Goal: Task Accomplishment & Management: Complete application form

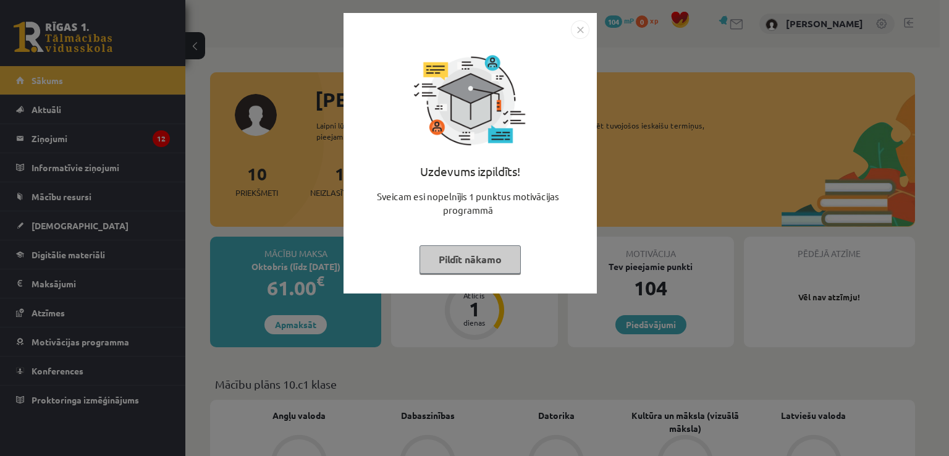
click at [581, 32] on img "Close" at bounding box center [580, 29] width 19 height 19
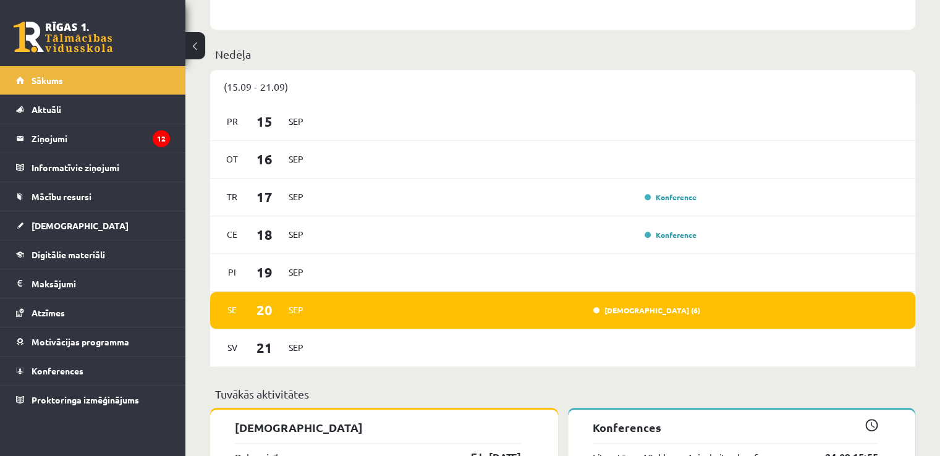
scroll to position [618, 0]
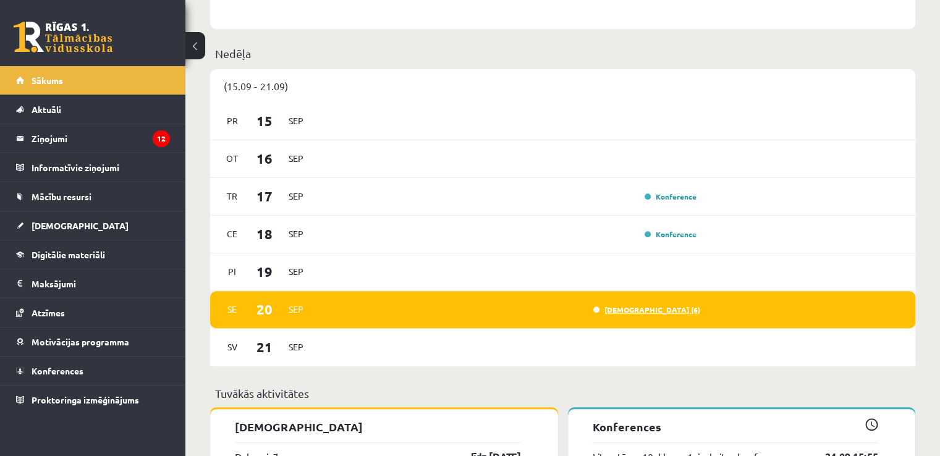
click at [673, 310] on link "Ieskaite (6)" at bounding box center [646, 310] width 107 height 10
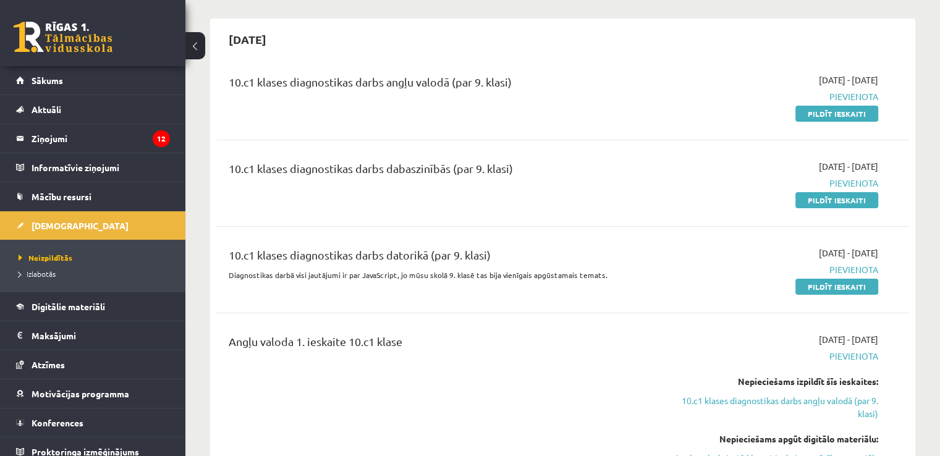
scroll to position [103, 0]
click at [832, 111] on link "Pildīt ieskaiti" at bounding box center [836, 114] width 83 height 16
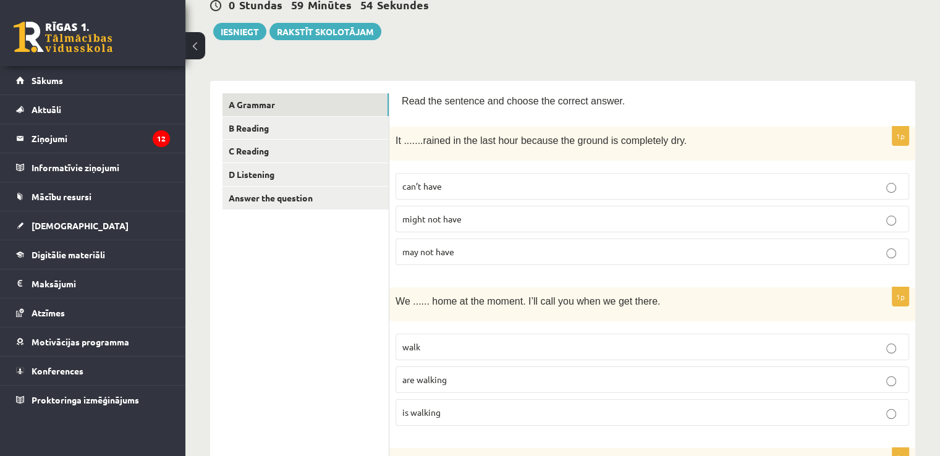
scroll to position [130, 0]
click at [754, 177] on label "can’t have" at bounding box center [651, 185] width 513 height 27
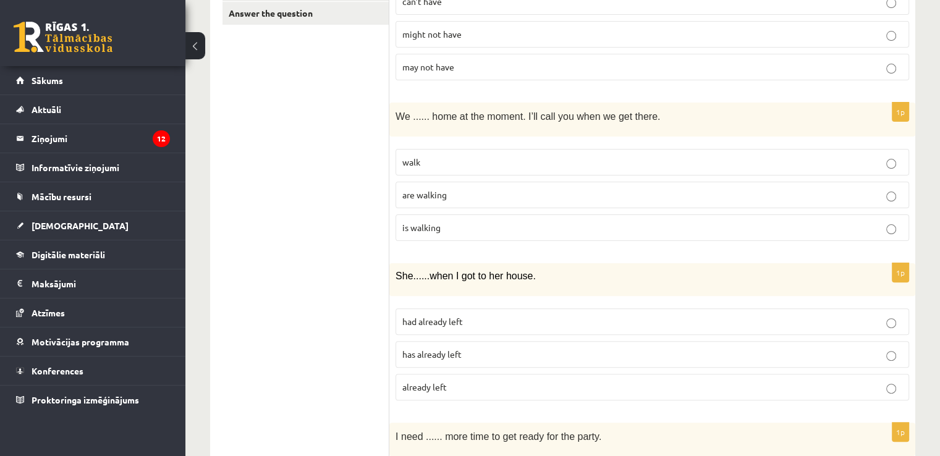
scroll to position [319, 0]
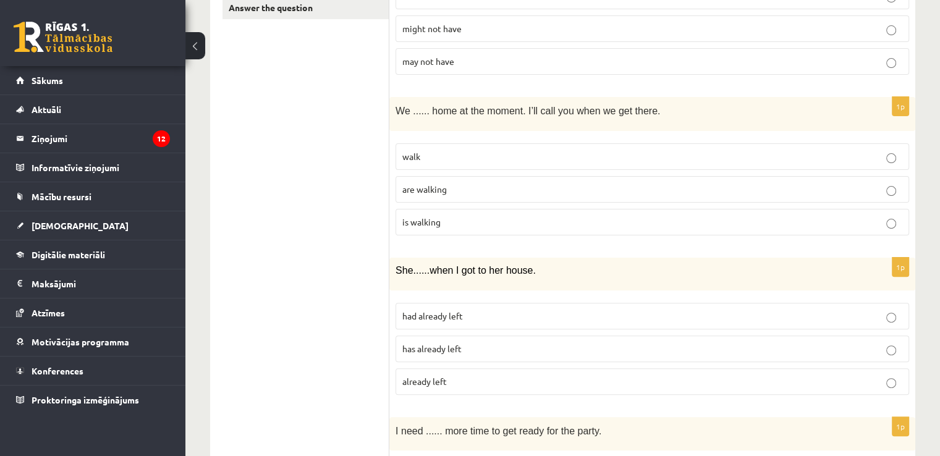
click at [677, 188] on p "are walking" at bounding box center [652, 189] width 500 height 13
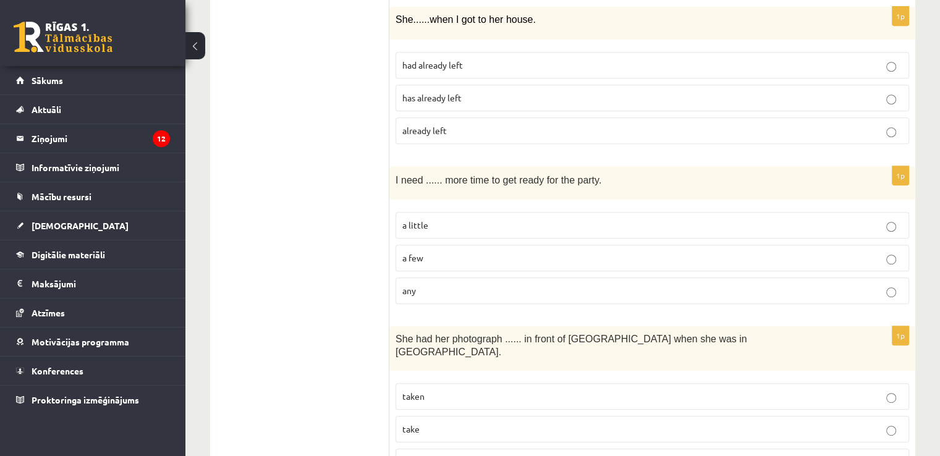
scroll to position [568, 0]
click at [613, 61] on p "had already left" at bounding box center [652, 66] width 500 height 13
click at [502, 61] on p "had already left" at bounding box center [652, 66] width 500 height 13
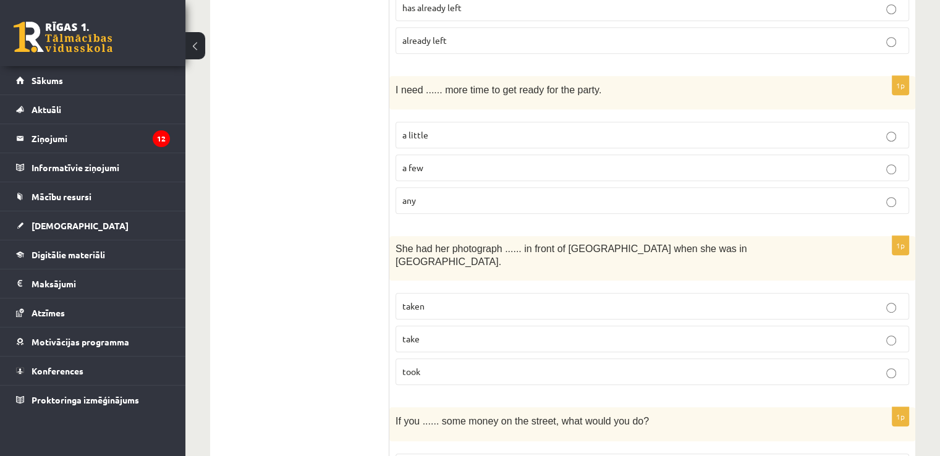
scroll to position [662, 0]
click at [481, 132] on p "a little" at bounding box center [652, 133] width 500 height 13
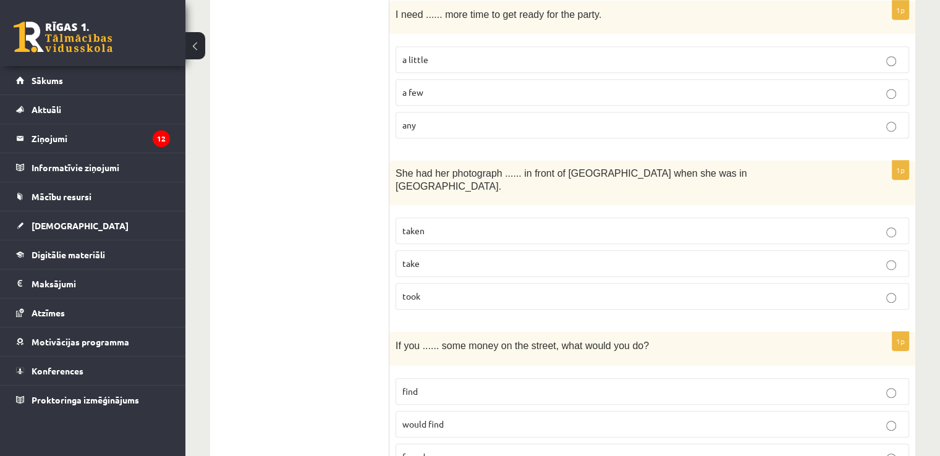
scroll to position [739, 0]
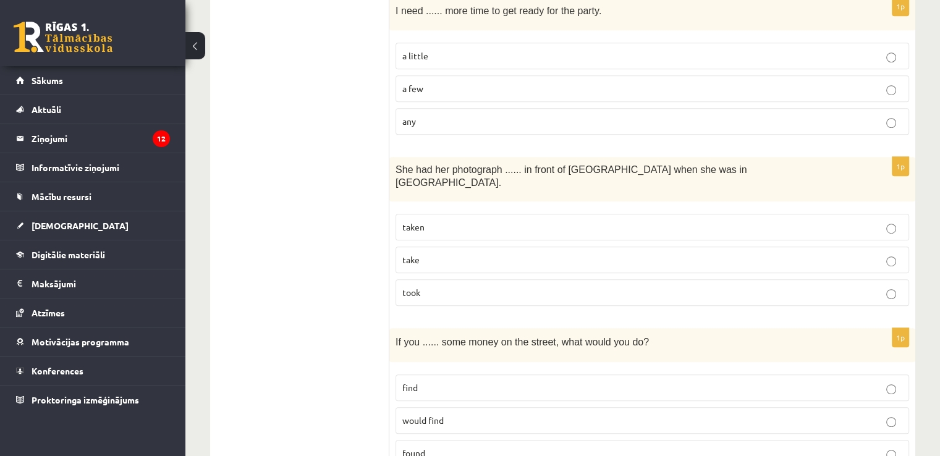
click at [479, 221] on p "taken" at bounding box center [652, 227] width 500 height 13
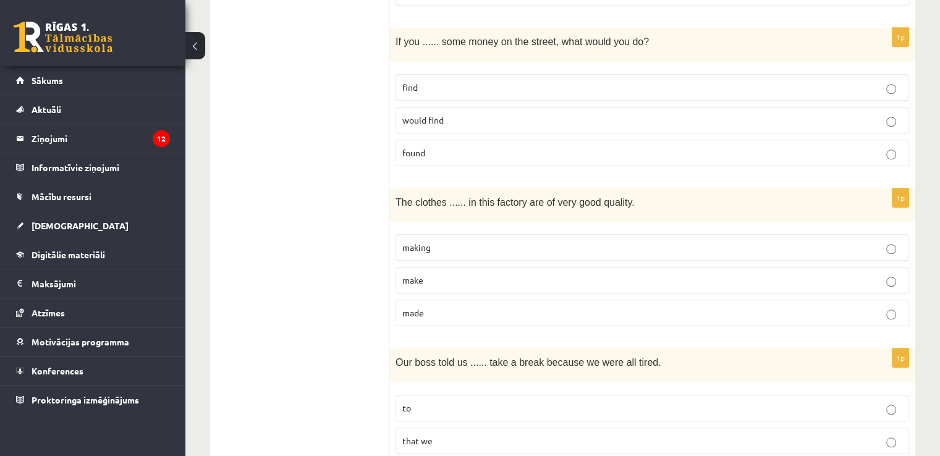
scroll to position [1040, 0]
click at [682, 145] on p "found" at bounding box center [652, 151] width 500 height 13
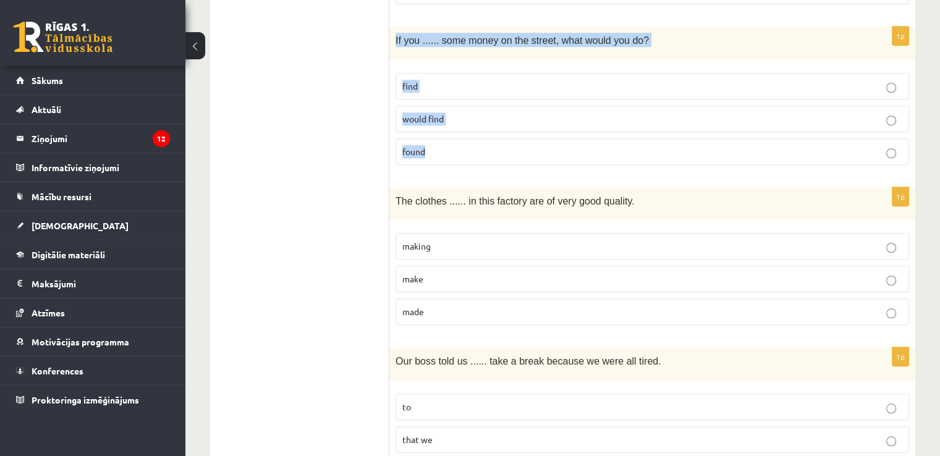
drag, startPoint x: 393, startPoint y: 23, endPoint x: 448, endPoint y: 144, distance: 132.4
click at [448, 144] on div "1p If you ...... some money on the street, what would you do? find would find f…" at bounding box center [652, 101] width 526 height 148
copy div "If you ...... some money on the street, what would you do? find would find found"
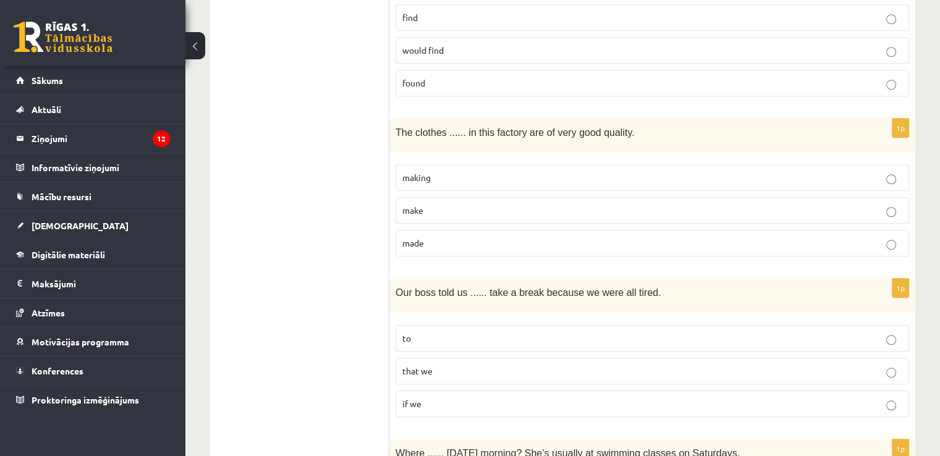
scroll to position [1112, 0]
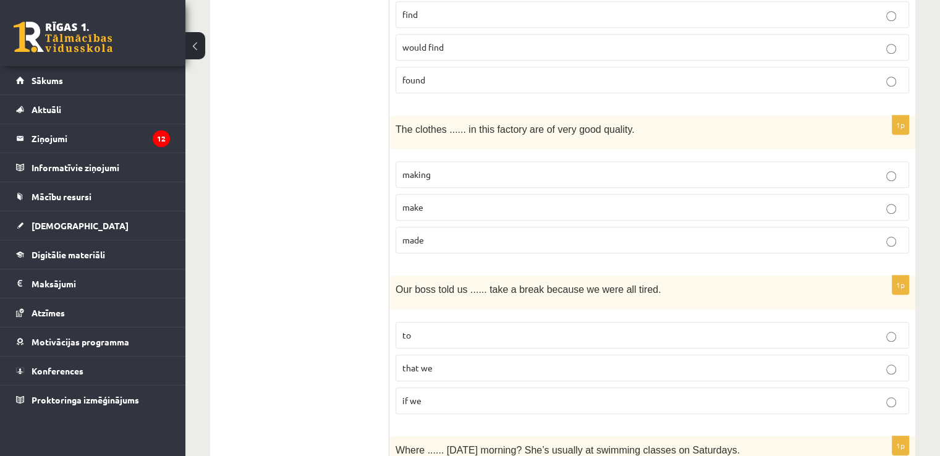
click at [510, 227] on label "made" at bounding box center [651, 240] width 513 height 27
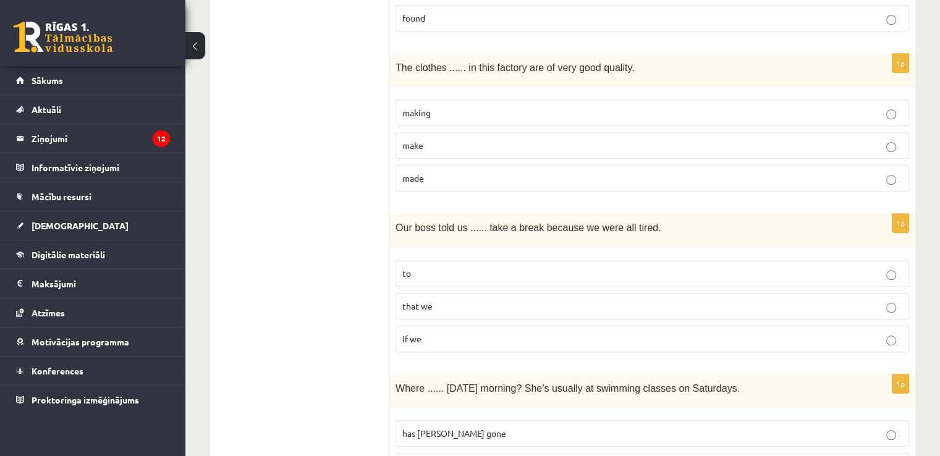
scroll to position [1176, 0]
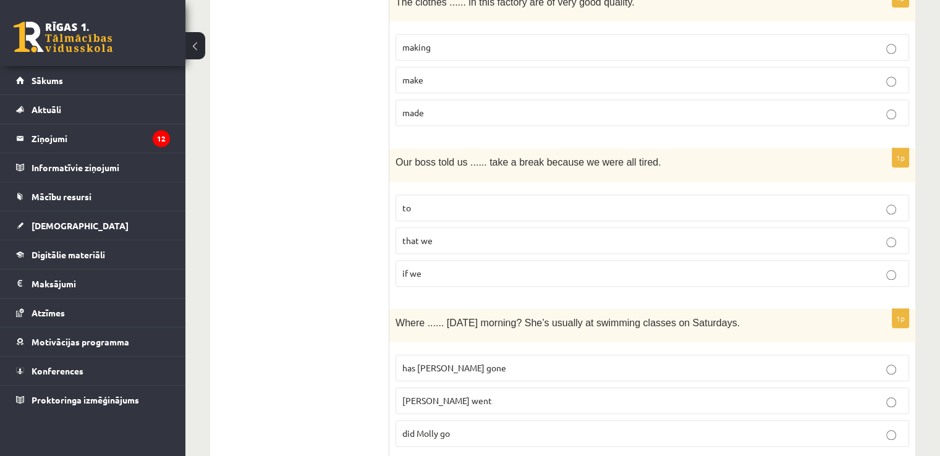
click at [512, 201] on p "to" at bounding box center [652, 207] width 500 height 13
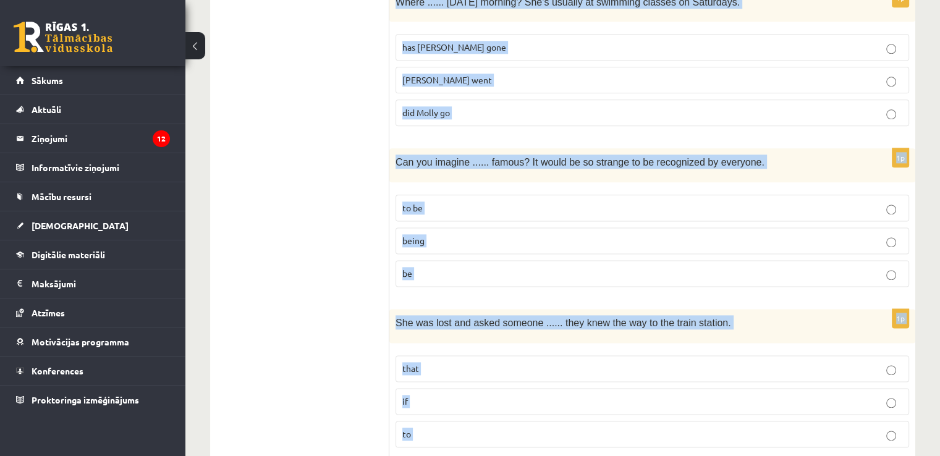
scroll to position [1661, 0]
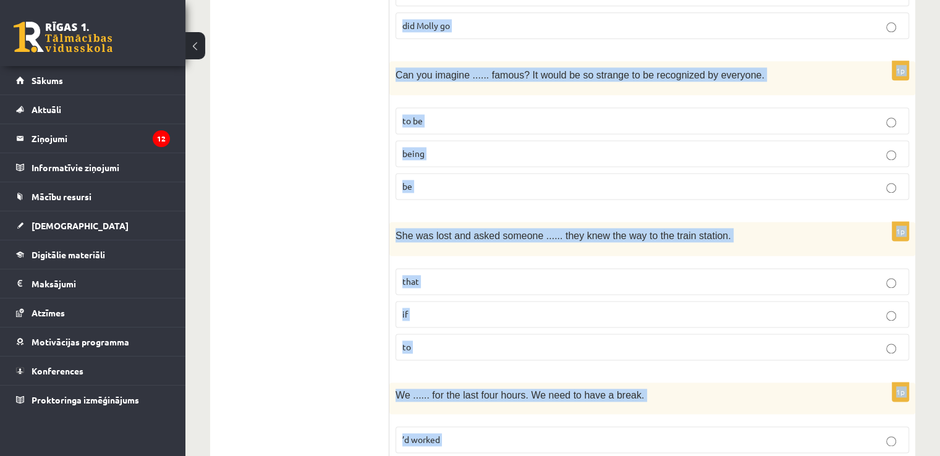
drag, startPoint x: 390, startPoint y: 12, endPoint x: 456, endPoint y: 462, distance: 455.2
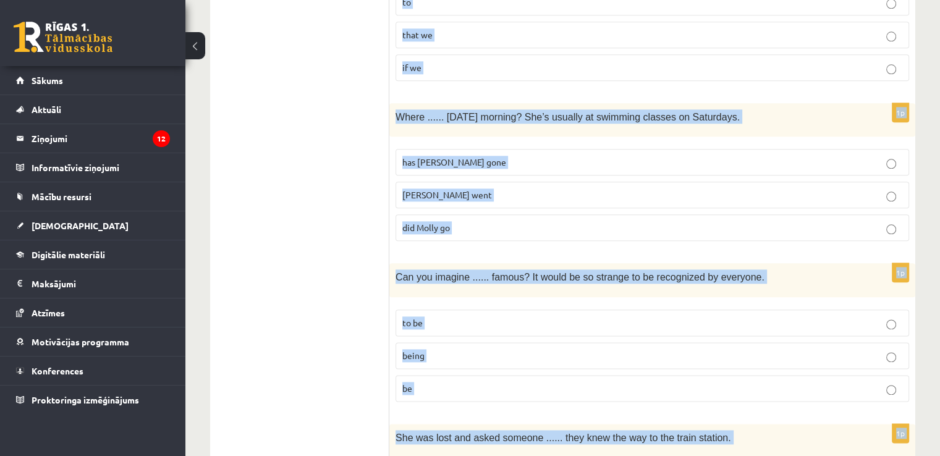
scroll to position [1409, 0]
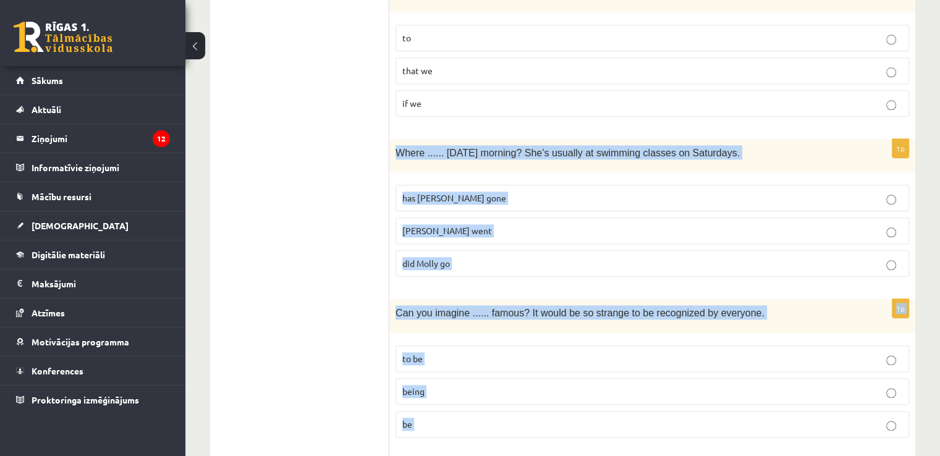
drag, startPoint x: 475, startPoint y: 357, endPoint x: 395, endPoint y: 136, distance: 235.1
click at [402, 136] on form "Read the sentence and choose the correct answer. 1p It ....... rained in the la…" at bounding box center [652, 431] width 501 height 3237
copy form "Where ...... yesterday morning? She’s usually at swimming classes on Saturdays.…"
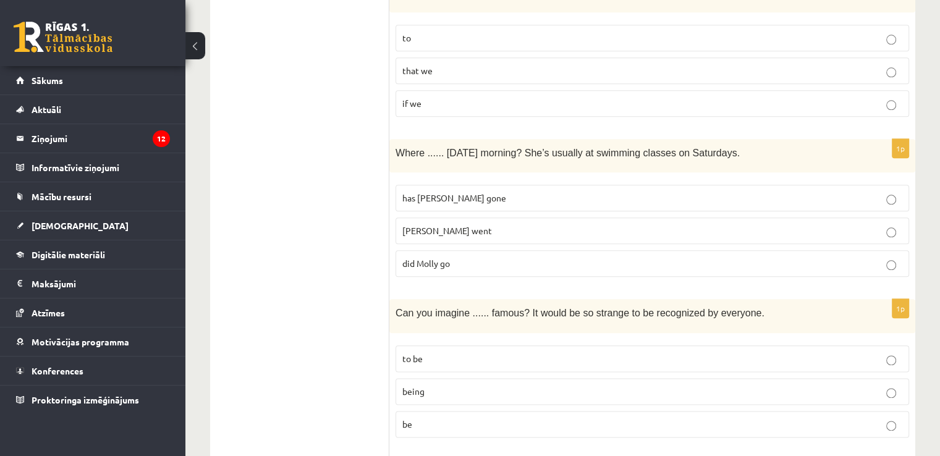
click at [388, 211] on ul "A Grammar B Reading C Reading D Listening Answer the question" at bounding box center [305, 431] width 167 height 3237
click at [441, 252] on label "did Molly go" at bounding box center [651, 263] width 513 height 27
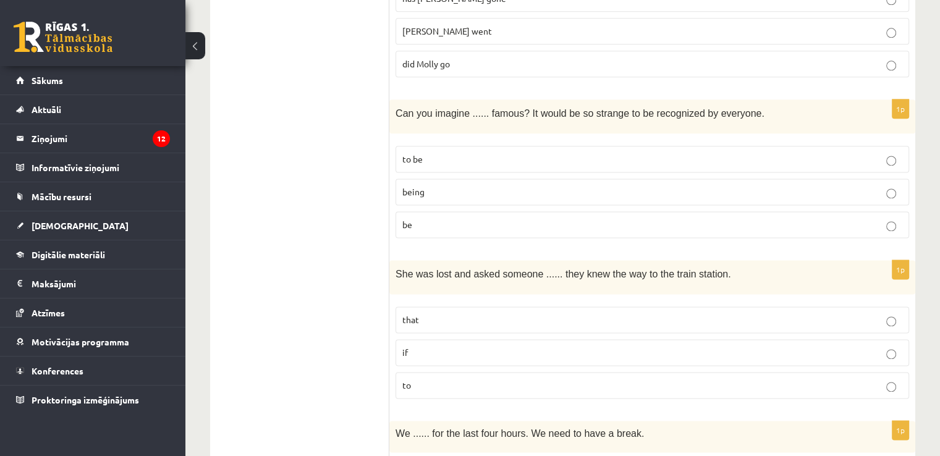
scroll to position [1609, 0]
click at [426, 185] on p "being" at bounding box center [652, 191] width 500 height 13
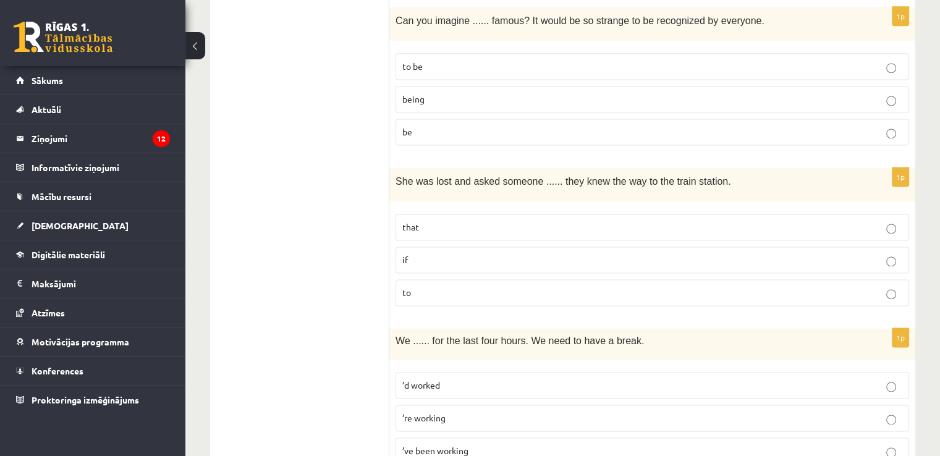
scroll to position [1703, 0]
click at [432, 245] on label "if" at bounding box center [651, 258] width 513 height 27
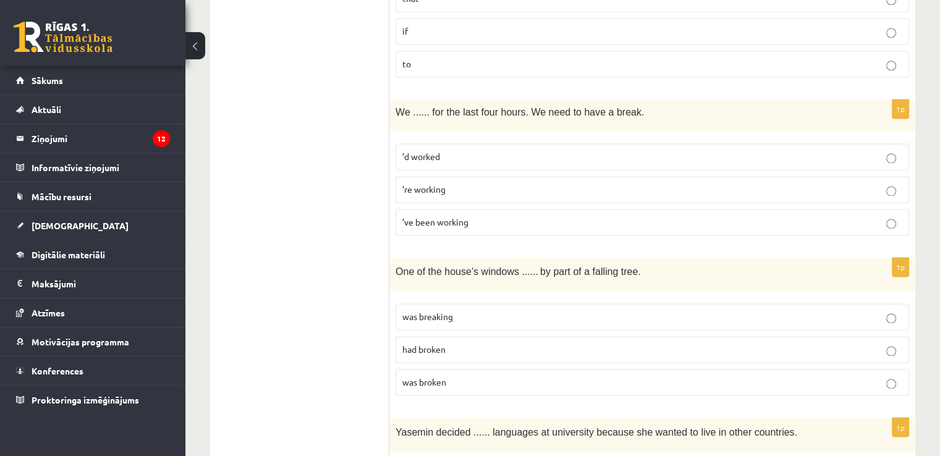
scroll to position [1931, 0]
click at [432, 216] on span "’ve been working" at bounding box center [435, 221] width 66 height 11
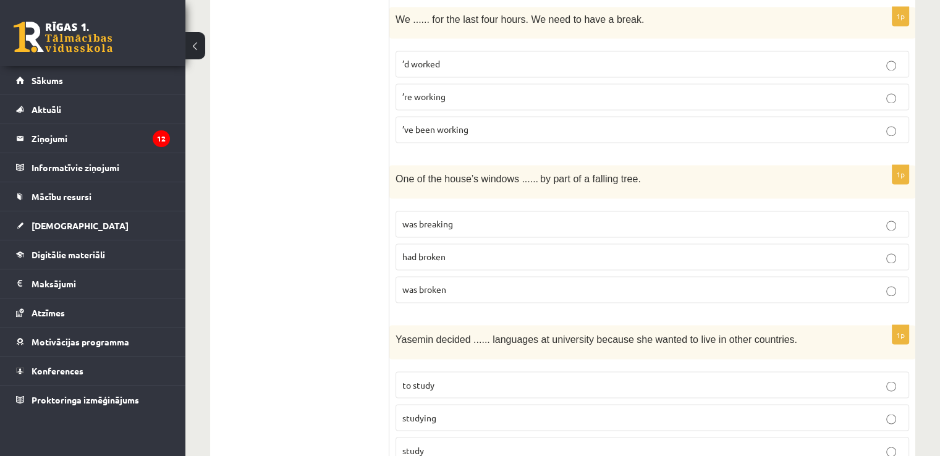
scroll to position [2022, 0]
click at [472, 284] on p "was broken" at bounding box center [652, 290] width 500 height 13
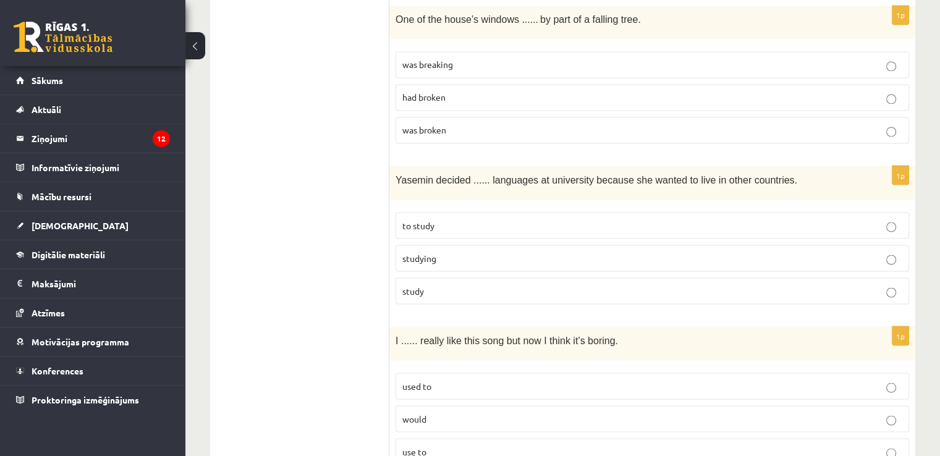
scroll to position [2183, 0]
click at [492, 218] on p "to study" at bounding box center [652, 224] width 500 height 13
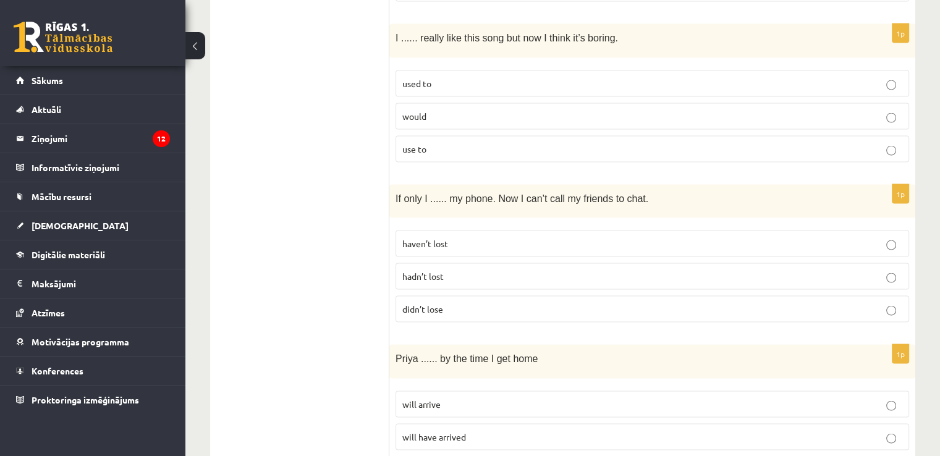
scroll to position [2485, 0]
click at [510, 77] on p "used to" at bounding box center [652, 83] width 500 height 13
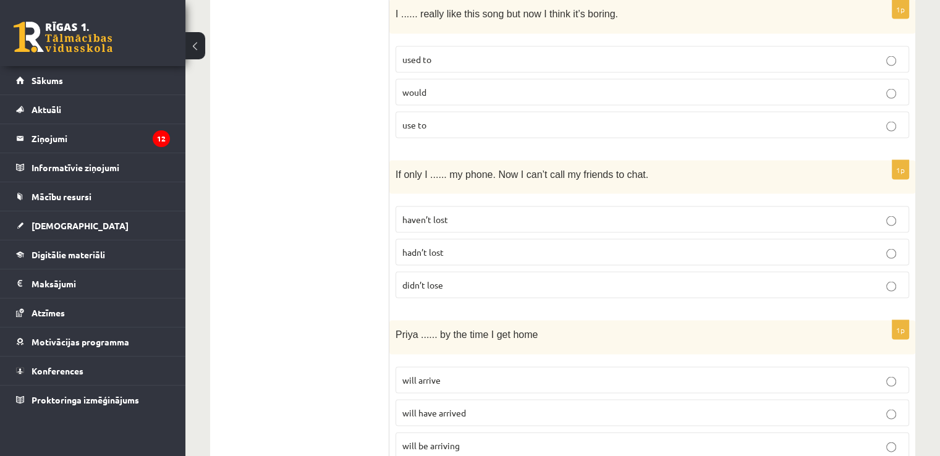
scroll to position [2510, 0]
click at [419, 245] on span "hadn’t lost" at bounding box center [422, 250] width 41 height 11
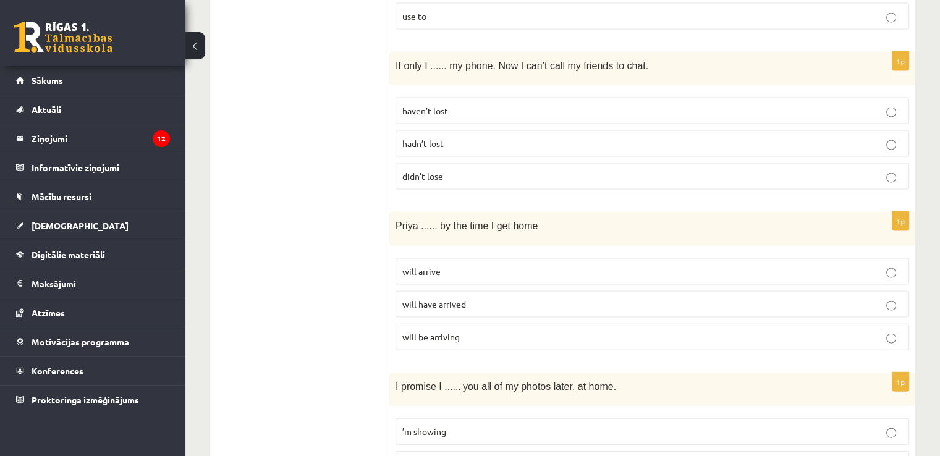
scroll to position [2617, 0]
click at [435, 298] on p "will have arrived" at bounding box center [652, 304] width 500 height 13
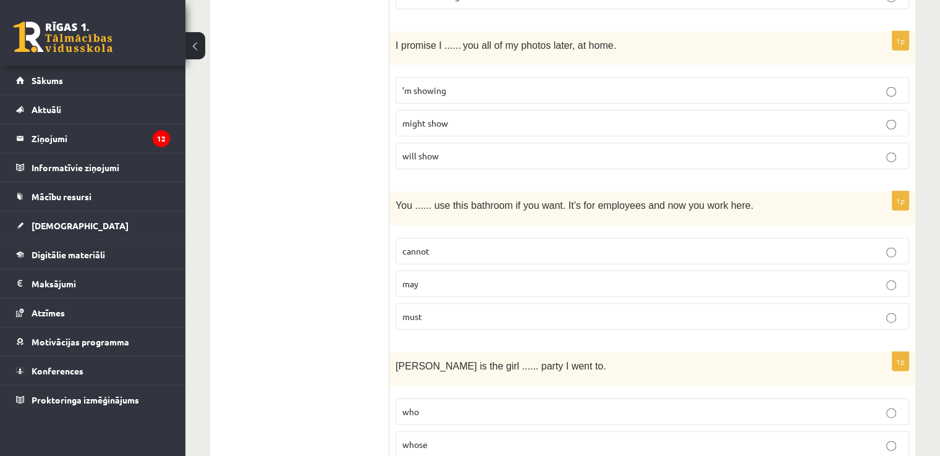
scroll to position [2959, 0]
click at [458, 149] on p "will show" at bounding box center [652, 155] width 500 height 13
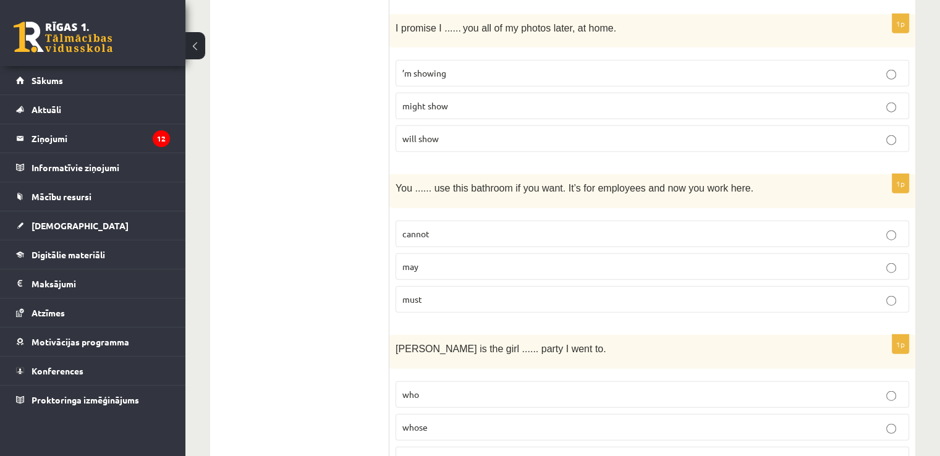
scroll to position [3010, 0]
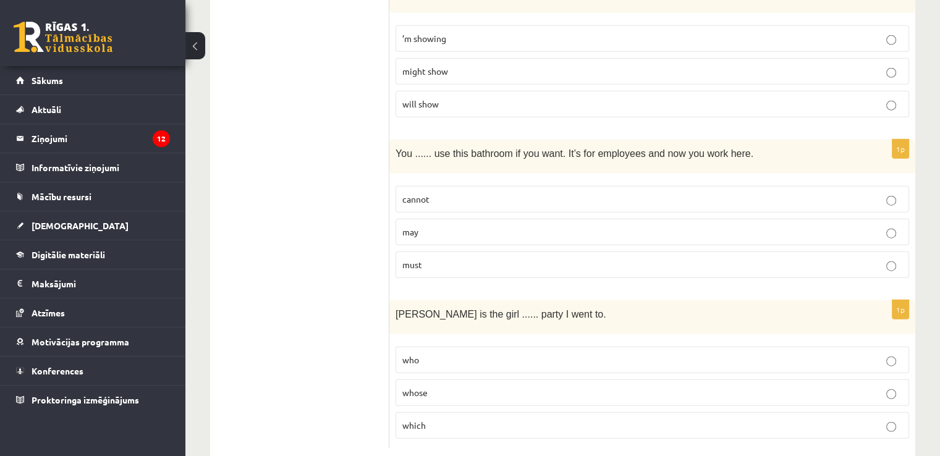
click at [439, 226] on p "may" at bounding box center [652, 232] width 500 height 13
click at [433, 386] on p "whose" at bounding box center [652, 392] width 500 height 13
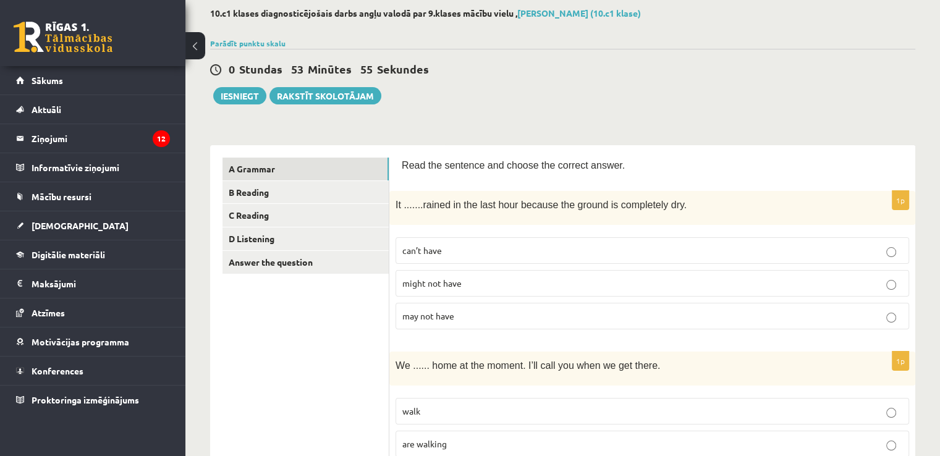
scroll to position [62, 0]
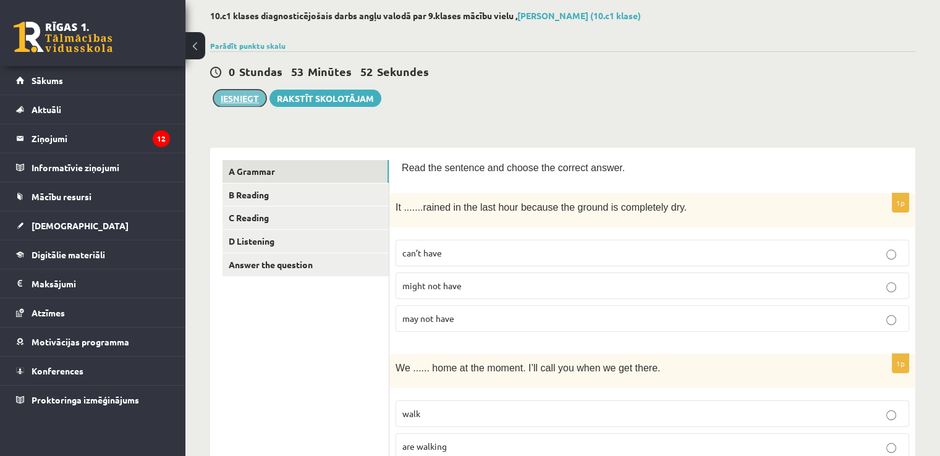
click at [230, 99] on button "Iesniegt" at bounding box center [239, 98] width 53 height 17
click at [297, 193] on link "B Reading" at bounding box center [305, 194] width 166 height 23
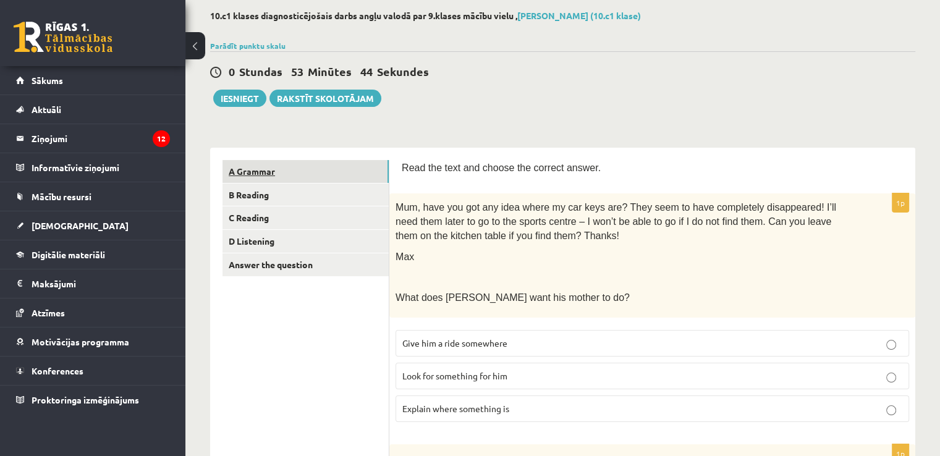
click at [306, 173] on link "A Grammar" at bounding box center [305, 171] width 166 height 23
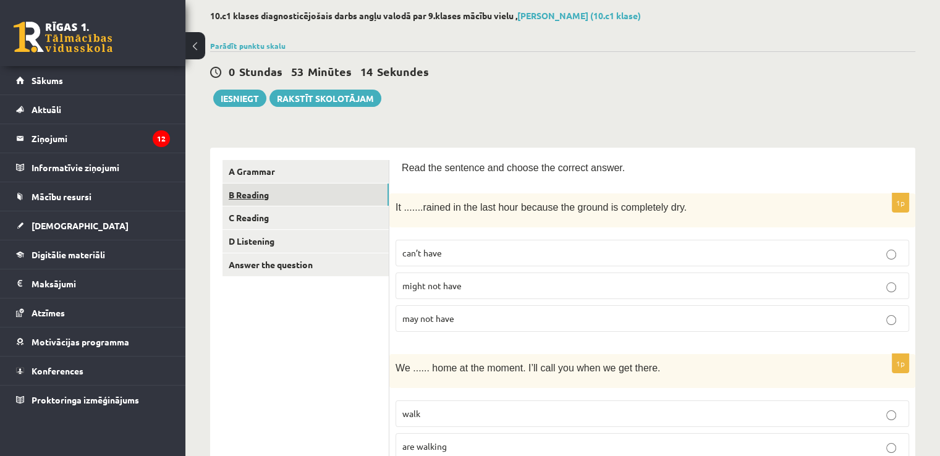
click at [321, 185] on link "B Reading" at bounding box center [305, 194] width 166 height 23
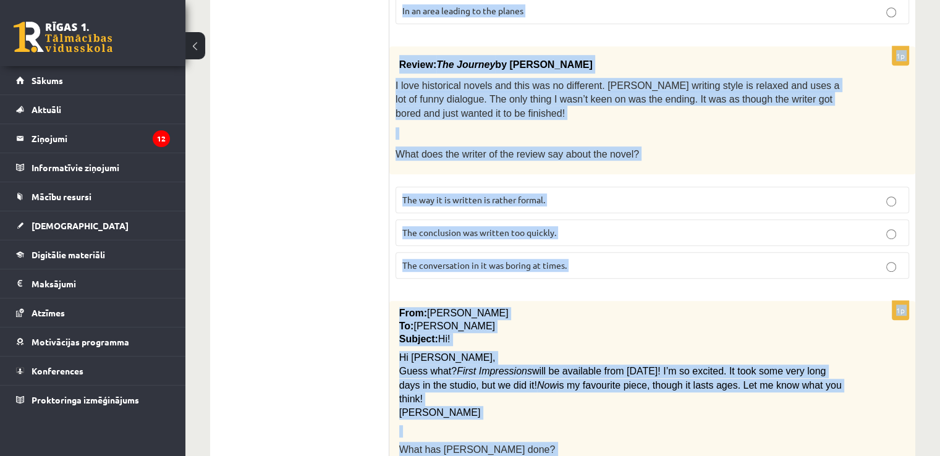
scroll to position [727, 0]
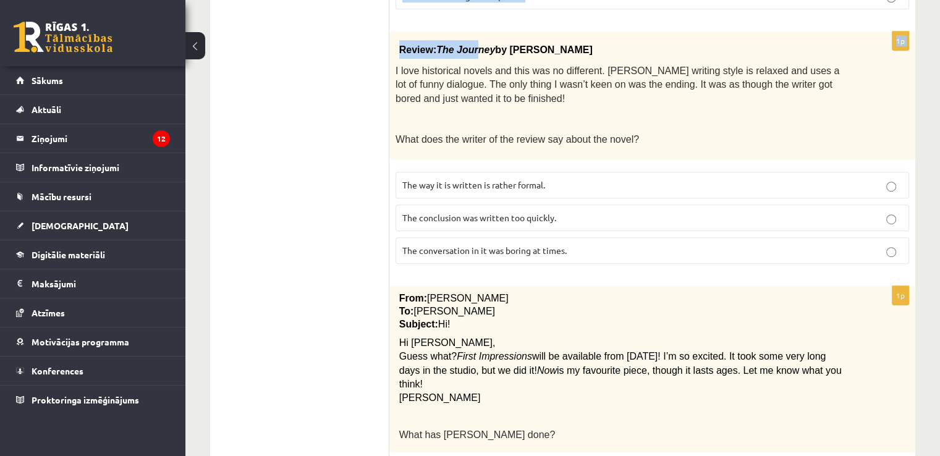
drag, startPoint x: 398, startPoint y: 65, endPoint x: 470, endPoint y: 29, distance: 79.6
click at [470, 29] on form "Read the text and choose the correct answer. 1p Mum, have you got any idea wher…" at bounding box center [652, 276] width 501 height 1562
click at [353, 114] on ul "A Grammar B Reading C Reading D Listening Answer the question" at bounding box center [305, 276] width 167 height 1562
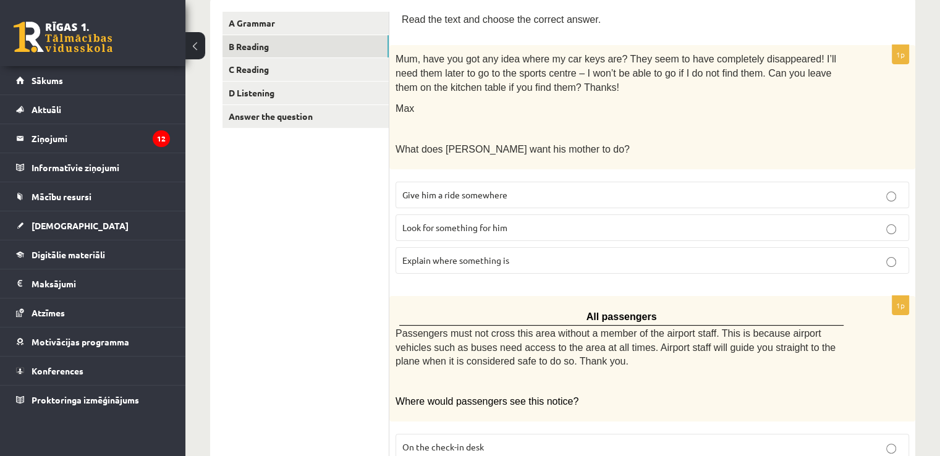
scroll to position [209, 0]
click at [448, 222] on p "Look for something for him" at bounding box center [652, 228] width 500 height 13
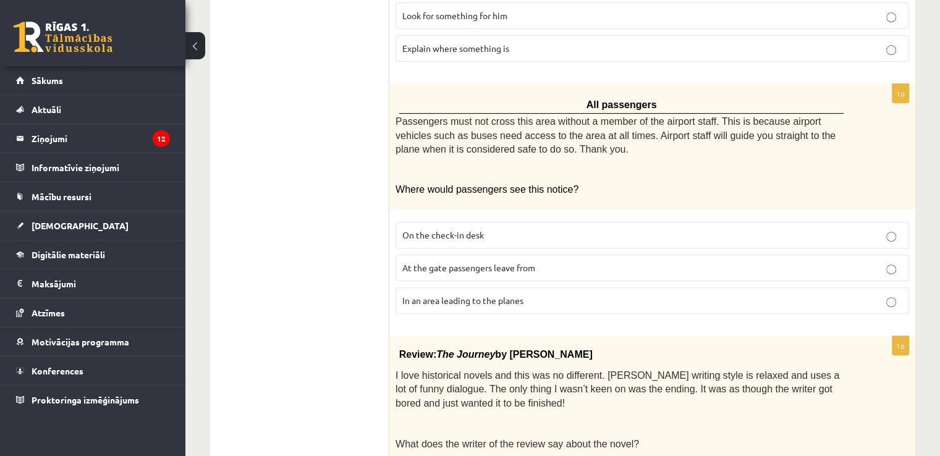
scroll to position [423, 0]
click at [460, 229] on span "On the check-in desk" at bounding box center [443, 234] width 82 height 11
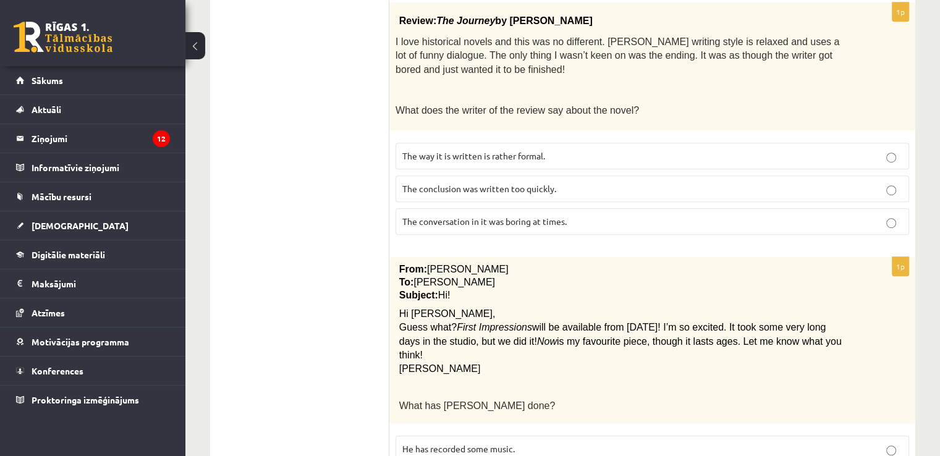
scroll to position [756, 0]
click at [541, 182] on p "The conclusion was written too quickly." at bounding box center [652, 188] width 500 height 13
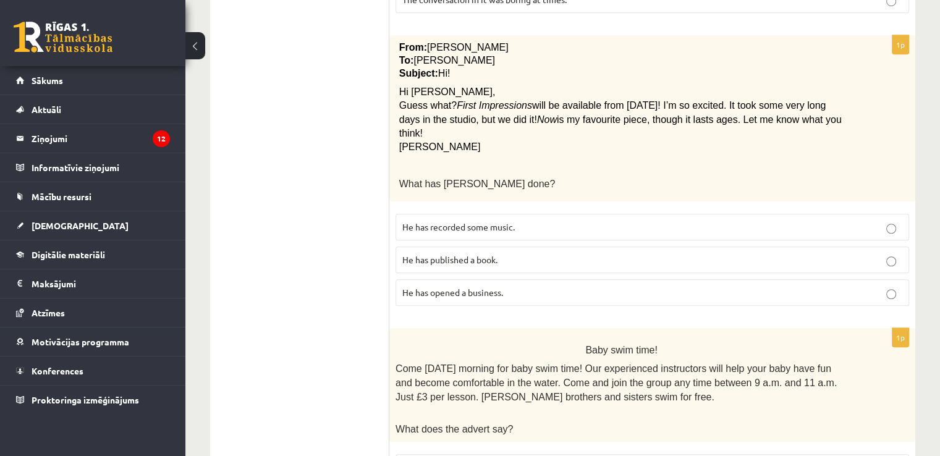
scroll to position [966, 0]
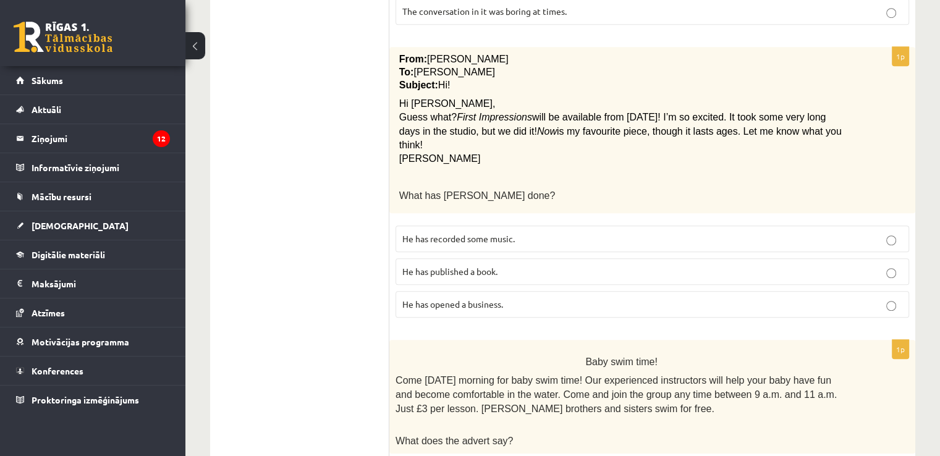
click at [799, 226] on label "He has recorded some music." at bounding box center [651, 239] width 513 height 27
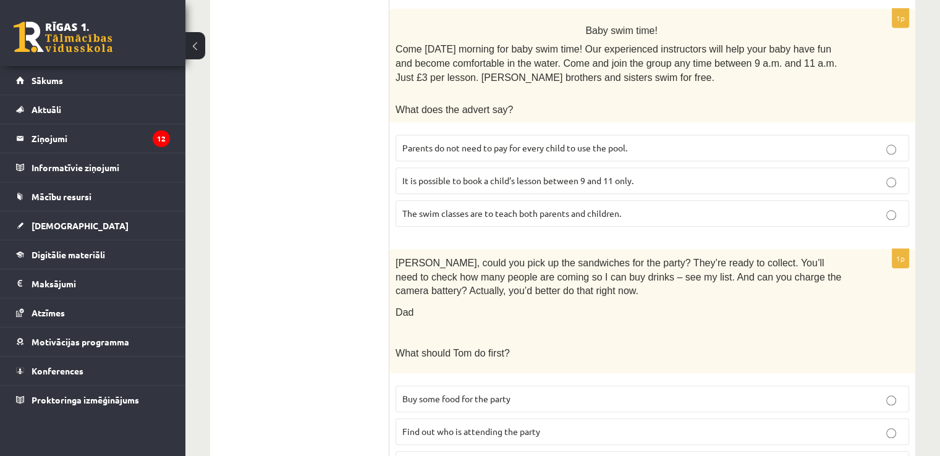
scroll to position [1297, 0]
click at [694, 134] on label "Parents do not need to pay for every child to use the pool." at bounding box center [651, 147] width 513 height 27
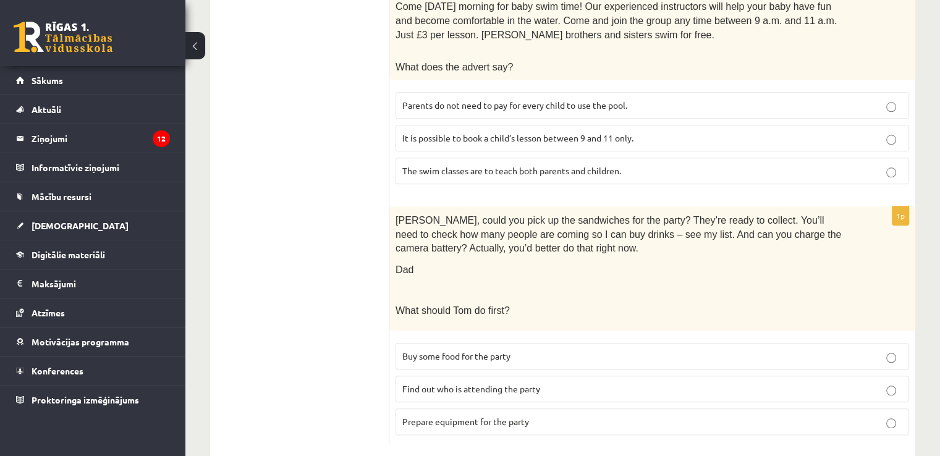
click at [623, 415] on p "Prepare equipment for the party" at bounding box center [652, 421] width 500 height 13
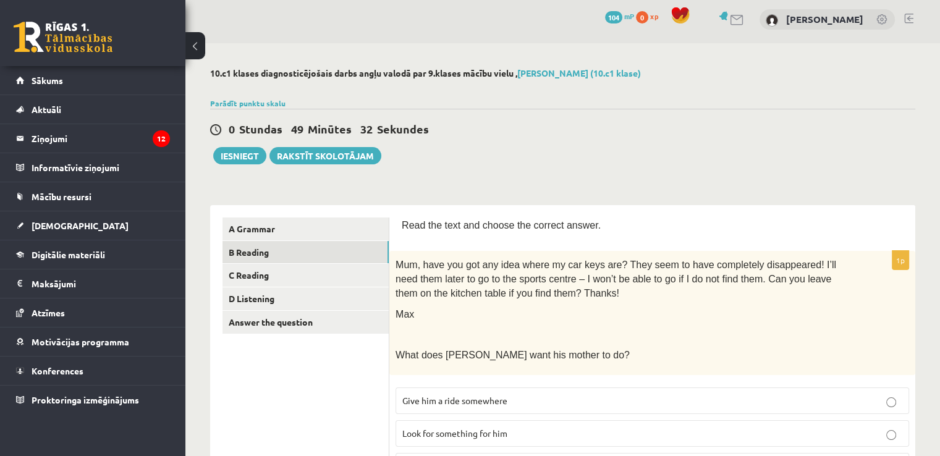
scroll to position [0, 0]
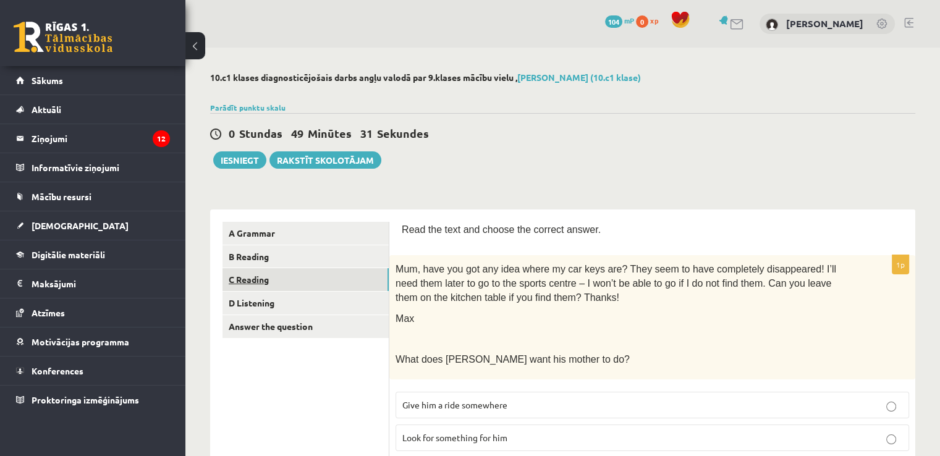
click at [326, 287] on link "C Reading" at bounding box center [305, 279] width 166 height 23
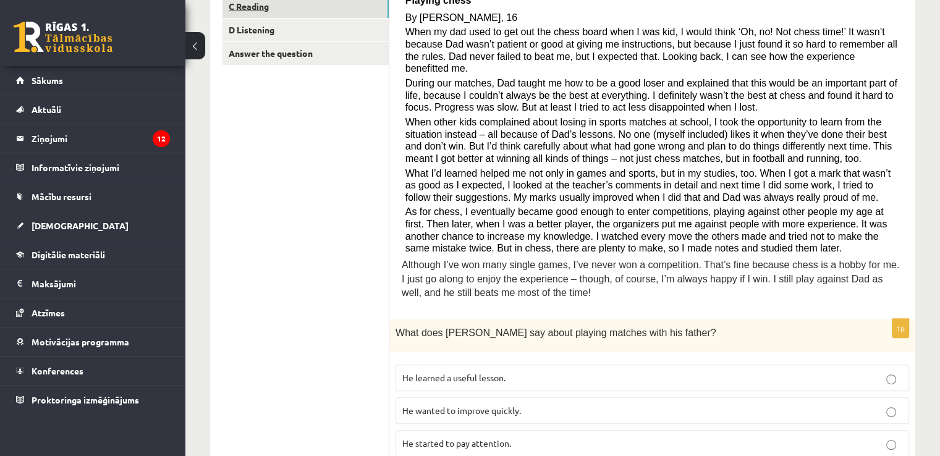
scroll to position [272, 0]
click at [470, 373] on label "He learned a useful lesson." at bounding box center [651, 379] width 513 height 27
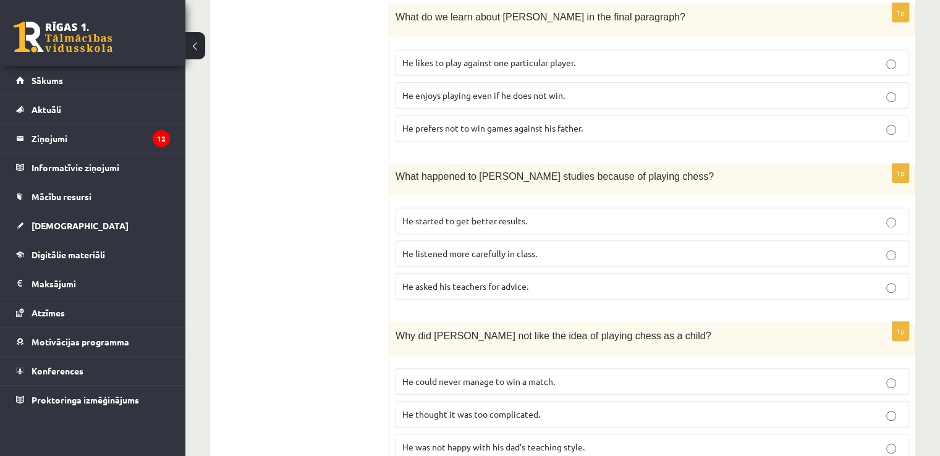
scroll to position [748, 0]
click at [867, 90] on p "He enjoys playing even if he does not win." at bounding box center [652, 96] width 500 height 13
click at [862, 122] on label "He prefers not to win games against his father." at bounding box center [651, 129] width 513 height 27
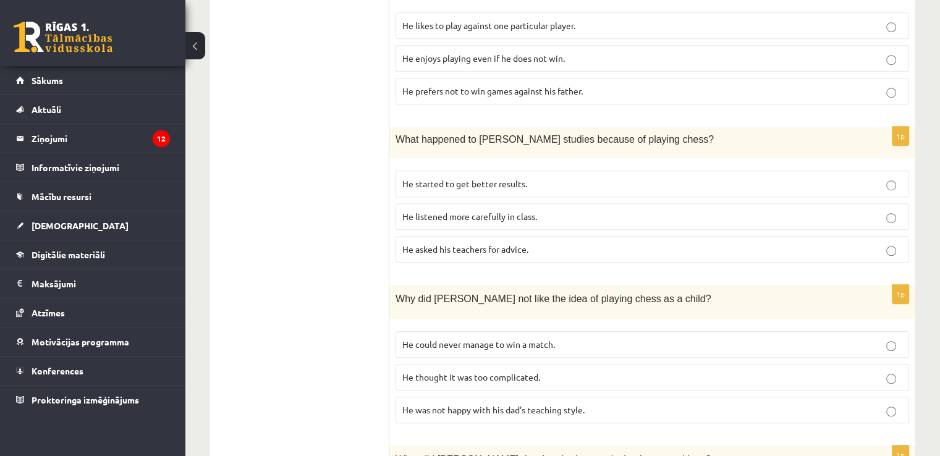
scroll to position [785, 0]
click at [875, 179] on label "He started to get better results." at bounding box center [651, 184] width 513 height 27
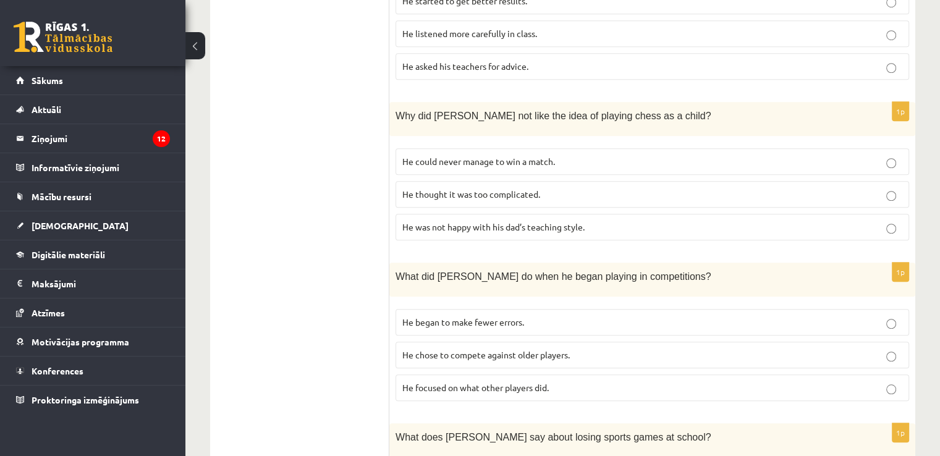
scroll to position [970, 0]
click at [900, 158] on fieldset "He could never manage to win a match. He thought it was too complicated. He was…" at bounding box center [651, 192] width 513 height 102
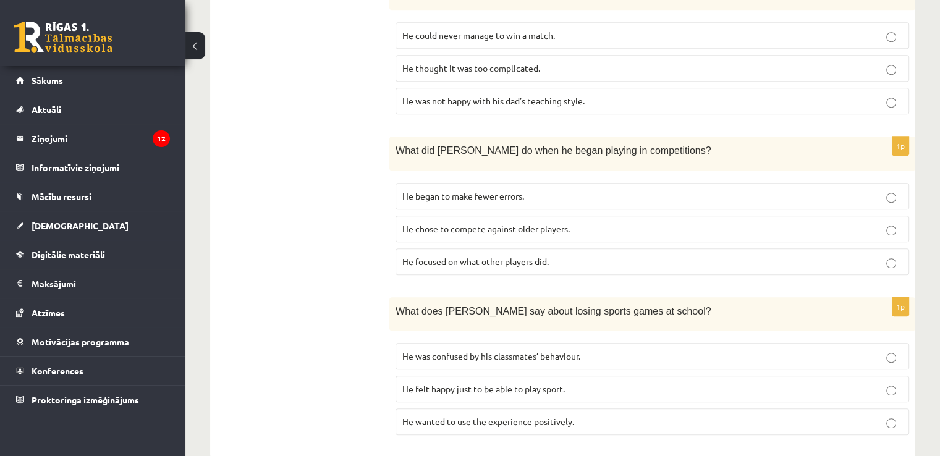
scroll to position [1102, 0]
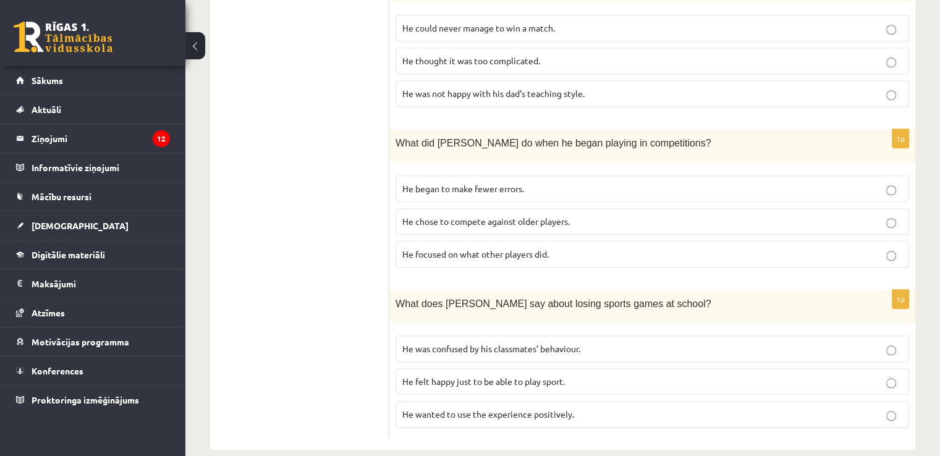
click at [900, 248] on p "He focused on what other players did." at bounding box center [652, 254] width 500 height 13
click at [882, 408] on p "He wanted to use the experience positively." at bounding box center [652, 414] width 500 height 13
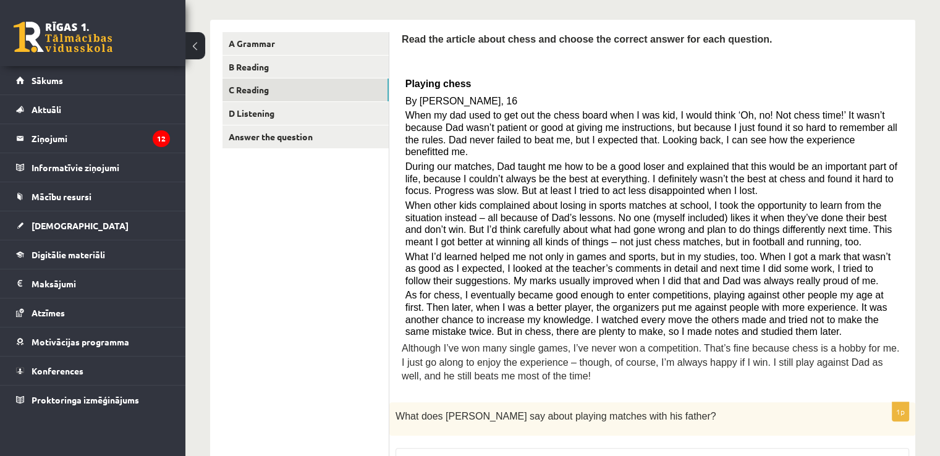
scroll to position [0, 0]
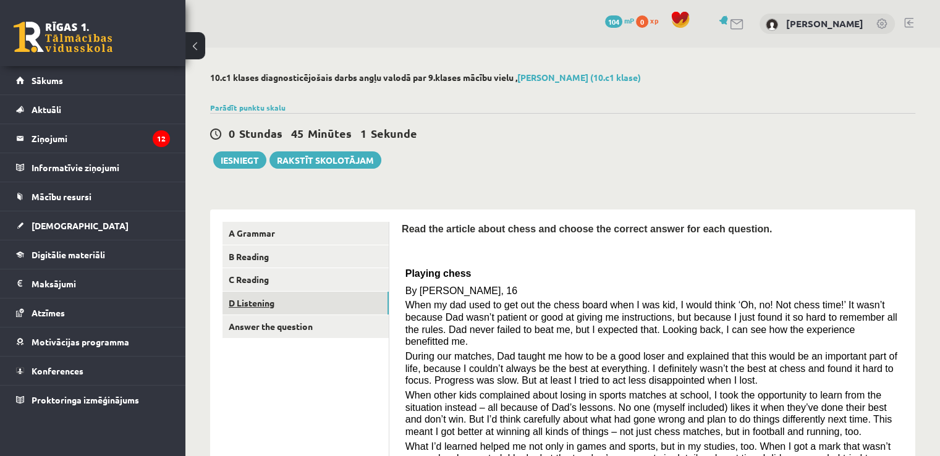
click at [334, 311] on link "D Listening" at bounding box center [305, 303] width 166 height 23
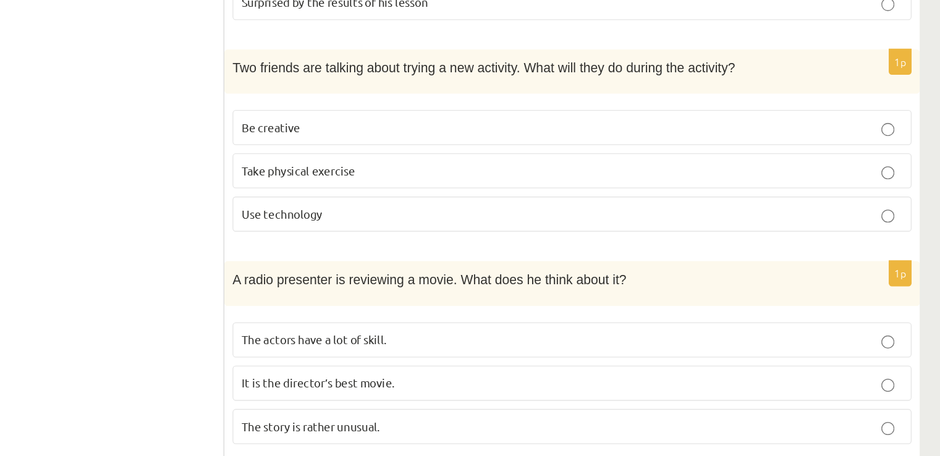
scroll to position [830, 0]
click at [466, 208] on span "Take physical exercise" at bounding box center [445, 206] width 86 height 11
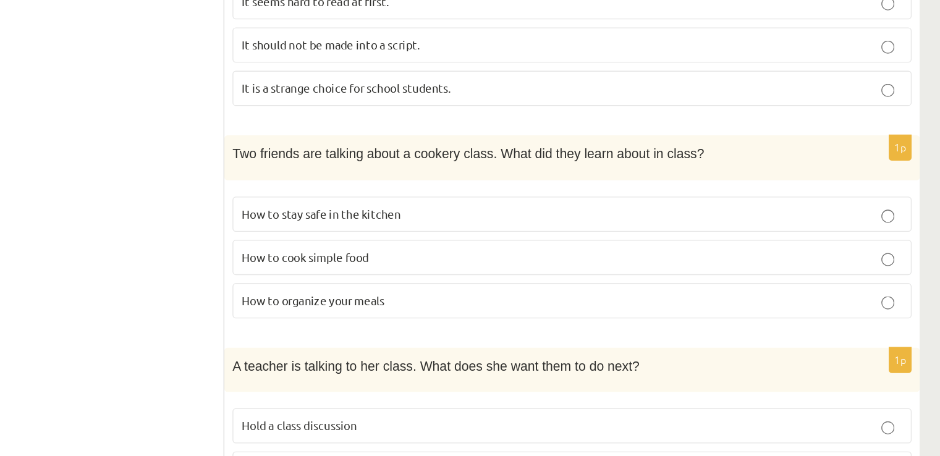
scroll to position [252, 0]
click at [481, 308] on p "How to cook simple food" at bounding box center [652, 304] width 500 height 13
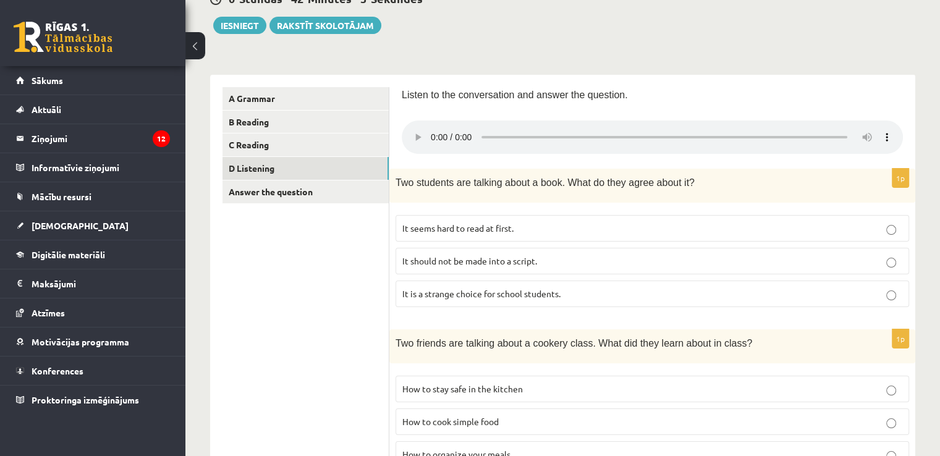
scroll to position [133, 0]
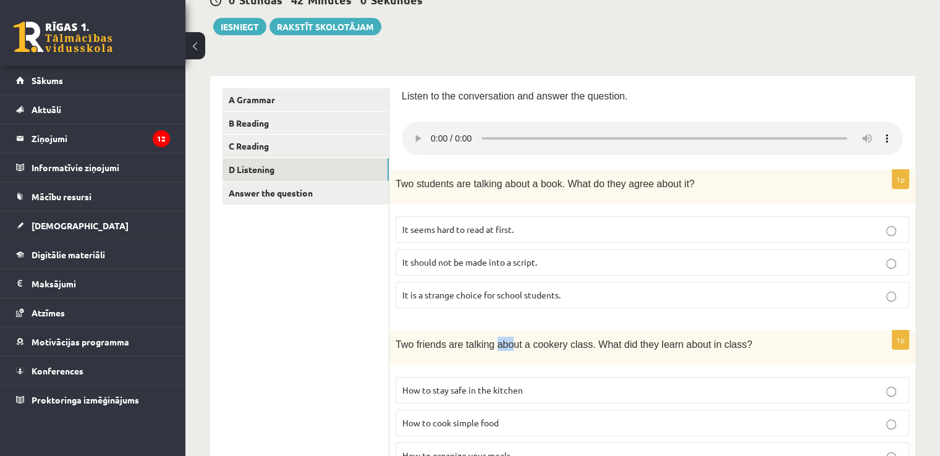
drag, startPoint x: 490, startPoint y: 340, endPoint x: 503, endPoint y: 322, distance: 21.6
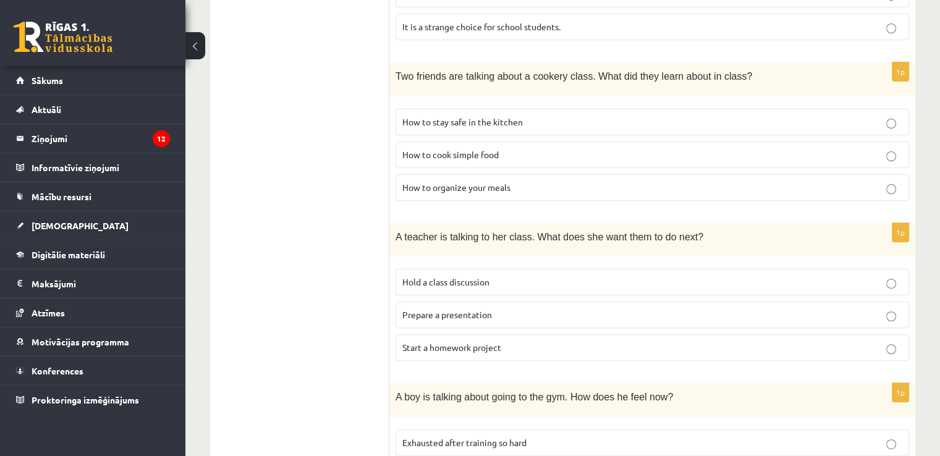
scroll to position [400, 0]
click at [518, 193] on p "How to organize your meals" at bounding box center [652, 189] width 500 height 13
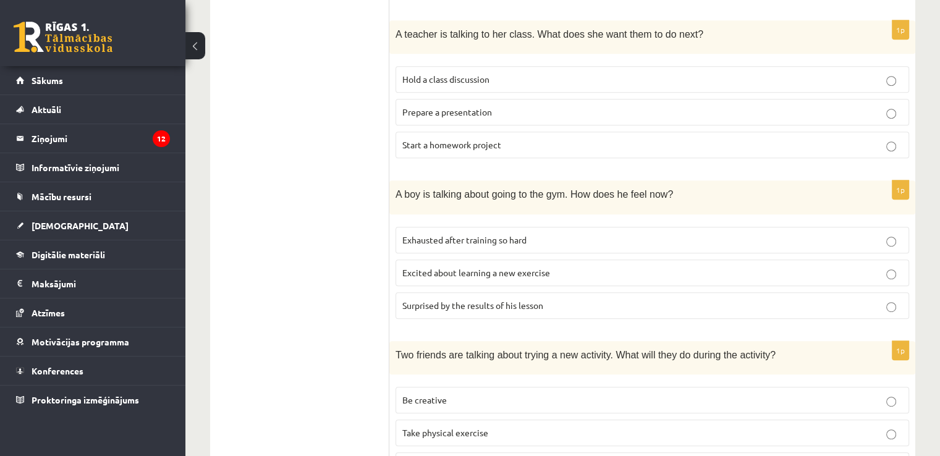
scroll to position [607, 0]
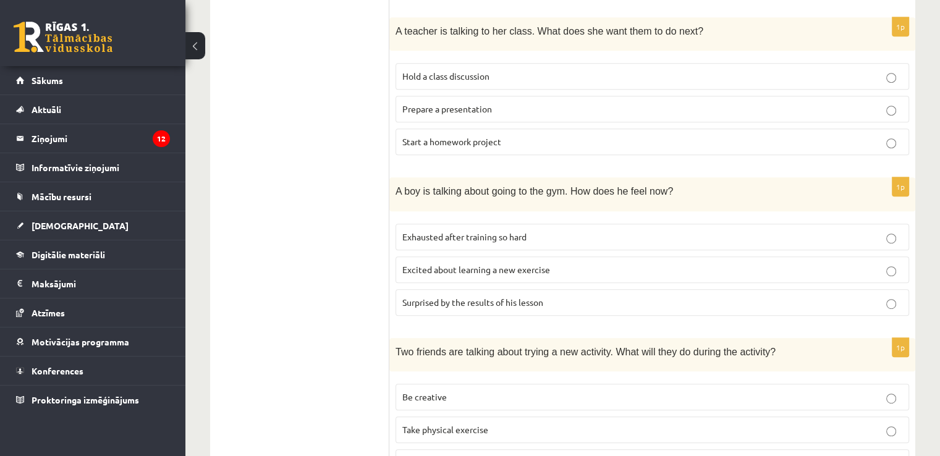
click at [525, 271] on span "Excited about learning a new exercise" at bounding box center [476, 269] width 148 height 11
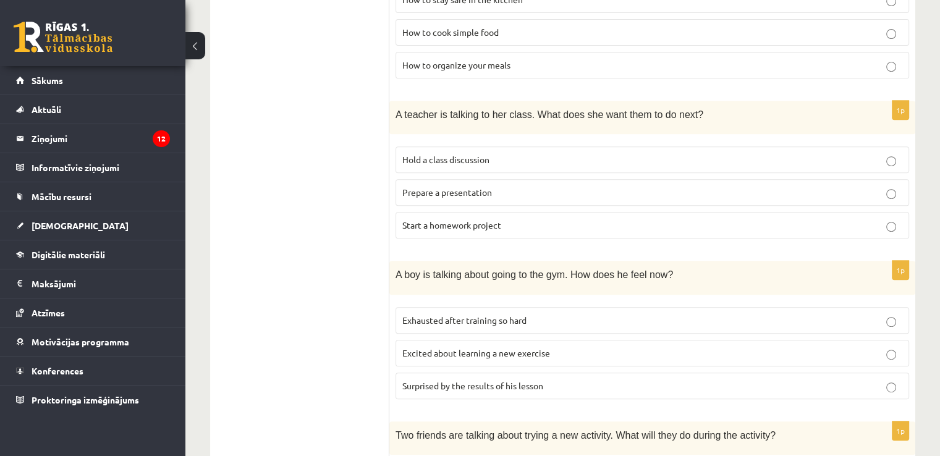
scroll to position [830, 0]
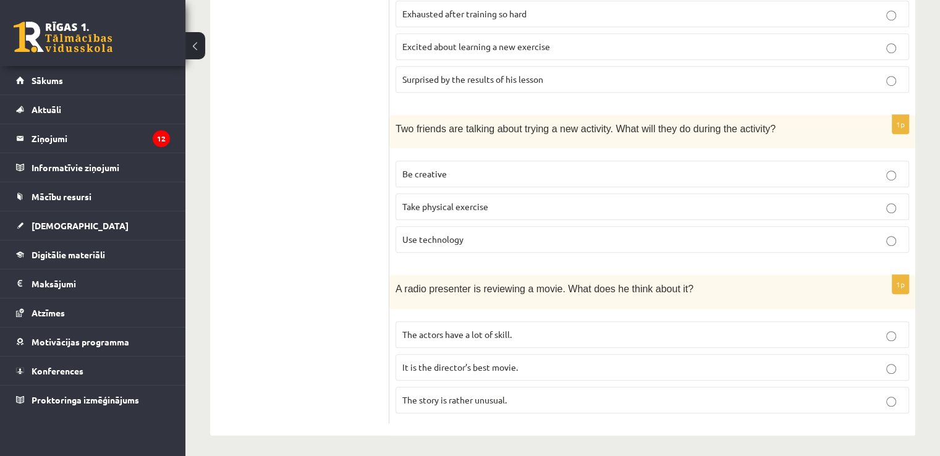
click at [533, 394] on p "The story is rather unusual." at bounding box center [652, 400] width 500 height 13
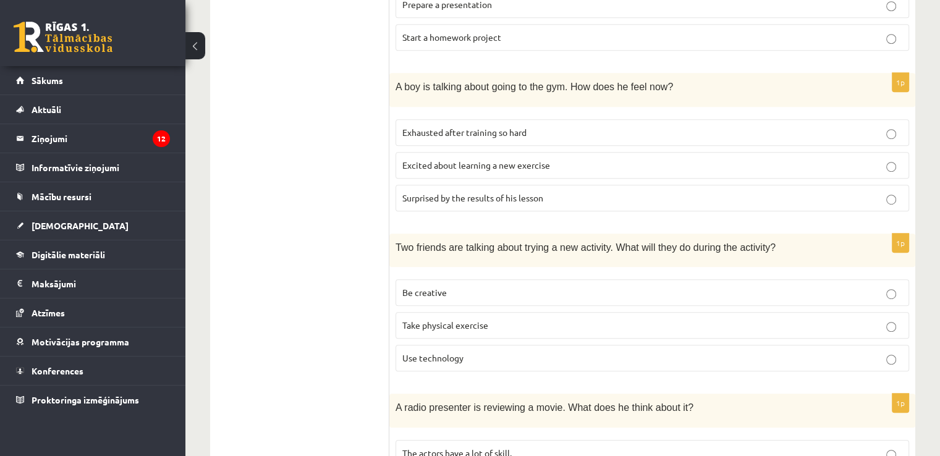
scroll to position [714, 0]
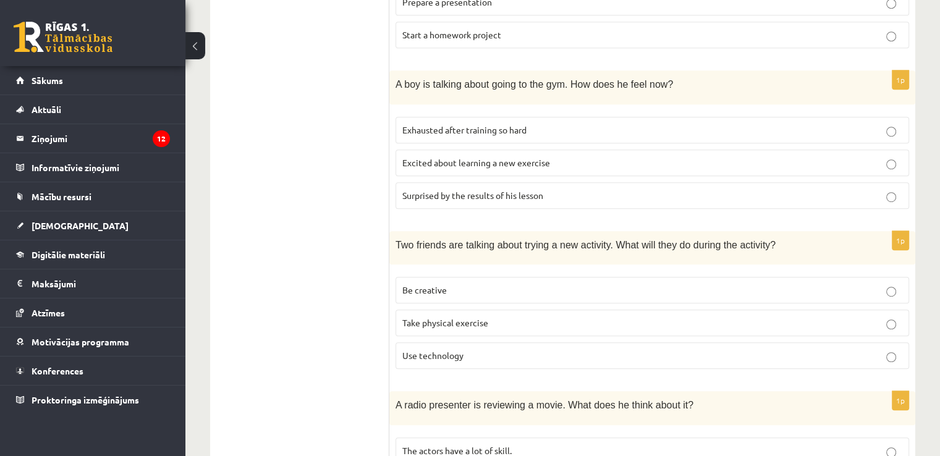
click at [494, 287] on p "Be creative" at bounding box center [652, 290] width 500 height 13
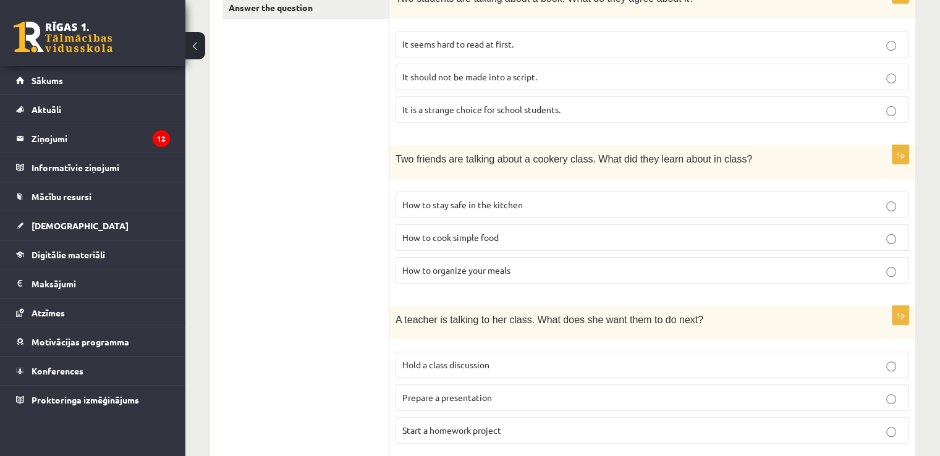
scroll to position [318, 0]
click at [471, 232] on span "How to cook simple food" at bounding box center [450, 237] width 96 height 11
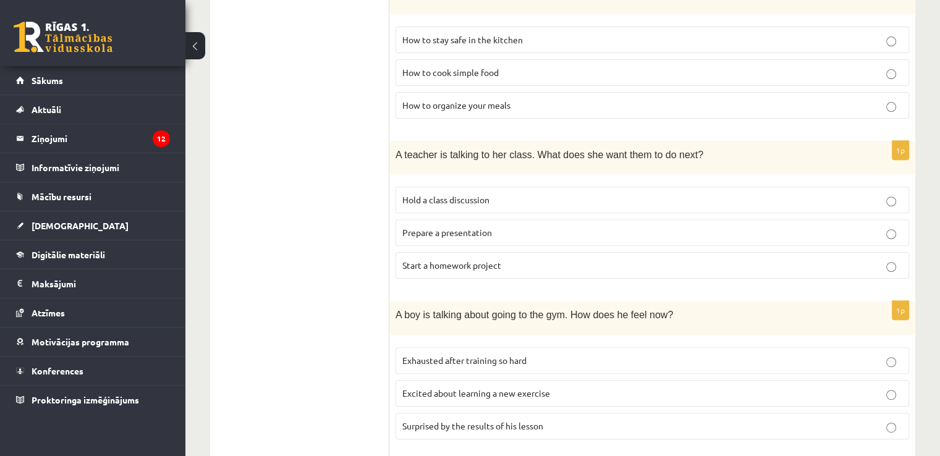
scroll to position [484, 0]
click at [688, 270] on label "Start a homework project" at bounding box center [651, 264] width 513 height 27
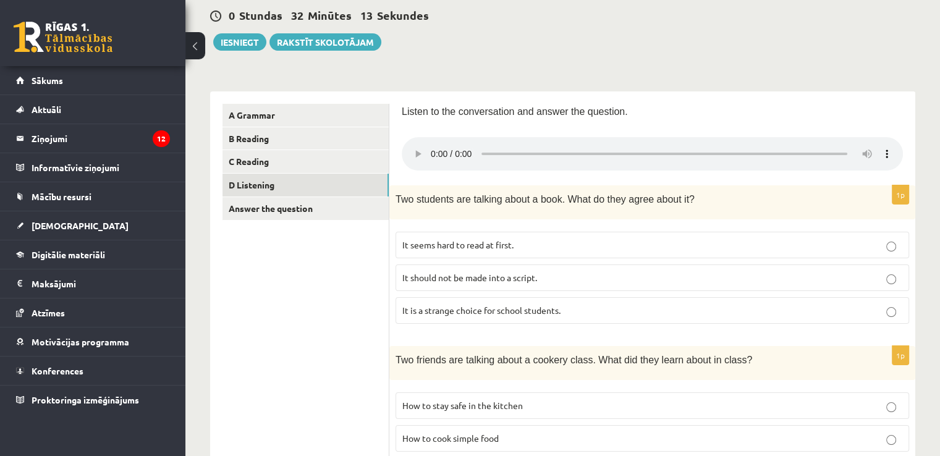
scroll to position [117, 0]
click at [778, 247] on p "It seems hard to read at first." at bounding box center [652, 245] width 500 height 13
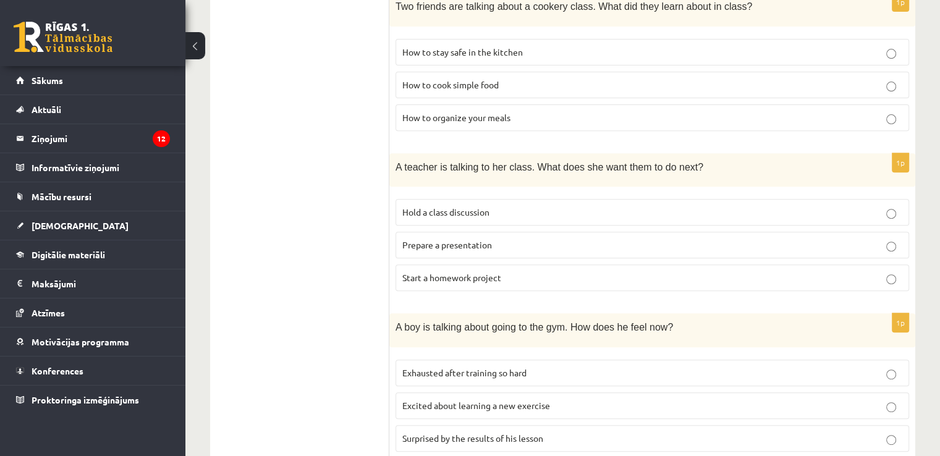
scroll to position [474, 0]
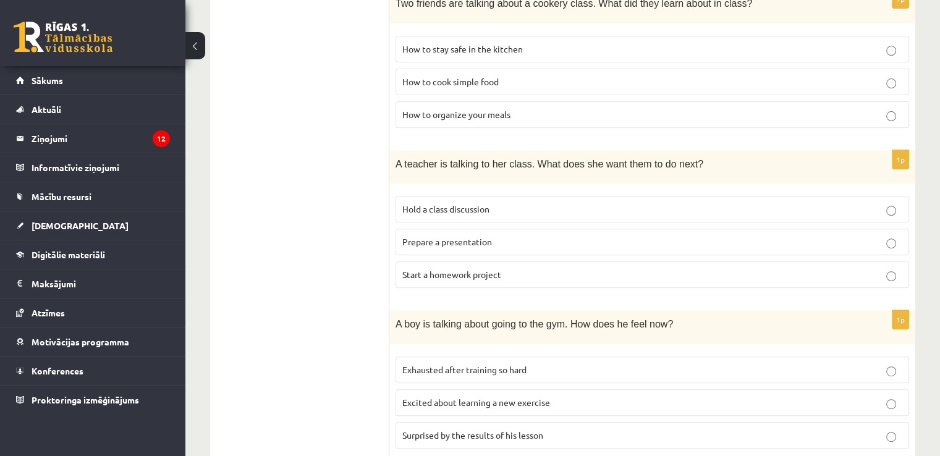
click at [707, 200] on label "Hold a class discussion" at bounding box center [651, 209] width 513 height 27
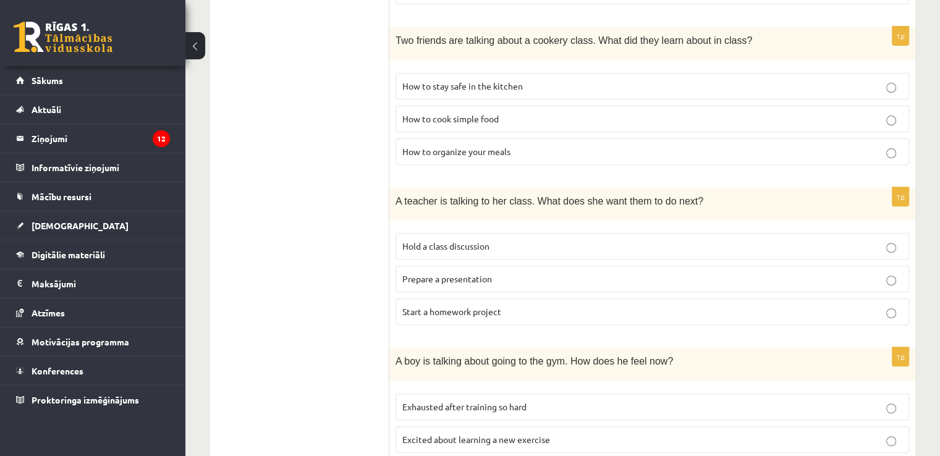
scroll to position [444, 0]
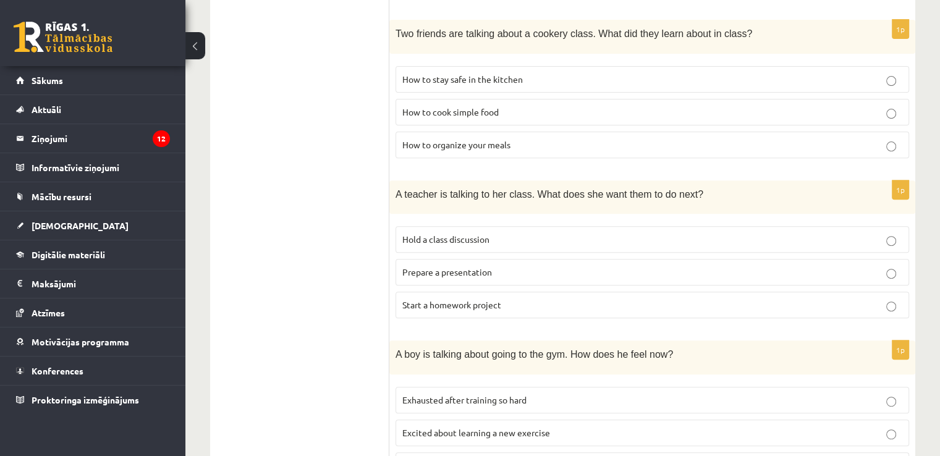
click at [757, 266] on p "Prepare a presentation" at bounding box center [652, 272] width 500 height 13
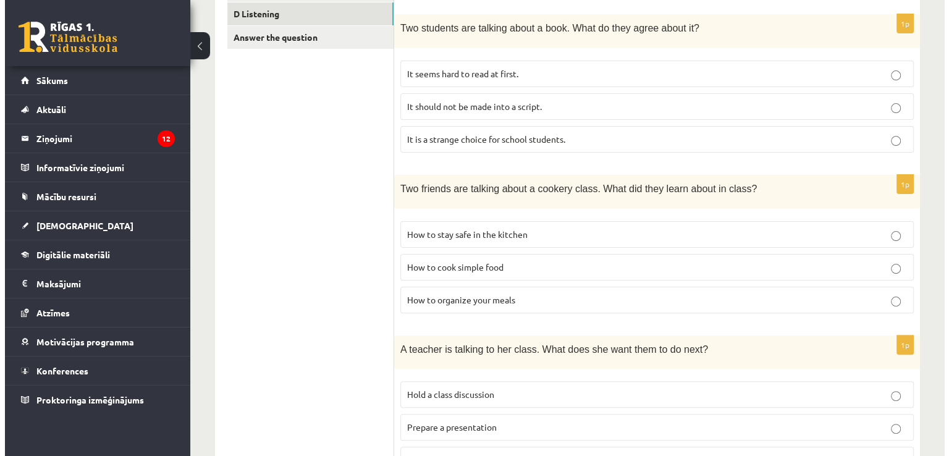
scroll to position [0, 0]
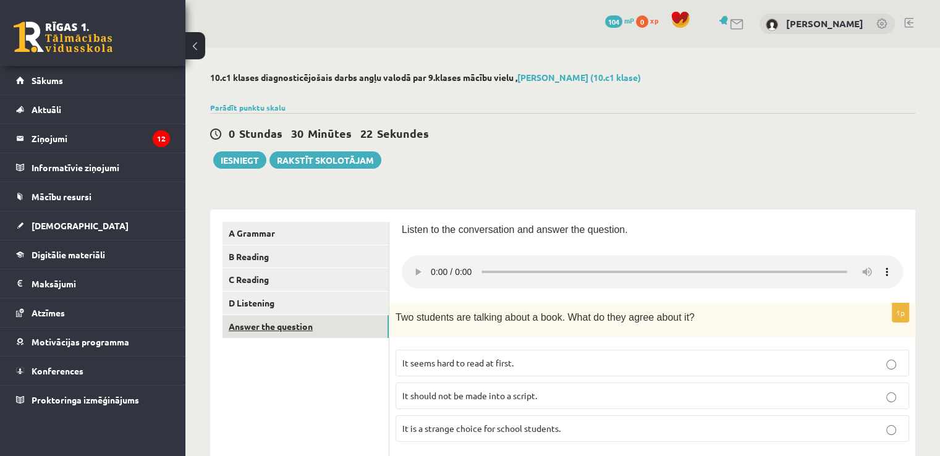
click at [377, 337] on link "Answer the question" at bounding box center [305, 326] width 166 height 23
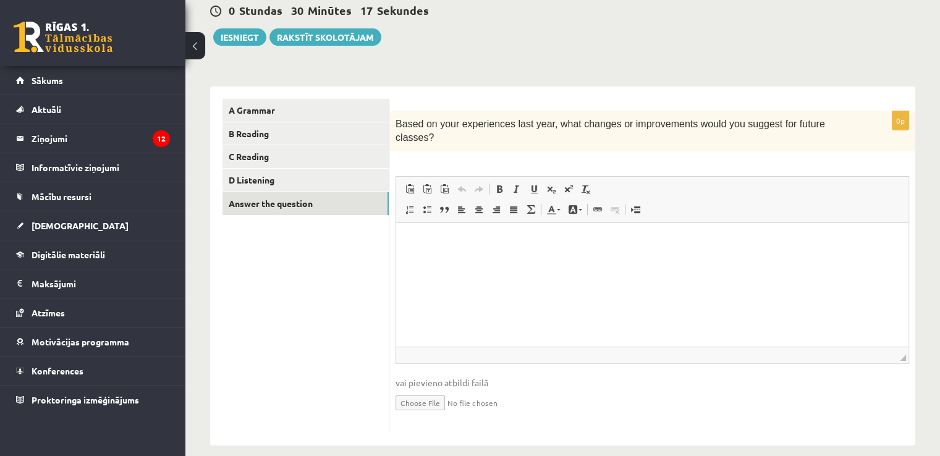
scroll to position [122, 0]
click at [499, 247] on p "Визуальный текстовый редактор, wiswyg-editor-user-answer-47434000229620" at bounding box center [651, 241] width 487 height 13
drag, startPoint x: 544, startPoint y: 123, endPoint x: 705, endPoint y: 116, distance: 161.4
click at [705, 116] on div "Based on your experiences last year, what changes or improvements would you sug…" at bounding box center [652, 132] width 526 height 40
click at [670, 88] on div "0p Based on your experiences last year, what changes or improvements would you …" at bounding box center [652, 266] width 526 height 359
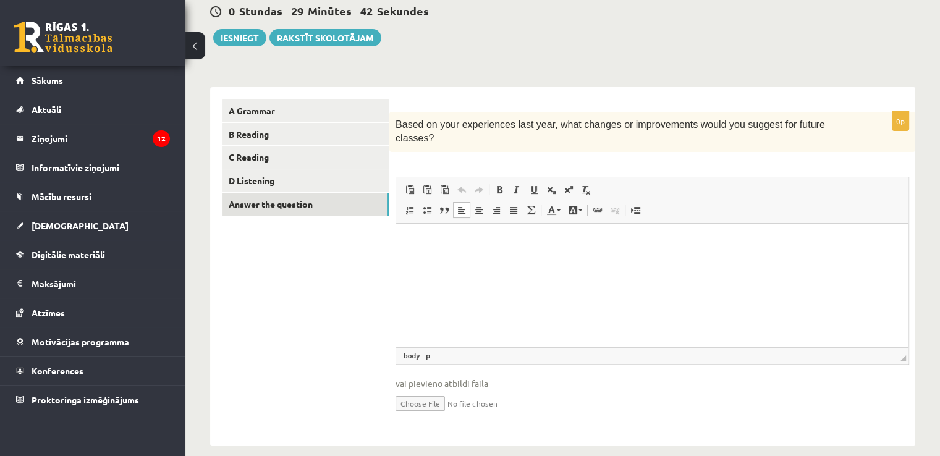
click at [675, 120] on span "Based on your experiences last year, what changes or improvements would you sug…" at bounding box center [609, 131] width 429 height 24
click at [686, 261] on html at bounding box center [652, 242] width 512 height 38
click at [669, 258] on html at bounding box center [652, 242] width 512 height 38
click at [724, 59] on div "**********" at bounding box center [562, 198] width 754 height 546
click at [626, 239] on p "**********" at bounding box center [652, 241] width 488 height 13
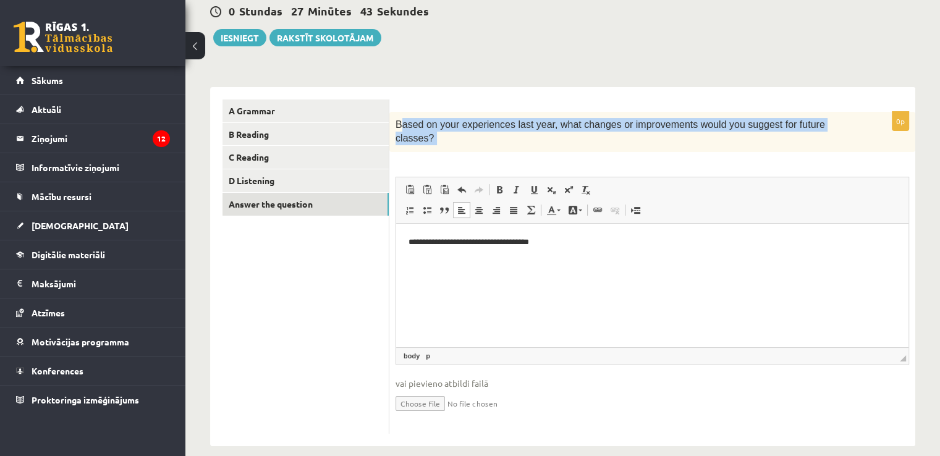
drag, startPoint x: 400, startPoint y: 125, endPoint x: 787, endPoint y: 160, distance: 388.3
click at [787, 160] on div "**********" at bounding box center [652, 273] width 526 height 322
copy div "ased on your experiences last year, what changes or improvements would you sugg…"
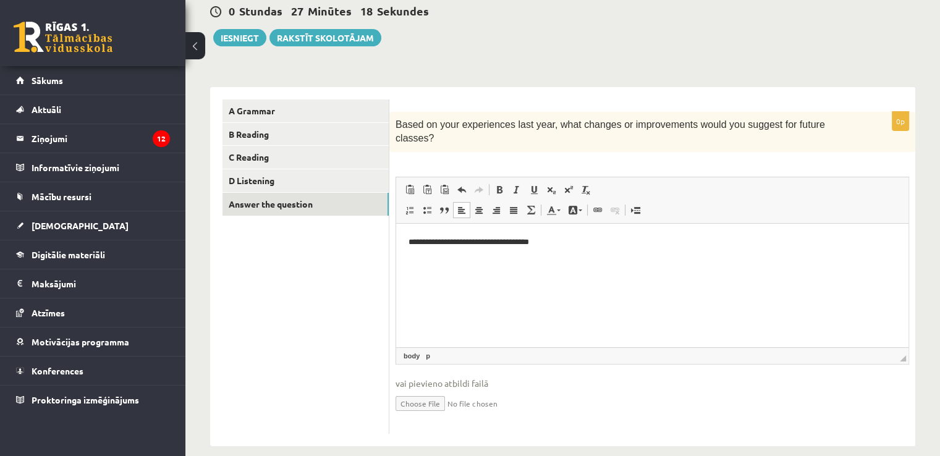
click at [618, 248] on html "**********" at bounding box center [652, 242] width 512 height 38
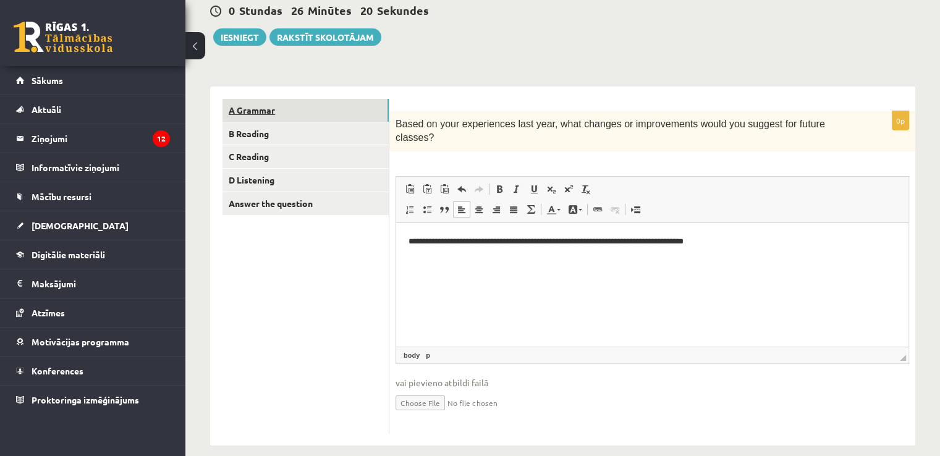
click at [352, 107] on link "A Grammar" at bounding box center [305, 110] width 166 height 23
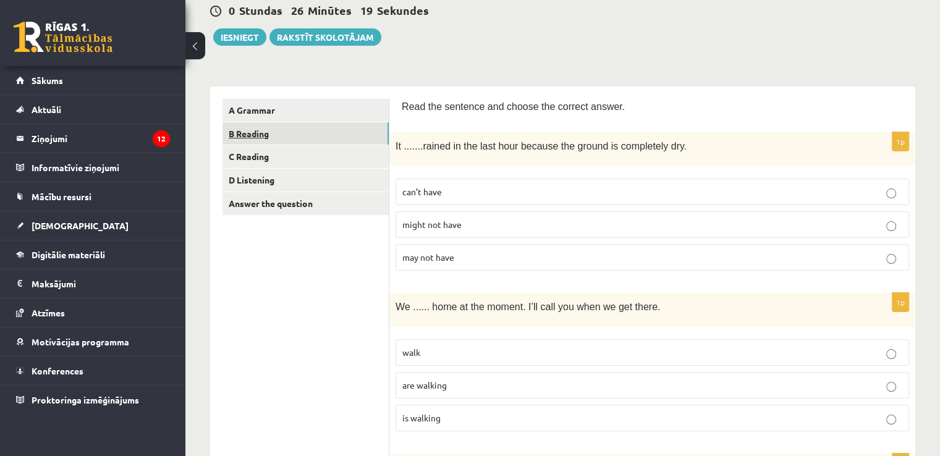
click at [353, 140] on link "B Reading" at bounding box center [305, 133] width 166 height 23
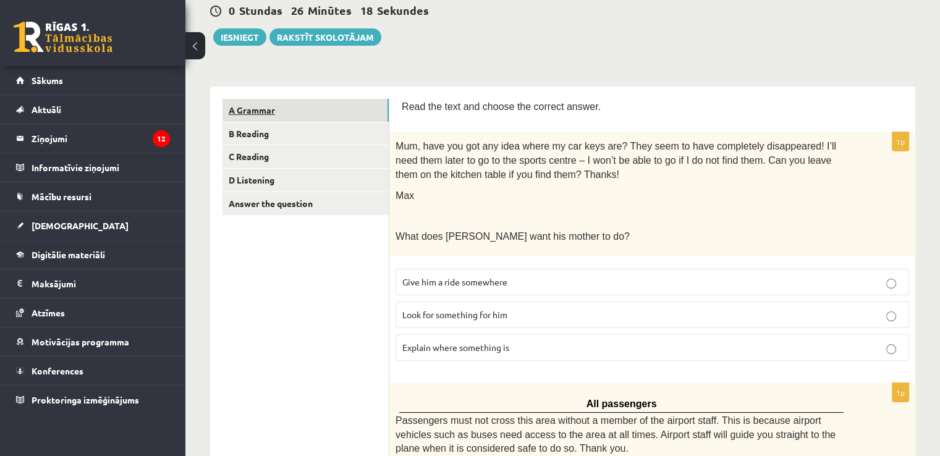
click at [357, 115] on link "A Grammar" at bounding box center [305, 110] width 166 height 23
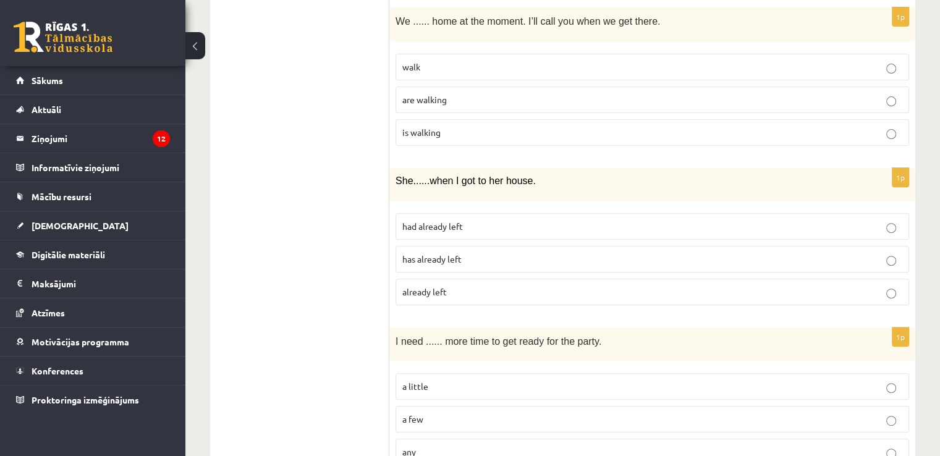
scroll to position [409, 0]
click at [877, 252] on p "has already left" at bounding box center [652, 258] width 500 height 13
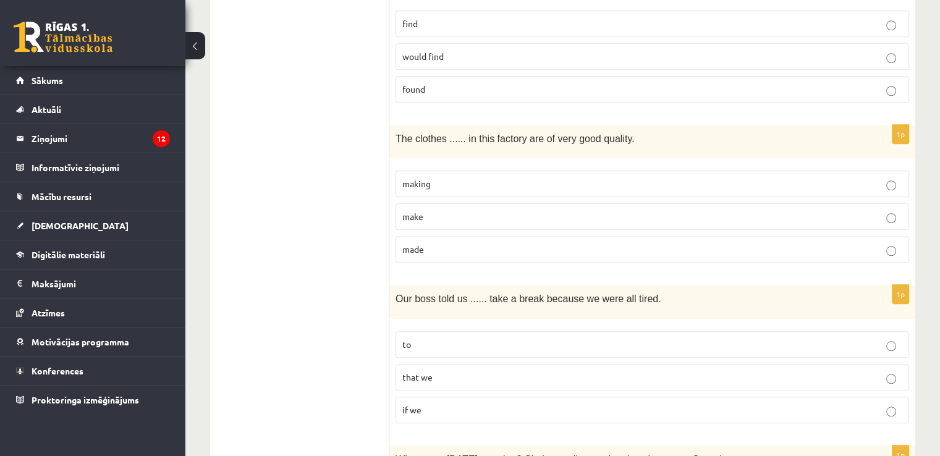
scroll to position [1105, 0]
click at [890, 169] on label "making" at bounding box center [651, 182] width 513 height 27
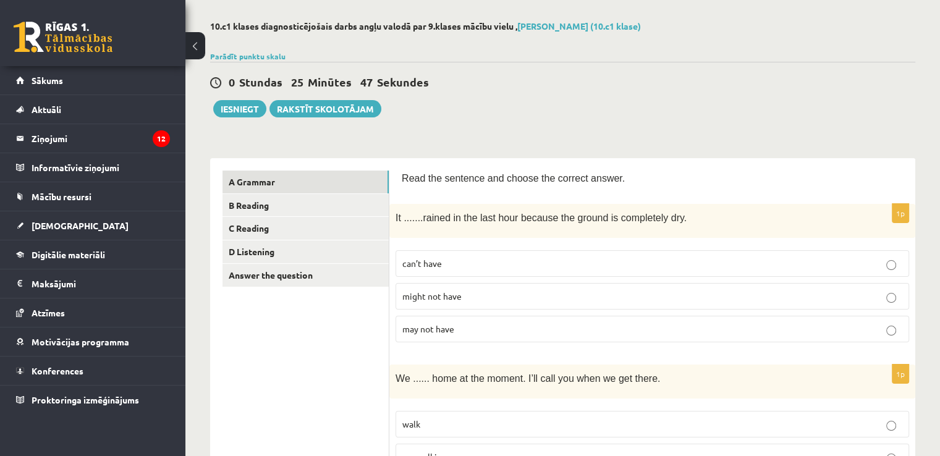
scroll to position [0, 0]
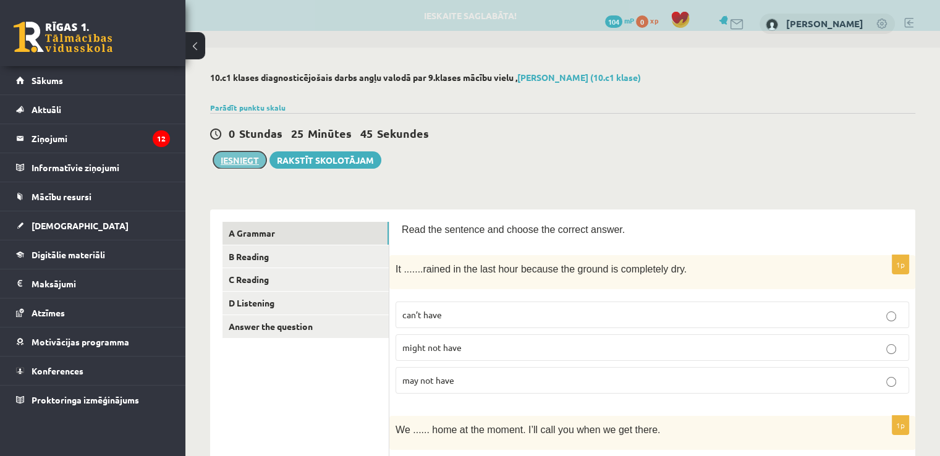
click at [235, 165] on button "Iesniegt" at bounding box center [239, 159] width 53 height 17
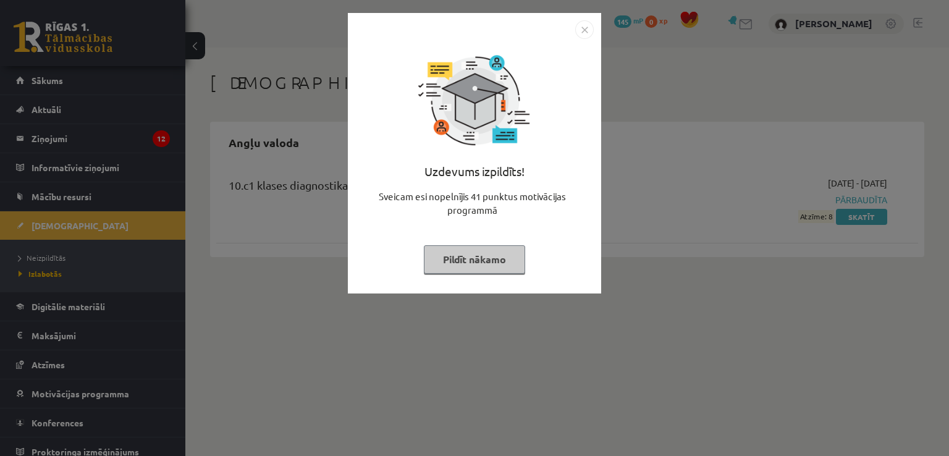
click at [497, 268] on button "Pildīt nākamo" at bounding box center [474, 259] width 101 height 28
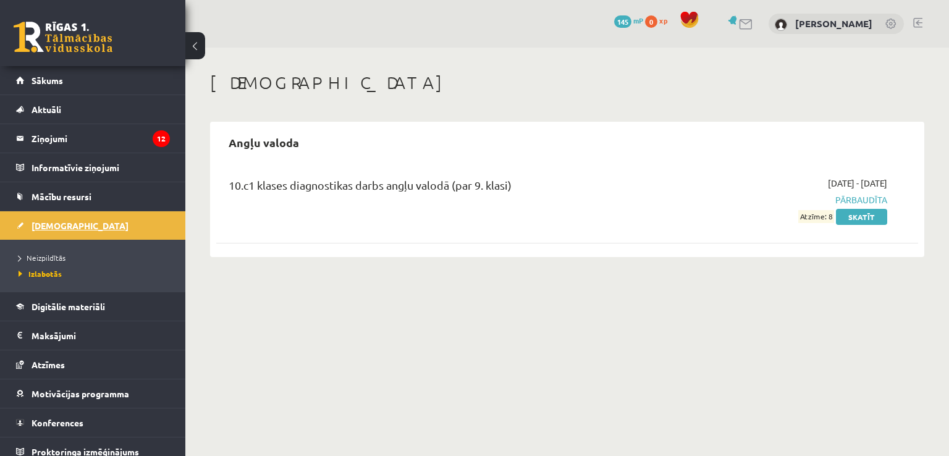
click at [95, 232] on link "[DEMOGRAPHIC_DATA]" at bounding box center [93, 225] width 154 height 28
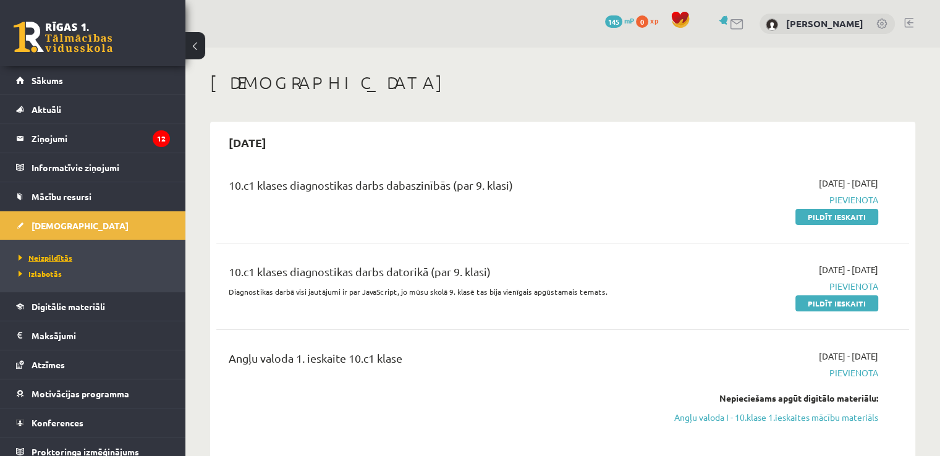
click at [52, 253] on span "Neizpildītās" at bounding box center [46, 258] width 54 height 10
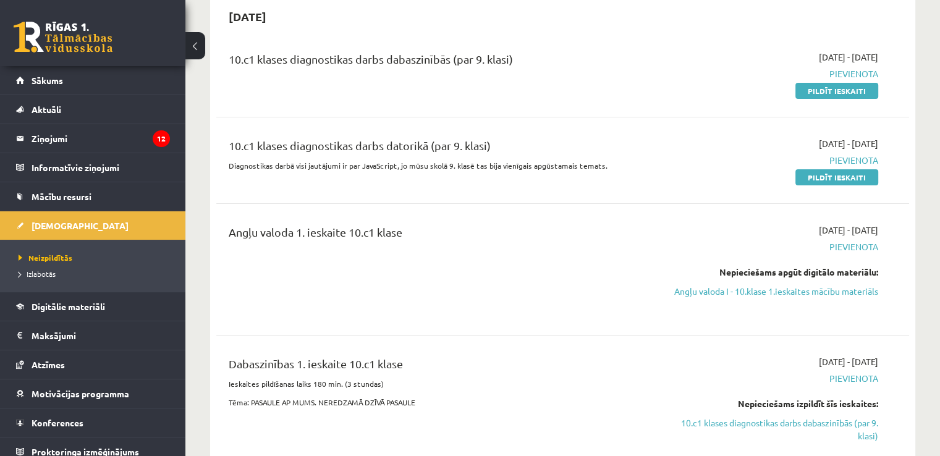
scroll to position [128, 0]
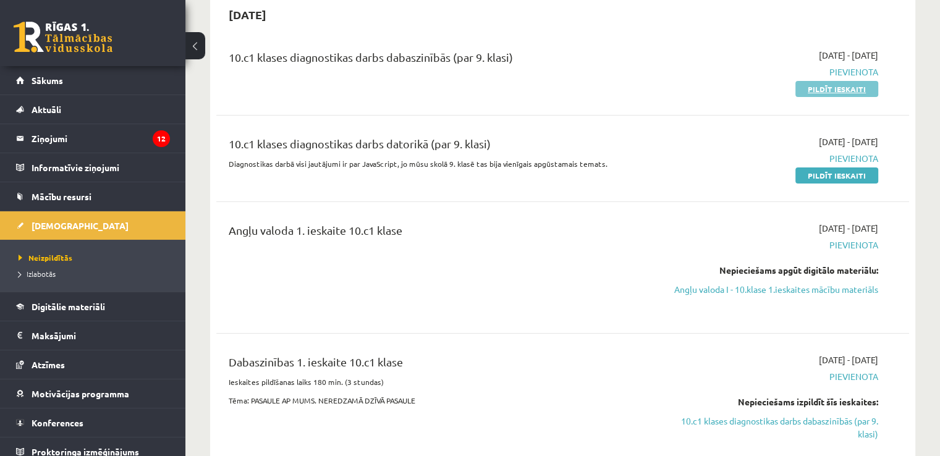
click at [824, 90] on link "Pildīt ieskaiti" at bounding box center [836, 89] width 83 height 16
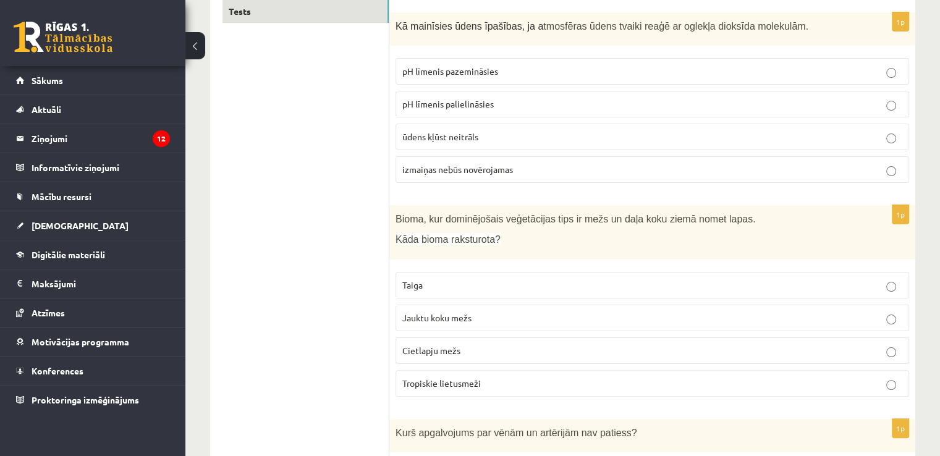
scroll to position [224, 0]
click at [521, 63] on p "pH līmenis pazemināsies" at bounding box center [652, 68] width 500 height 13
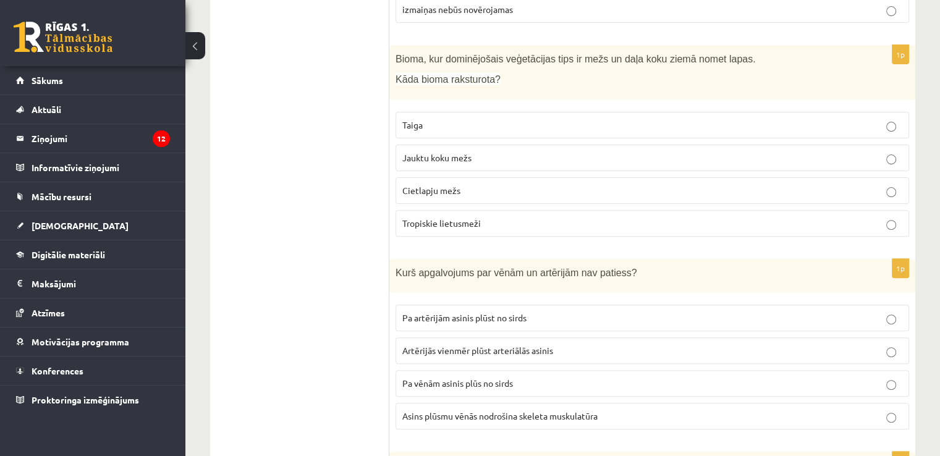
scroll to position [386, 0]
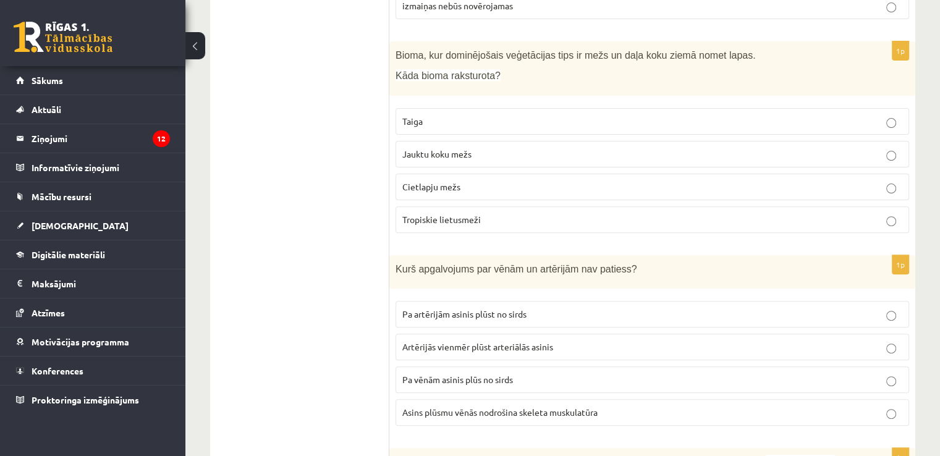
click at [458, 148] on p "Jauktu koku mežs" at bounding box center [652, 154] width 500 height 13
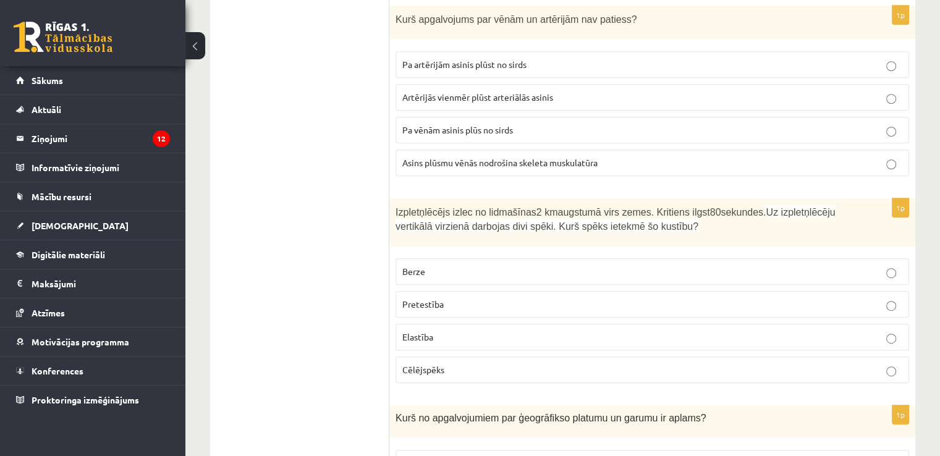
scroll to position [635, 0]
click at [568, 159] on span "Asins plūsmu vēnās nodrošina skeleta muskulatūra" at bounding box center [499, 162] width 195 height 11
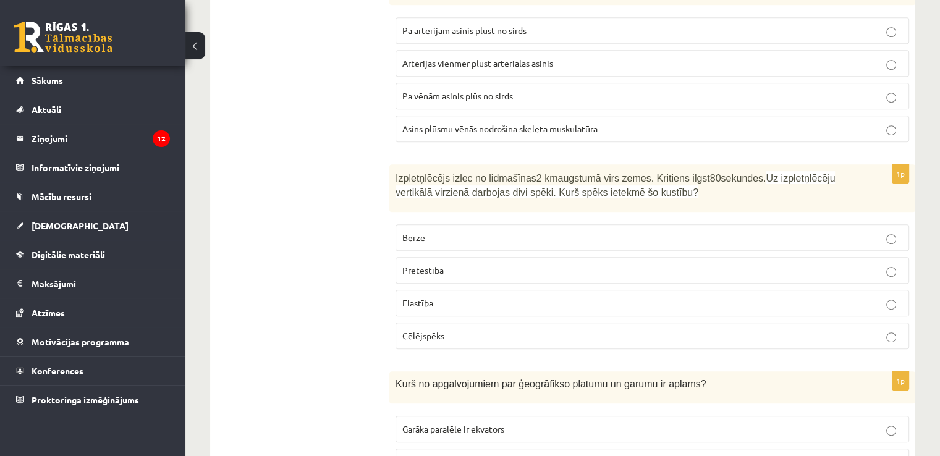
scroll to position [670, 0]
click at [623, 64] on p "Artērijās vienmēr plūst arteriālās asinis" at bounding box center [652, 62] width 500 height 13
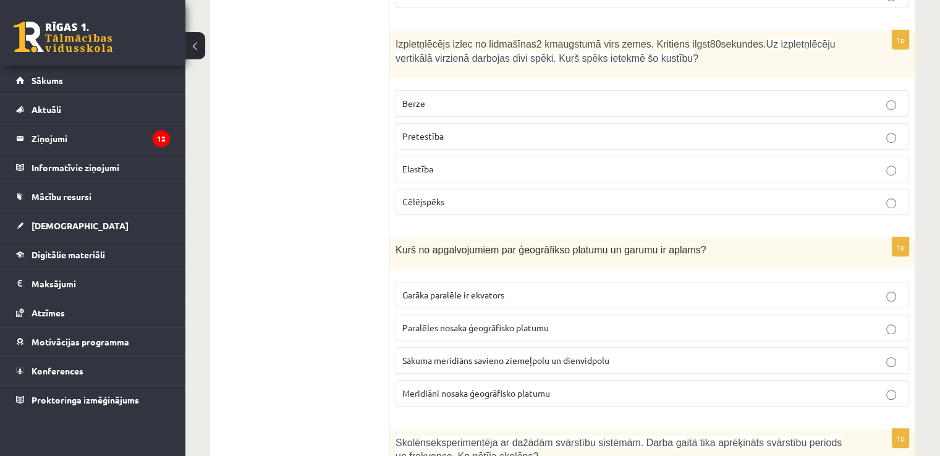
scroll to position [803, 0]
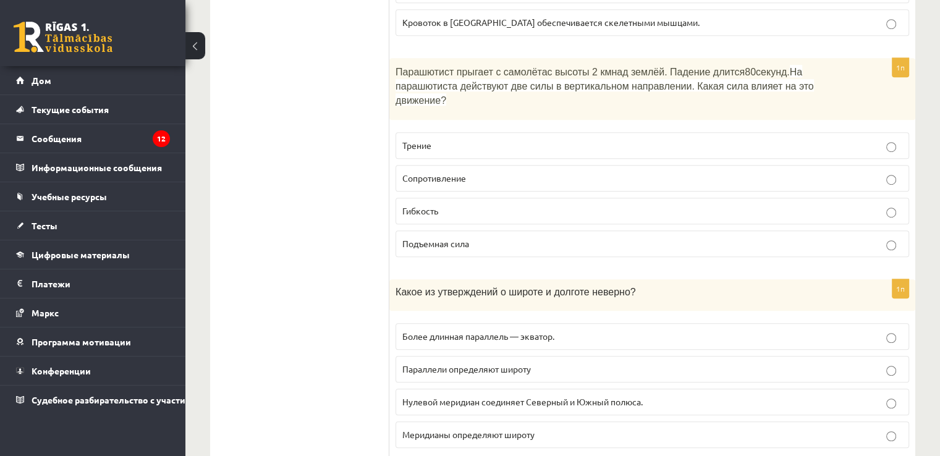
click at [655, 172] on p "Сопротивление" at bounding box center [652, 178] width 500 height 13
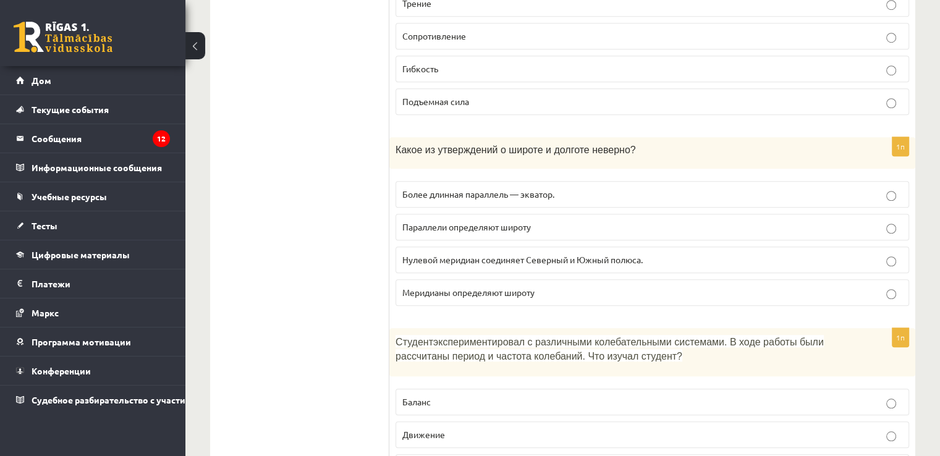
scroll to position [946, 0]
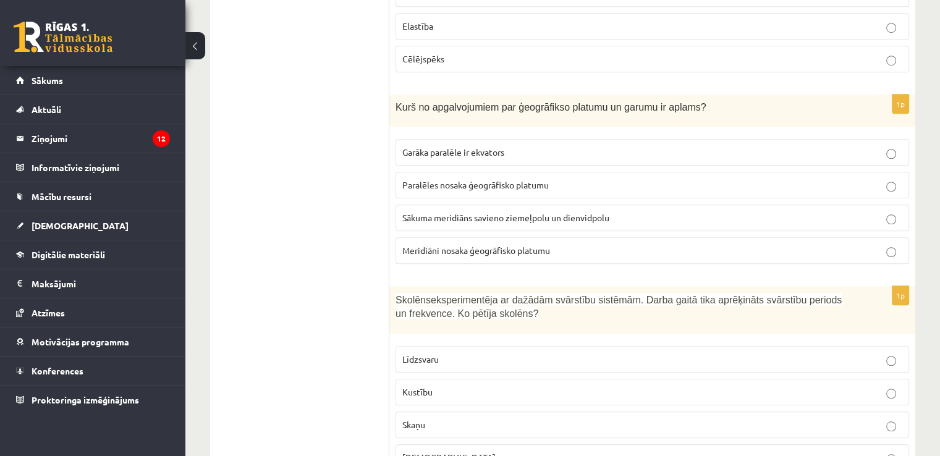
click at [511, 213] on span "Sākuma meridiāns savieno ziemeļpolu un dienvidpolu" at bounding box center [505, 217] width 207 height 11
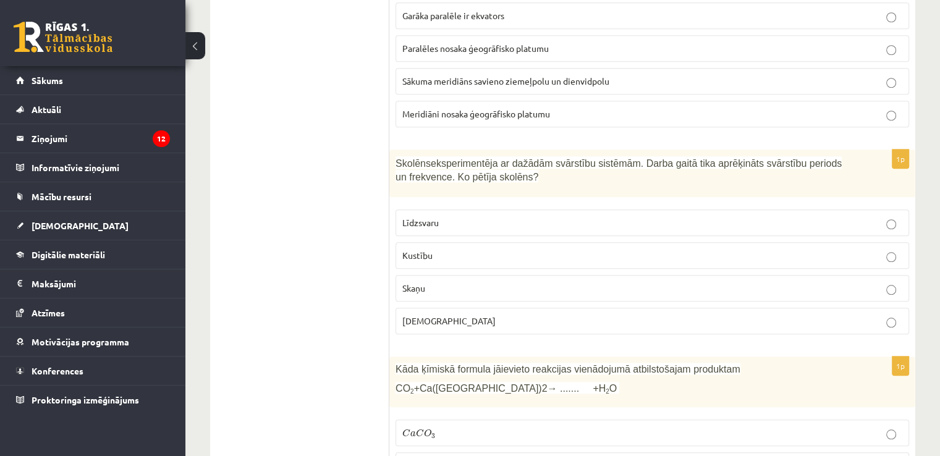
scroll to position [1082, 0]
click at [585, 28] on fieldset "Garāka paralēle ir ekvators Paralēles nosaka ģeogrāfisko platumu Sākuma meridiā…" at bounding box center [651, 63] width 513 height 135
click at [585, 43] on p "Paralēles nosaka ģeogrāfisko platumu" at bounding box center [652, 48] width 500 height 13
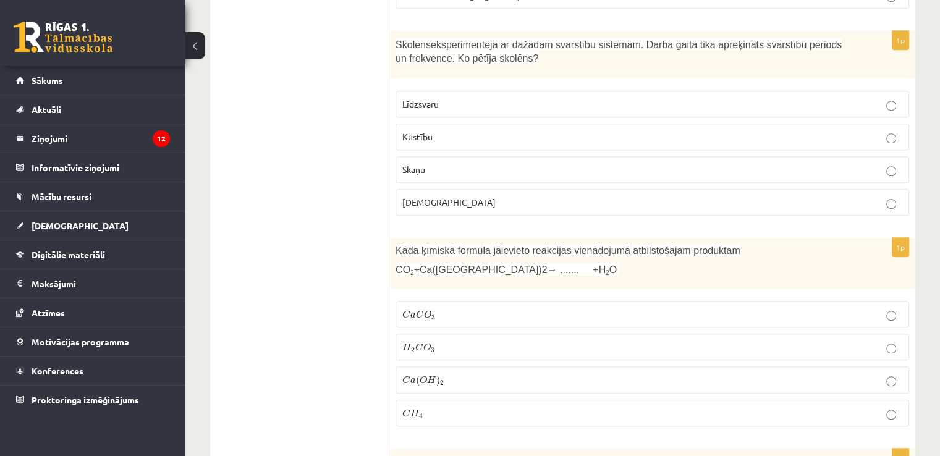
scroll to position [1204, 0]
click at [420, 308] on span "C" at bounding box center [420, 312] width 8 height 8
click at [490, 128] on p "Kustību" at bounding box center [652, 134] width 500 height 13
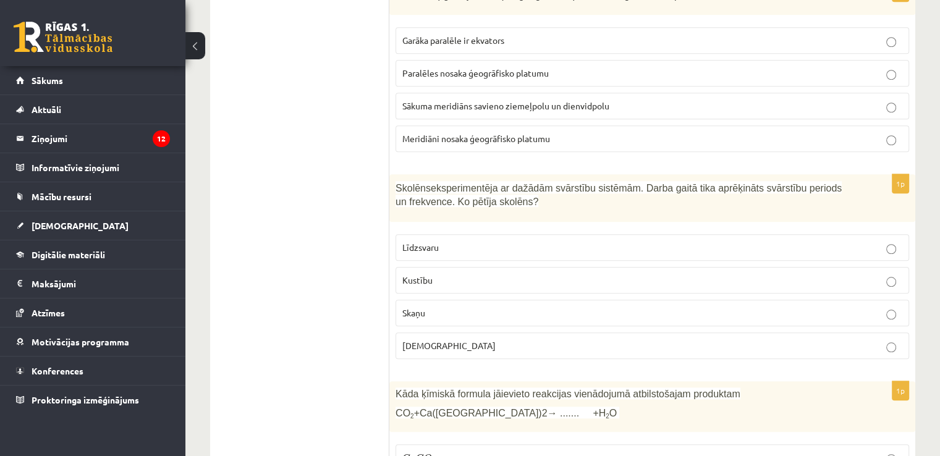
scroll to position [1055, 0]
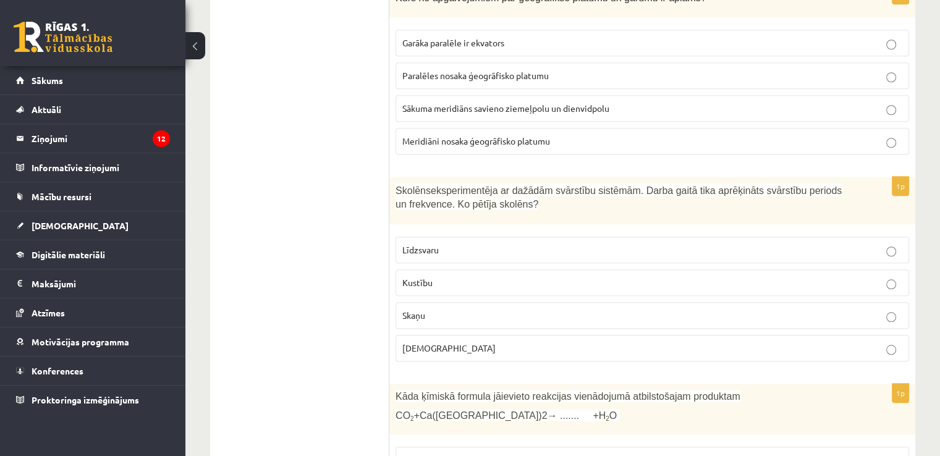
drag, startPoint x: 329, startPoint y: 299, endPoint x: 339, endPoint y: 188, distance: 111.0
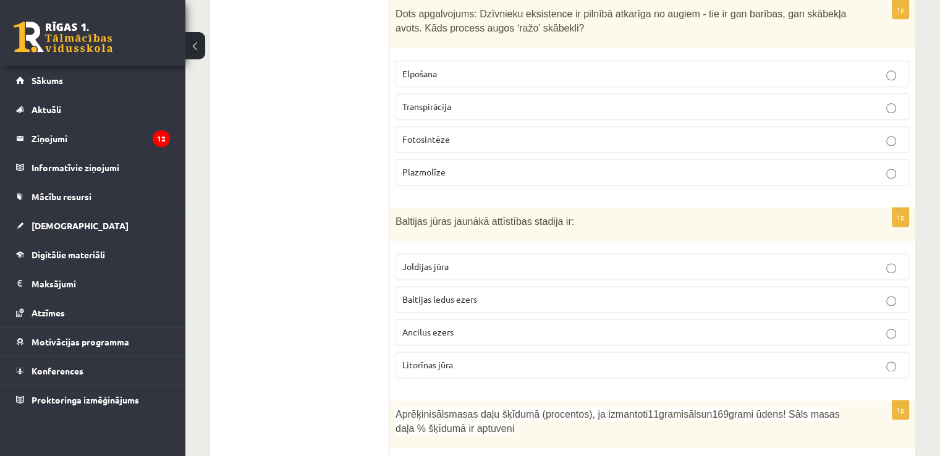
scroll to position [1638, 0]
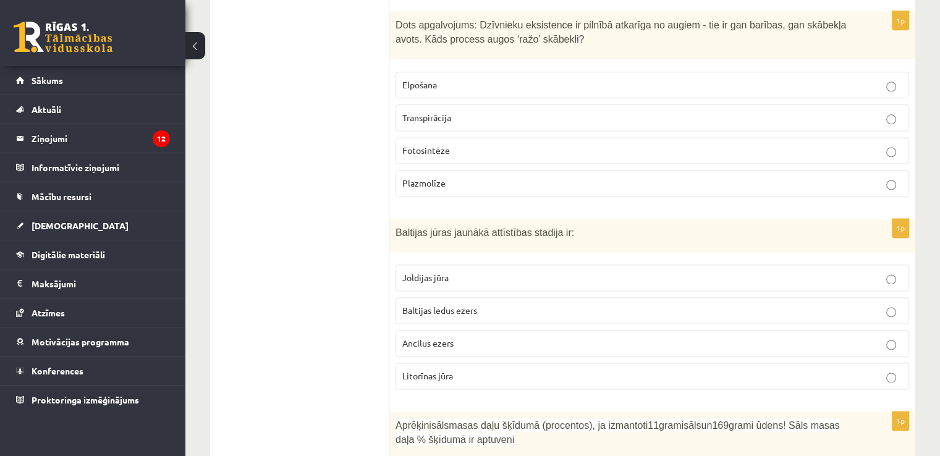
click at [450, 144] on p "Fotosintēze" at bounding box center [652, 150] width 500 height 13
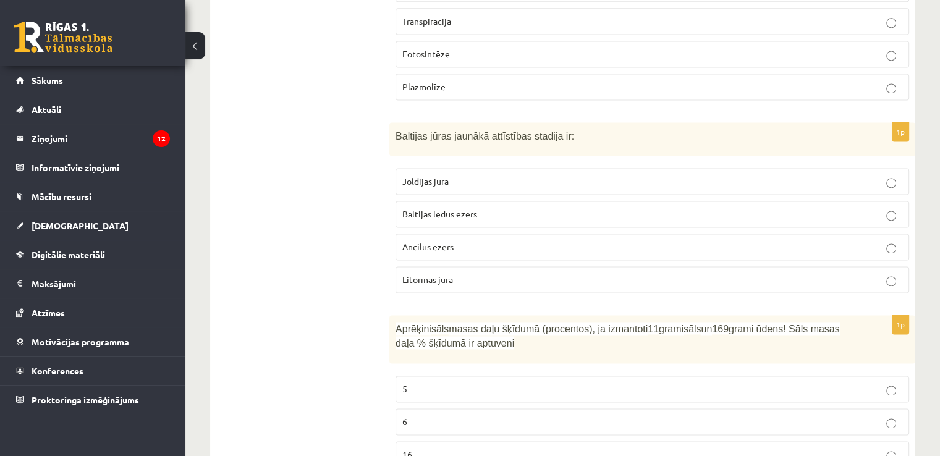
scroll to position [1734, 0]
click at [438, 277] on label "Litorīnas jūra" at bounding box center [651, 281] width 513 height 27
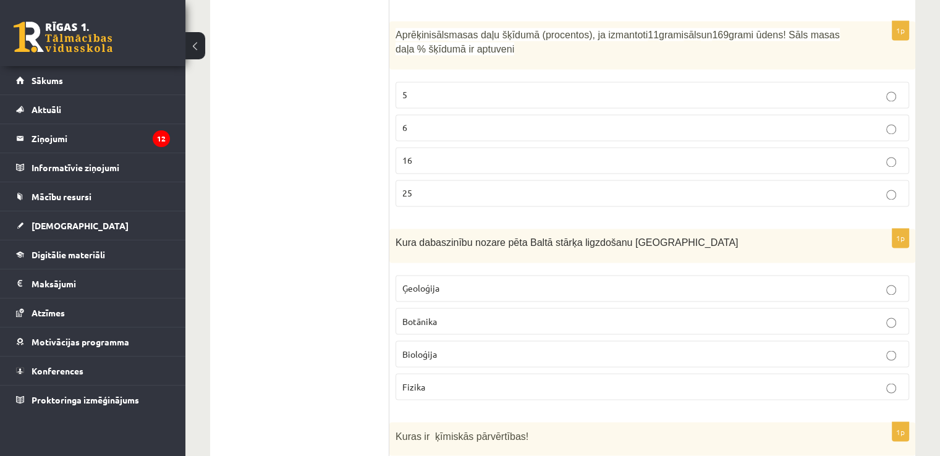
scroll to position [2026, 0]
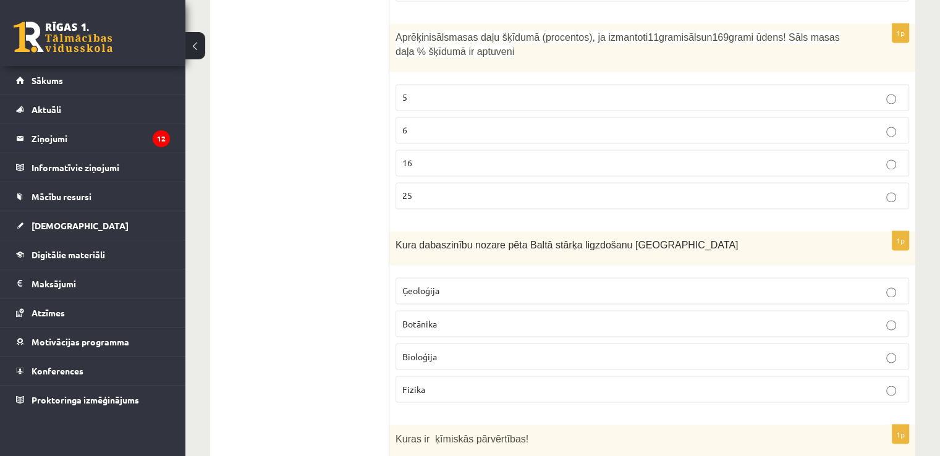
click at [573, 124] on p "6" at bounding box center [652, 130] width 500 height 13
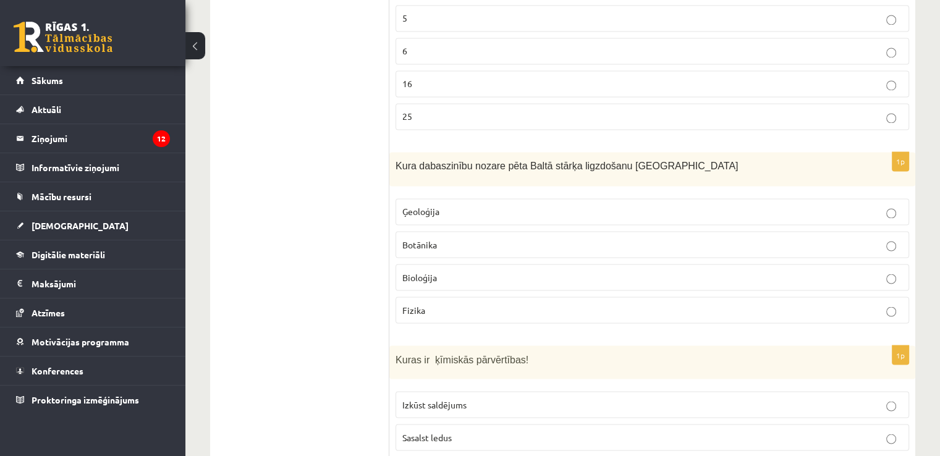
scroll to position [2106, 0]
click at [519, 271] on p "Bioloģija" at bounding box center [652, 277] width 500 height 13
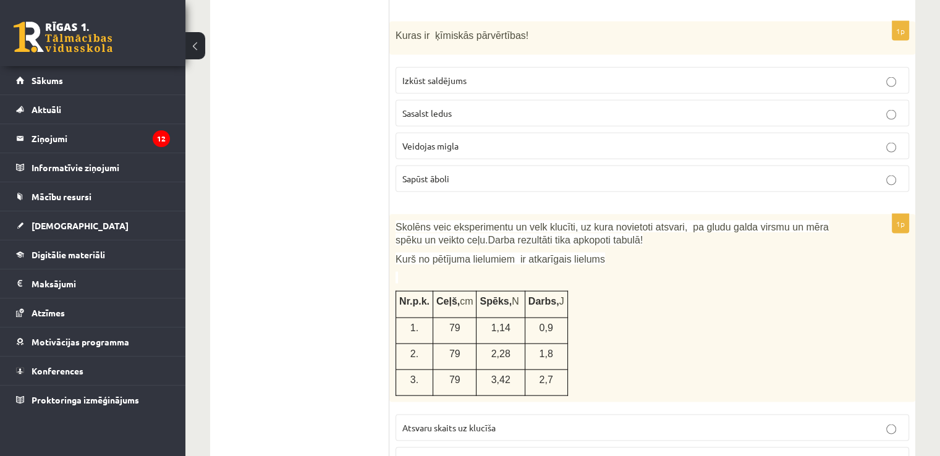
scroll to position [2429, 0]
click at [477, 172] on p "Sapūst āboli" at bounding box center [652, 178] width 500 height 13
click at [494, 140] on p "Veidojas migla" at bounding box center [652, 146] width 500 height 13
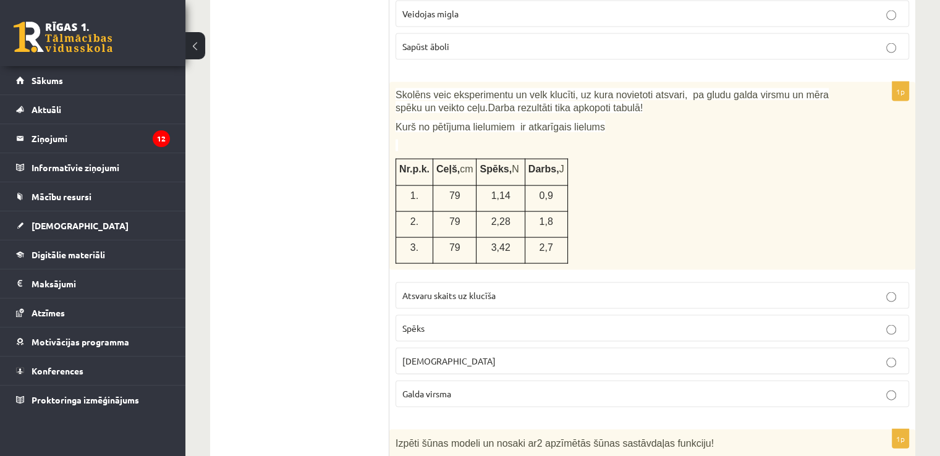
scroll to position [2560, 0]
click at [507, 323] on p "Spēks" at bounding box center [652, 329] width 500 height 13
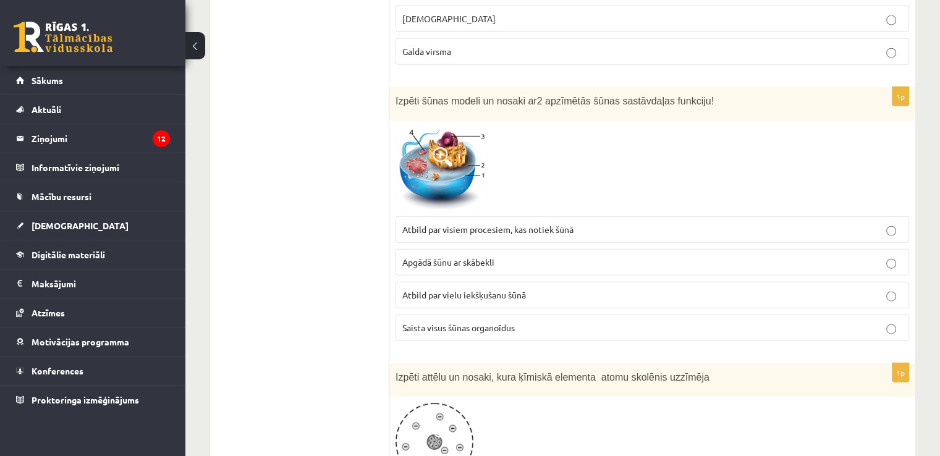
scroll to position [2906, 0]
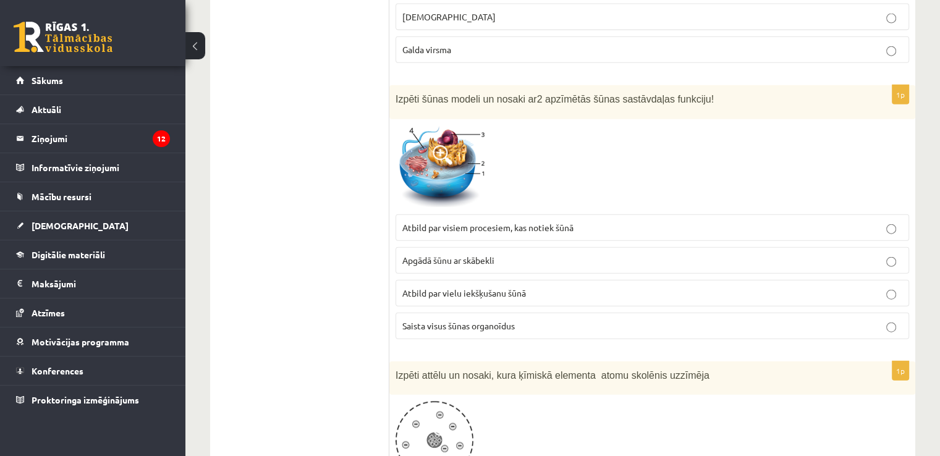
click at [522, 319] on p "Saista visus šūnas organoīdus" at bounding box center [652, 325] width 500 height 13
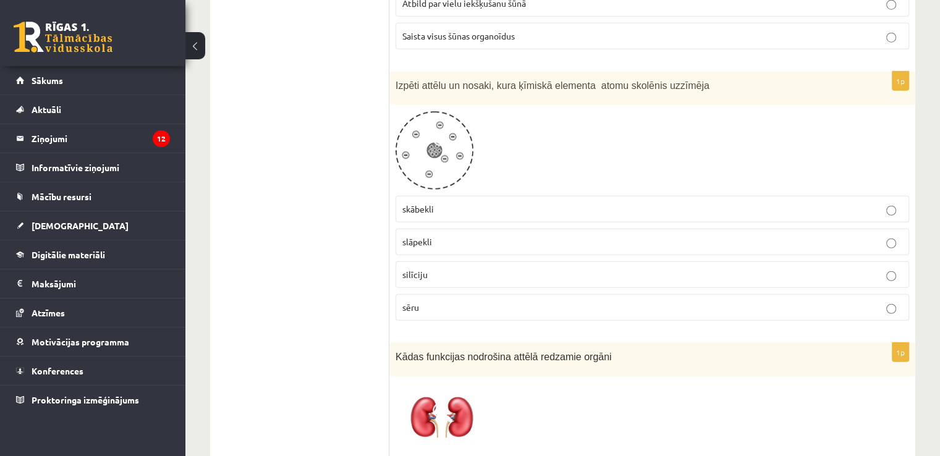
scroll to position [3197, 0]
click at [441, 198] on label "skābekli" at bounding box center [651, 208] width 513 height 27
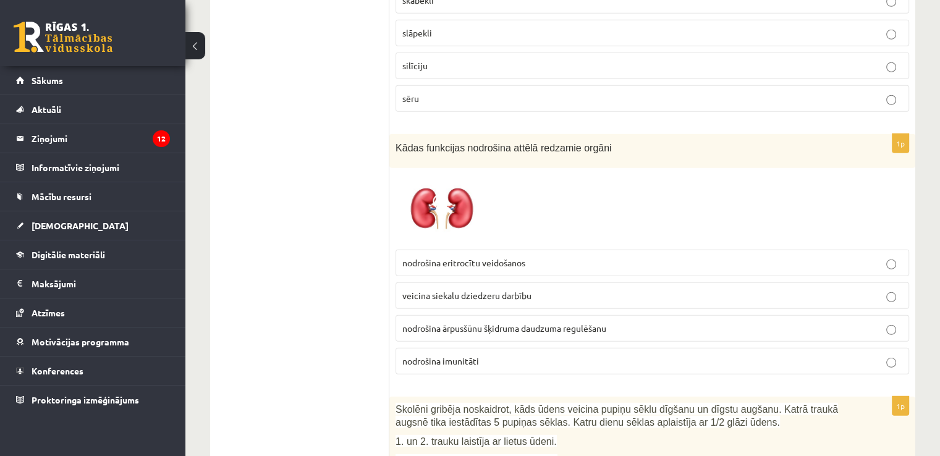
scroll to position [3417, 0]
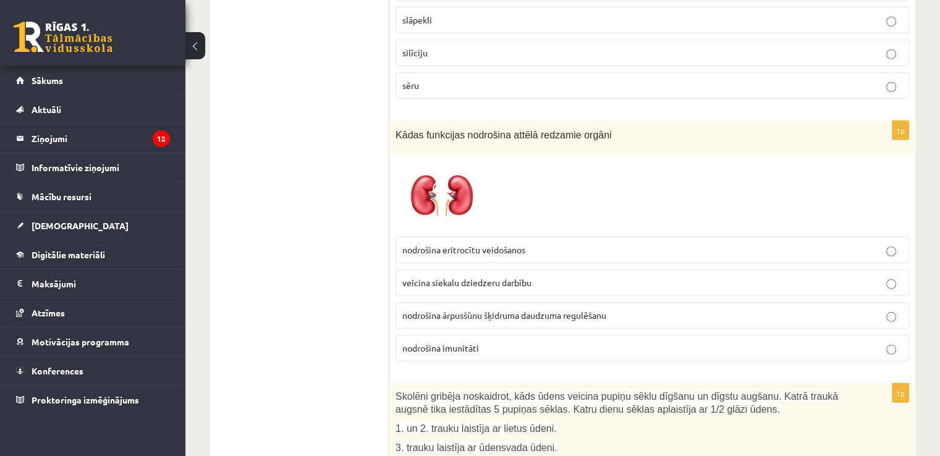
click at [492, 305] on label "nodrošina ārpusšūnu šķidruma daudzuma regulēšanu" at bounding box center [651, 315] width 513 height 27
click at [909, 146] on div "1p Kādas funkcijas nodrošina attēlā redzamie orgāni nodrošina eritrocītu veidoš…" at bounding box center [652, 246] width 526 height 250
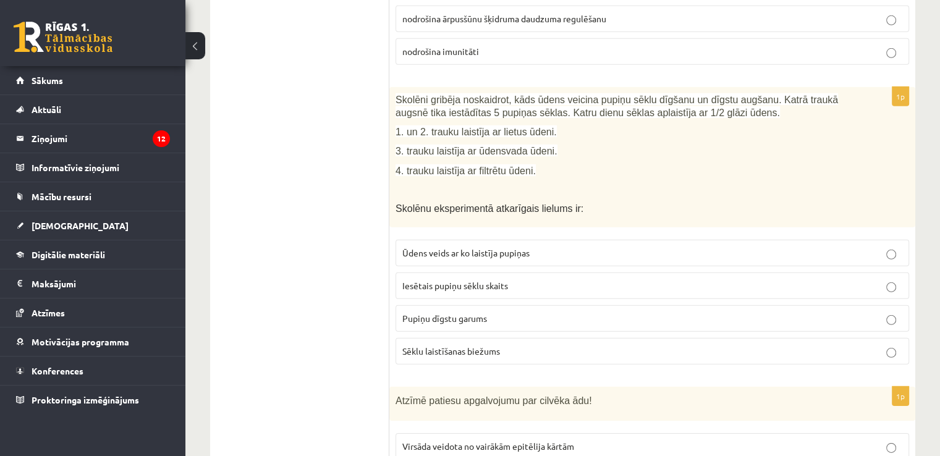
scroll to position [3717, 0]
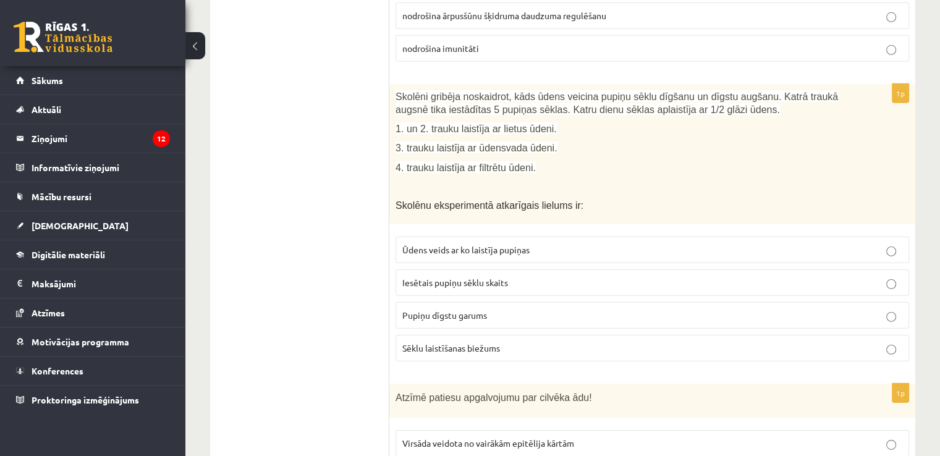
click at [684, 309] on p "Pupiņu dīgstu garums" at bounding box center [652, 315] width 500 height 13
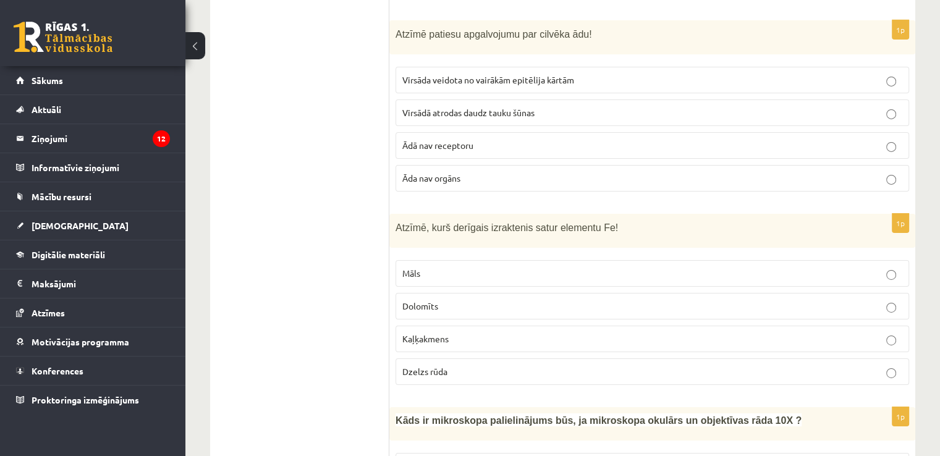
scroll to position [4068, 0]
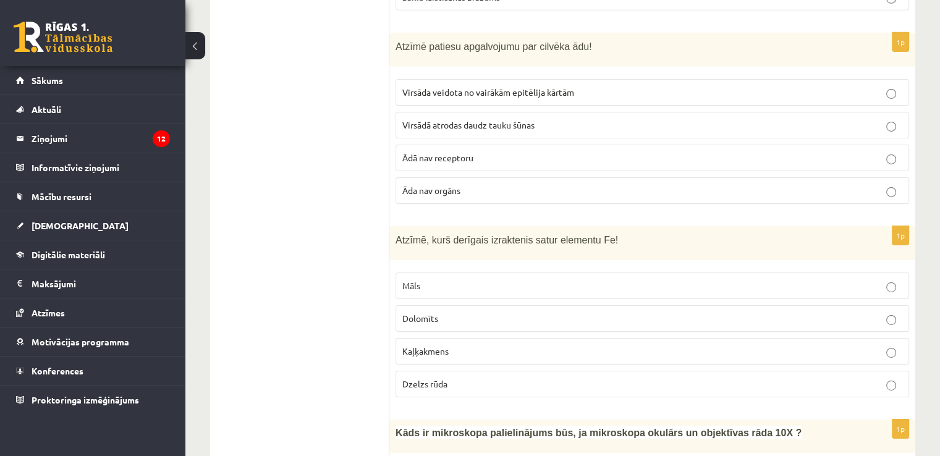
click at [785, 112] on label "Virsādā atrodas daudz tauku šūnas" at bounding box center [651, 125] width 513 height 27
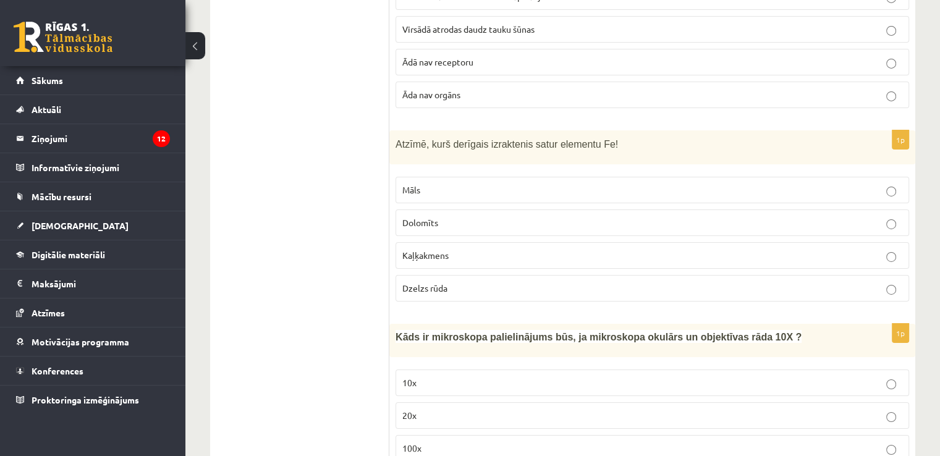
scroll to position [4164, 0]
click at [696, 281] on p "Dzelzs rūda" at bounding box center [652, 287] width 500 height 13
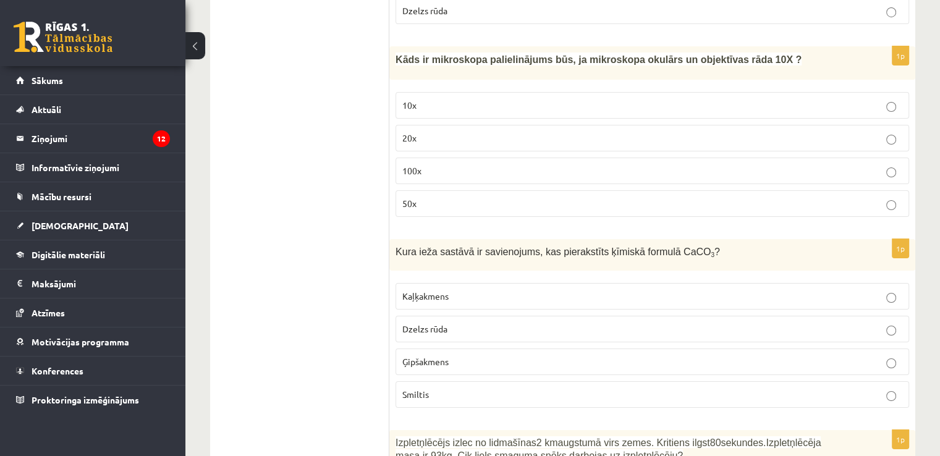
scroll to position [4449, 0]
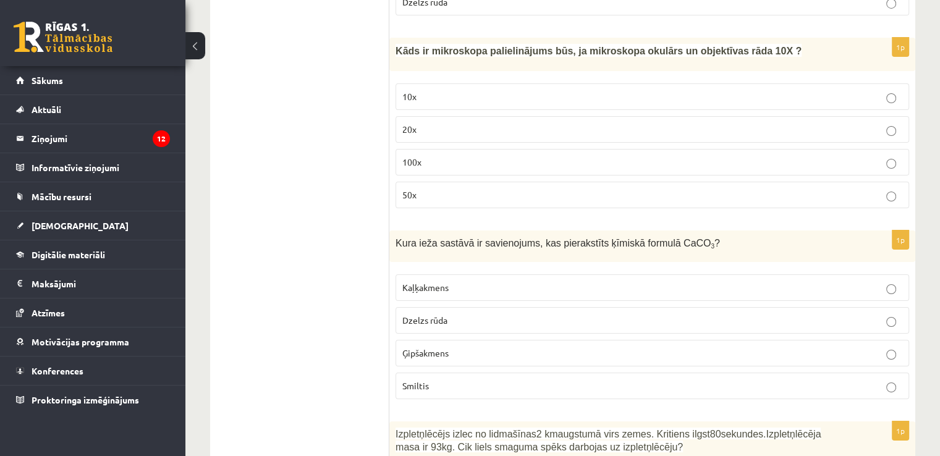
click at [673, 281] on p "Kaļķakmens" at bounding box center [652, 287] width 500 height 13
click at [651, 156] on p "100x" at bounding box center [652, 162] width 500 height 13
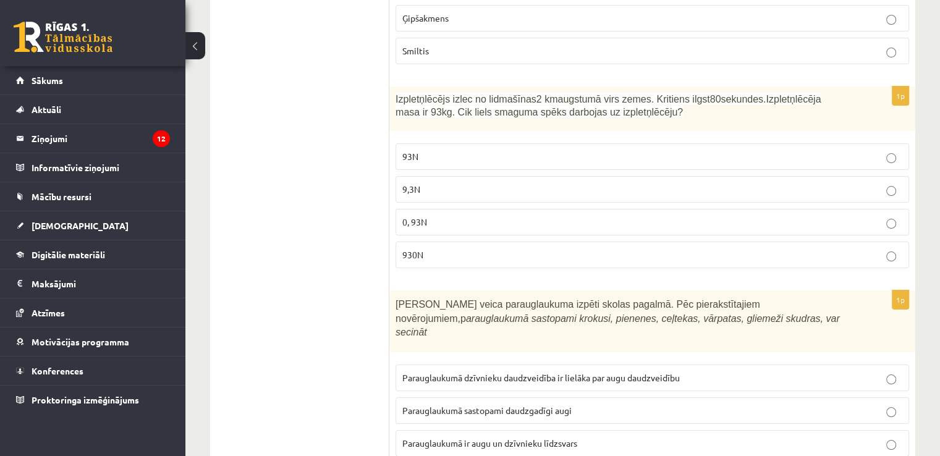
scroll to position [4786, 0]
click at [609, 243] on fieldset "93N 9,3N 0, 93N 930N" at bounding box center [651, 203] width 513 height 135
click at [613, 247] on p "930N" at bounding box center [652, 253] width 500 height 13
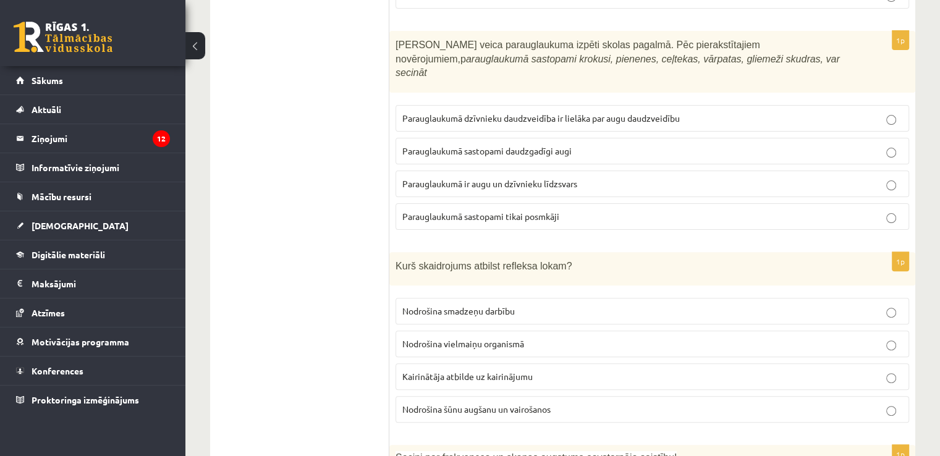
scroll to position [5046, 0]
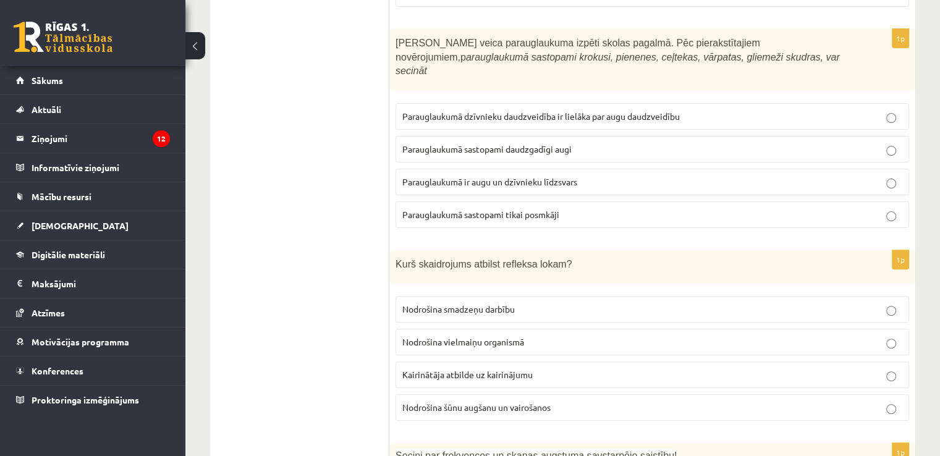
click at [654, 143] on p "Parauglaukumā sastopami daudzgadīgi augi" at bounding box center [652, 149] width 500 height 13
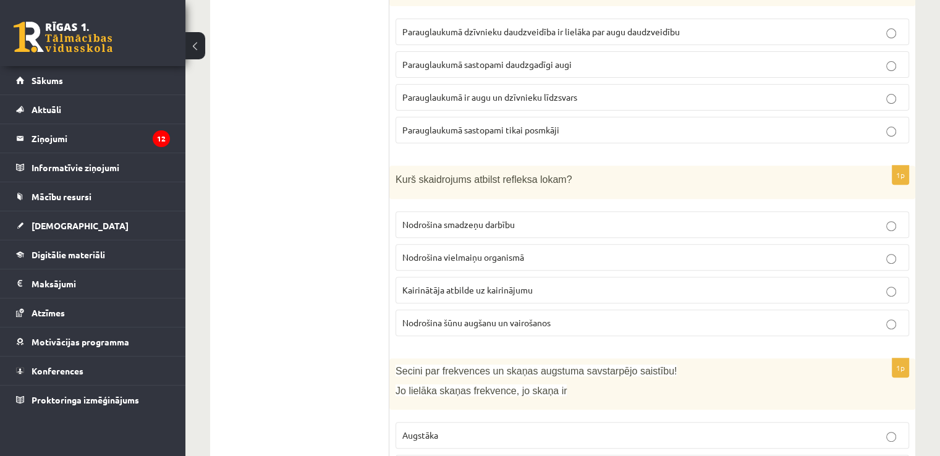
scroll to position [5132, 0]
click at [646, 315] on p "Nodrošina šūnu augšanu un vairošanos" at bounding box center [652, 321] width 500 height 13
click at [662, 282] on p "Kairinātāja atbilde uz kairinājumu" at bounding box center [652, 288] width 500 height 13
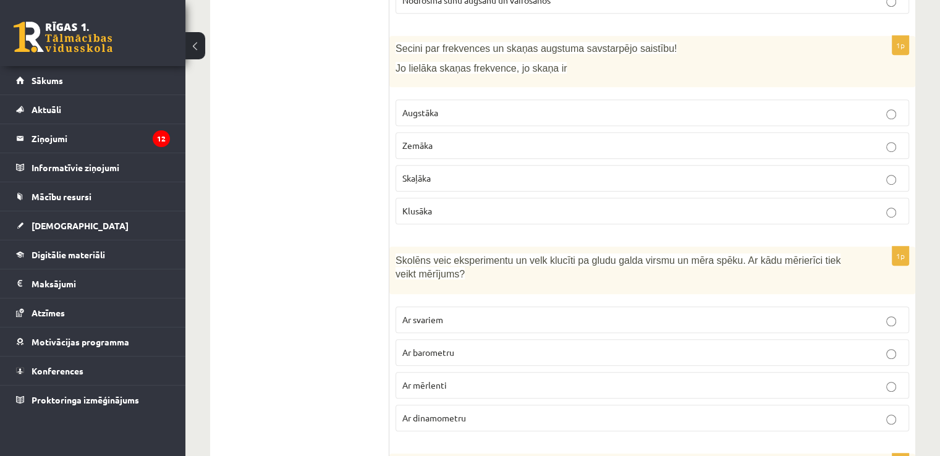
scroll to position [5450, 0]
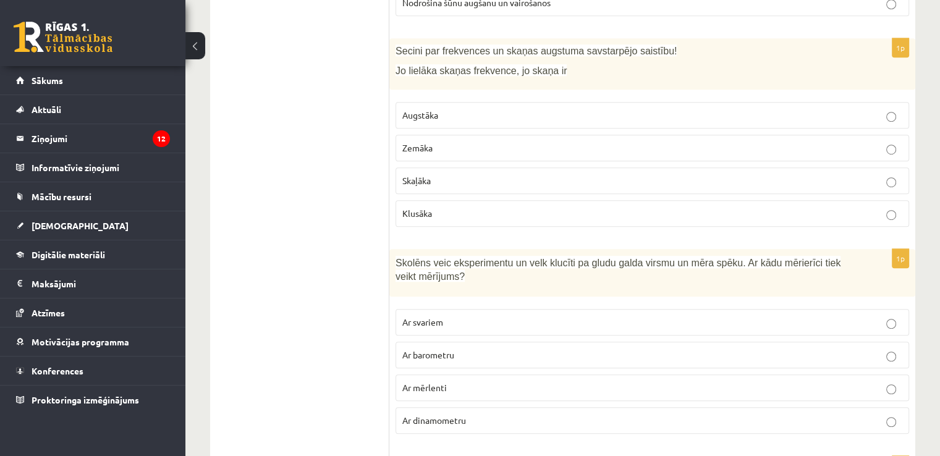
click at [704, 109] on p "Augstāka" at bounding box center [652, 115] width 500 height 13
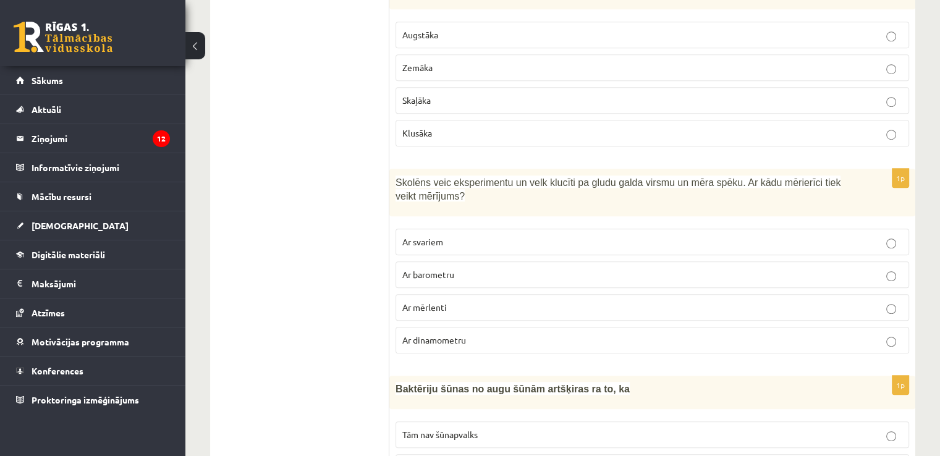
scroll to position [5533, 0]
click at [660, 292] on label "Ar mērlenti" at bounding box center [651, 305] width 513 height 27
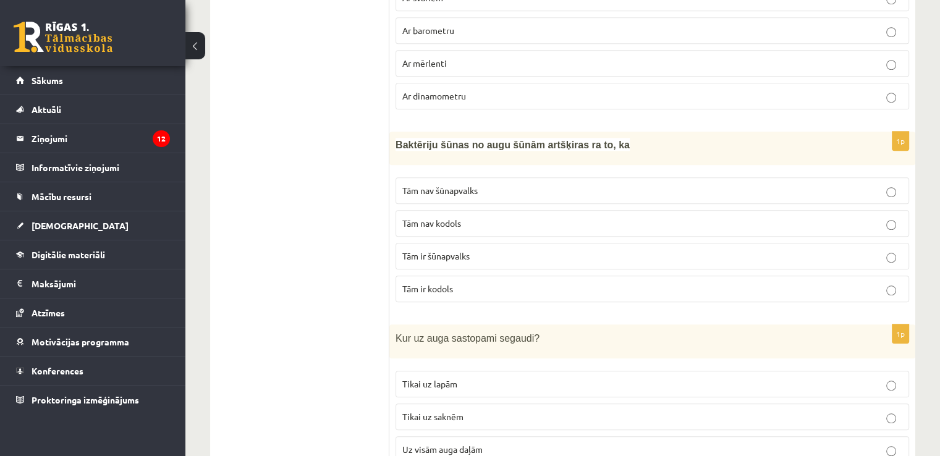
scroll to position [5815, 0]
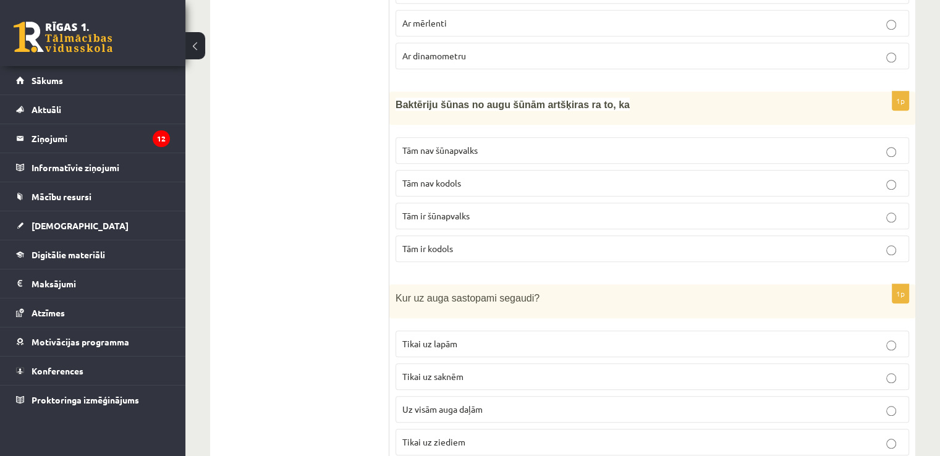
click at [662, 177] on p "Tām nav kodols" at bounding box center [652, 183] width 500 height 13
click at [609, 403] on p "Uz visām auga daļām" at bounding box center [652, 409] width 500 height 13
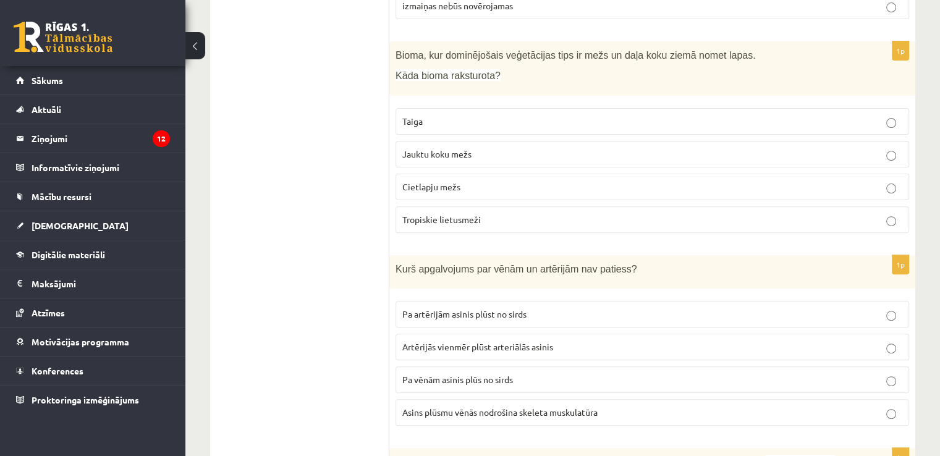
scroll to position [0, 0]
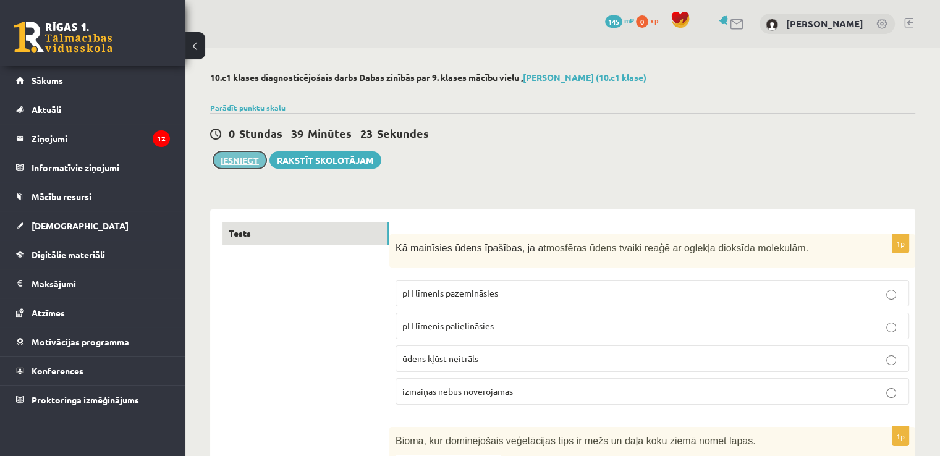
click at [242, 161] on button "Iesniegt" at bounding box center [239, 159] width 53 height 17
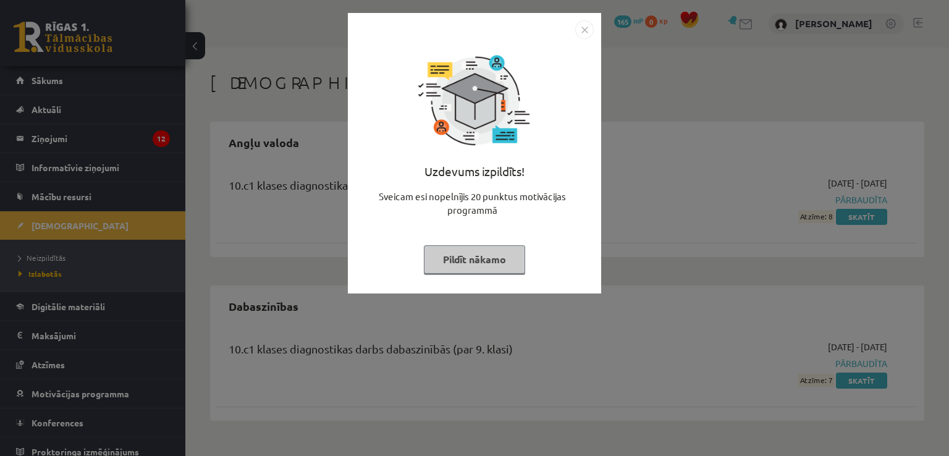
click at [507, 261] on button "Pildīt nākamo" at bounding box center [474, 259] width 101 height 28
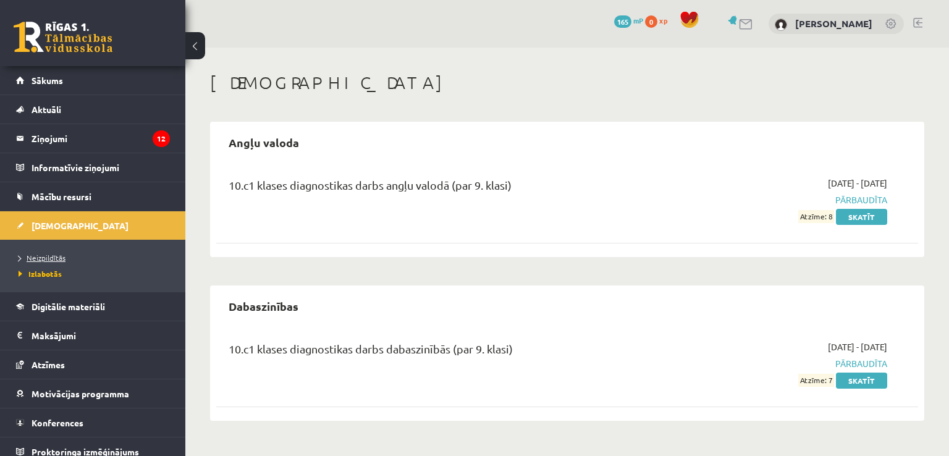
click at [44, 260] on span "Neizpildītās" at bounding box center [42, 258] width 47 height 10
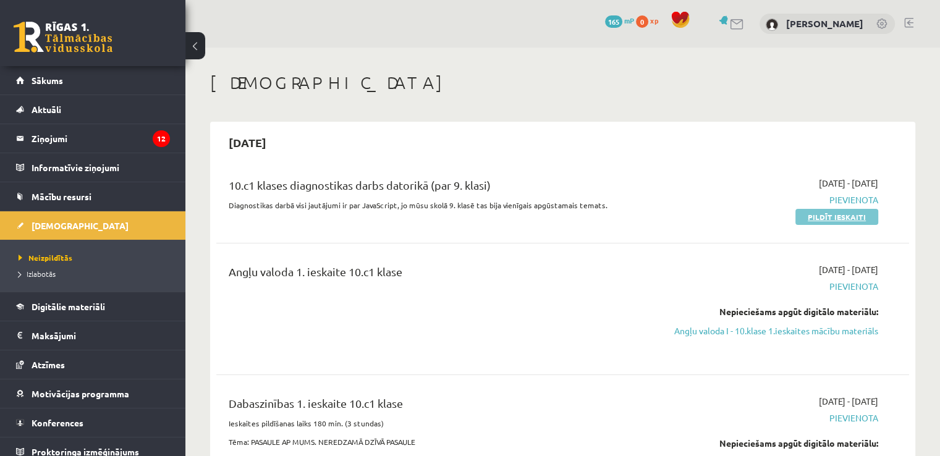
click at [820, 213] on link "Pildīt ieskaiti" at bounding box center [836, 217] width 83 height 16
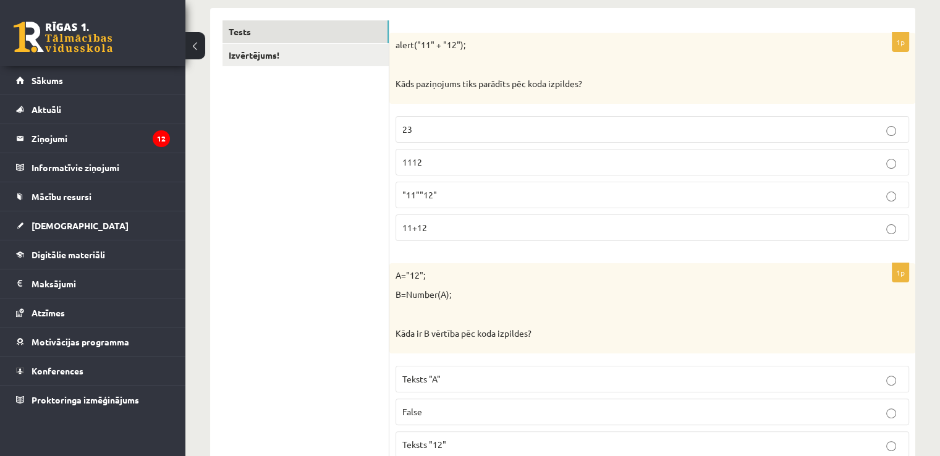
scroll to position [245, 0]
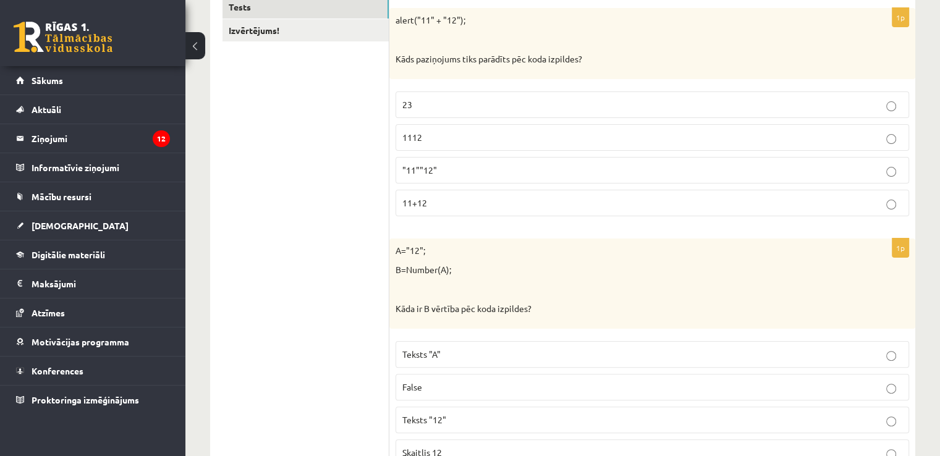
click at [586, 127] on label "1112" at bounding box center [651, 137] width 513 height 27
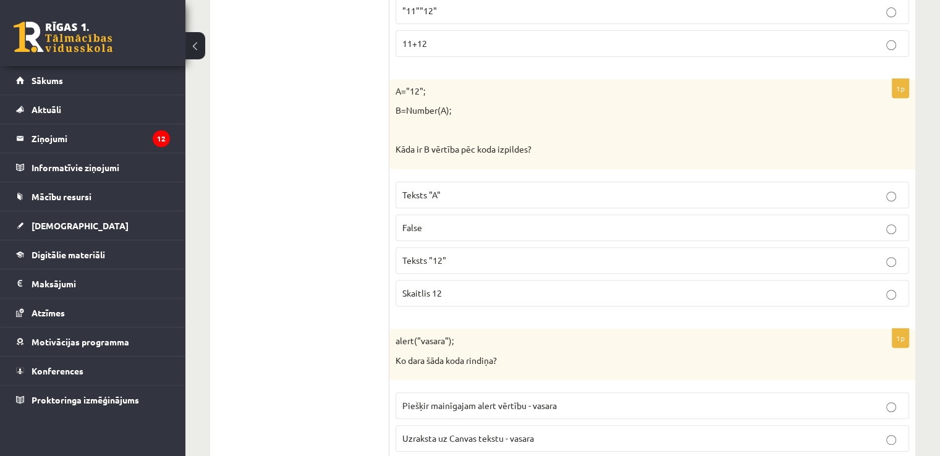
scroll to position [424, 0]
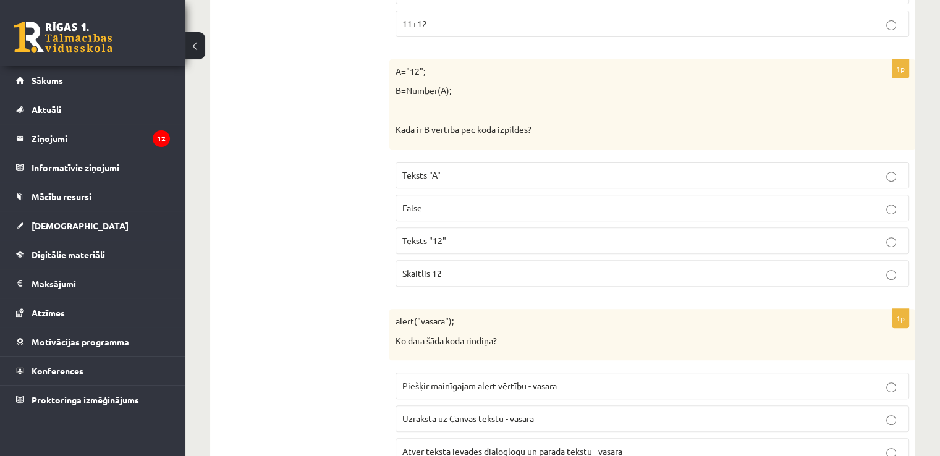
click at [521, 268] on p "Skaitlis 12" at bounding box center [652, 273] width 500 height 13
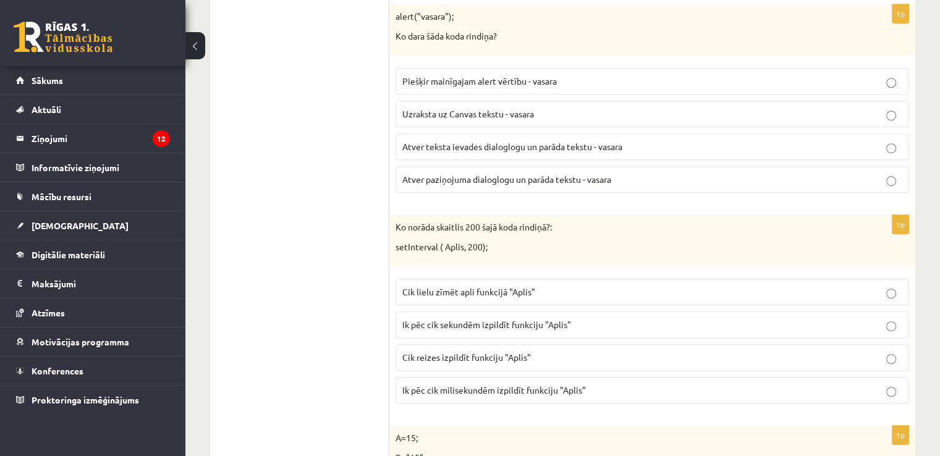
scroll to position [728, 0]
click at [613, 183] on label "Atver paziņojuma dialoglogu un parāda tekstu - vasara" at bounding box center [651, 180] width 513 height 27
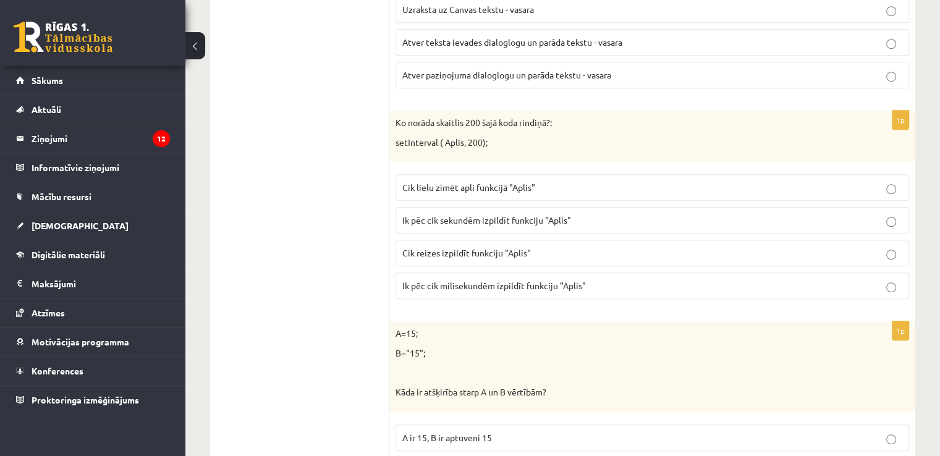
scroll to position [833, 0]
click at [593, 221] on p "Ik pēc cik sekundēm izpildīt funkciju "Aplis"" at bounding box center [652, 220] width 500 height 13
click at [577, 289] on label "Ik pēc cik milisekundēm izpildīt funkciju "Aplis"" at bounding box center [651, 285] width 513 height 27
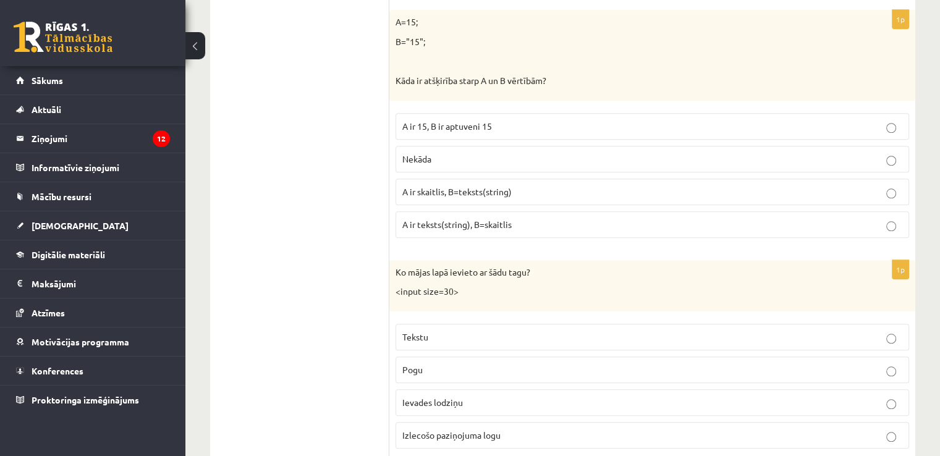
scroll to position [1145, 0]
click at [601, 184] on p "A ir skaitlis, B=teksts(string)" at bounding box center [652, 190] width 500 height 13
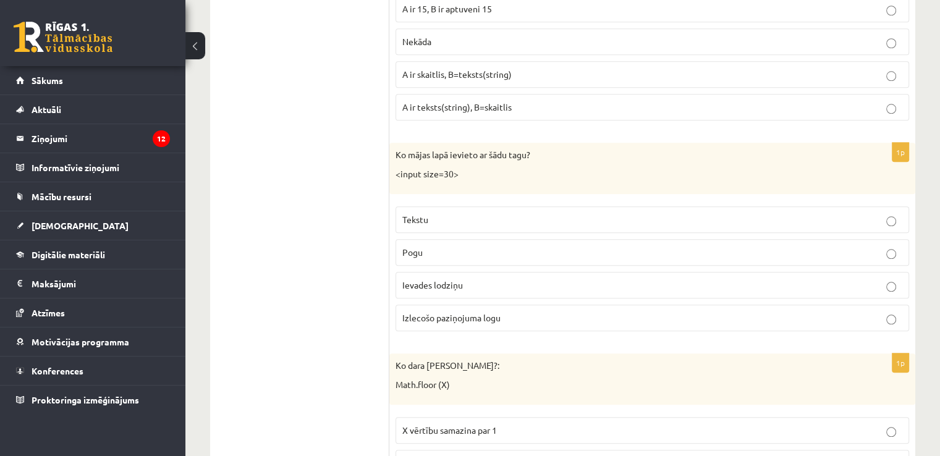
scroll to position [1265, 0]
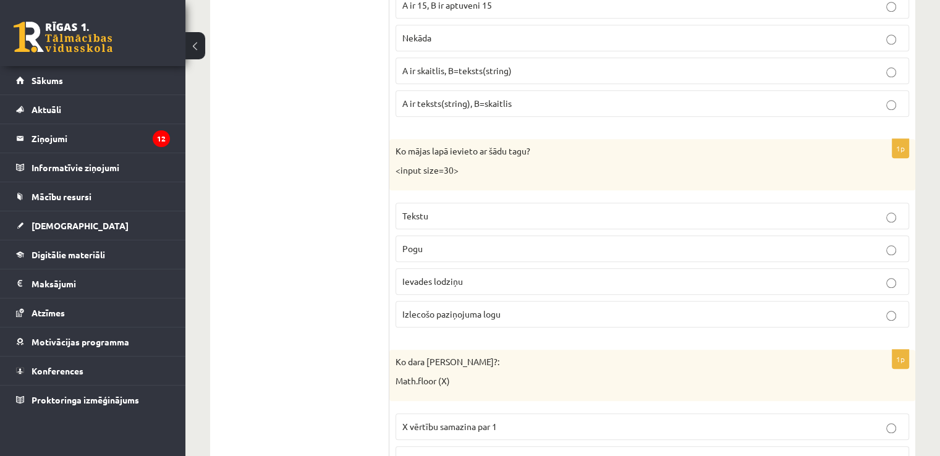
click at [561, 283] on label "Ievades lodziņu" at bounding box center [651, 281] width 513 height 27
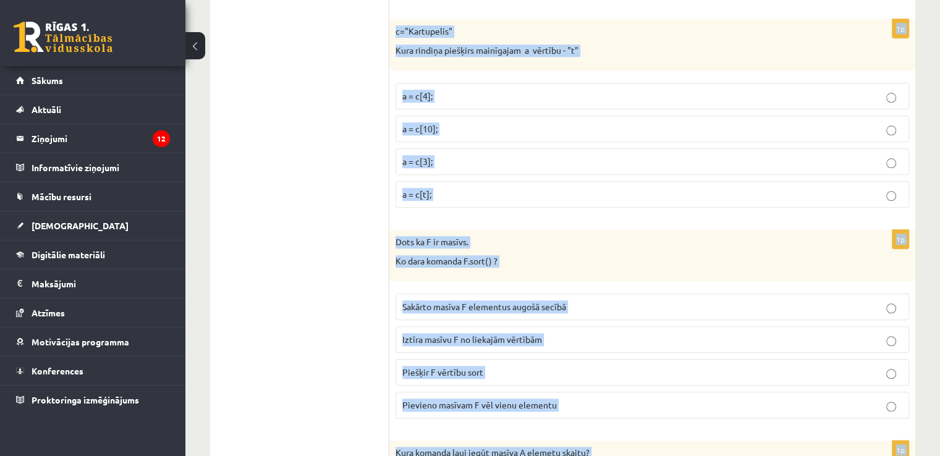
scroll to position [6230, 0]
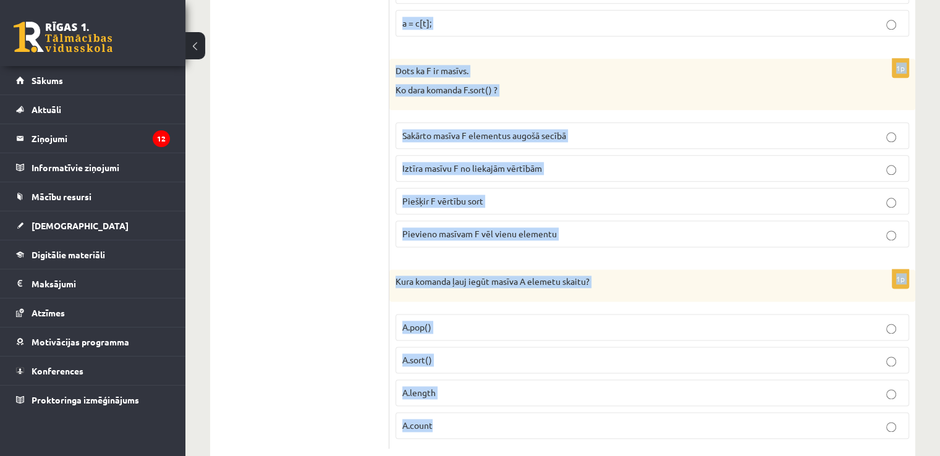
drag, startPoint x: 396, startPoint y: 58, endPoint x: 482, endPoint y: 400, distance: 352.9
copy form "Ko dara koda rindiņa?: Math.floor (X) X vērtību samazina par 1 Noapaļo skaitli …"
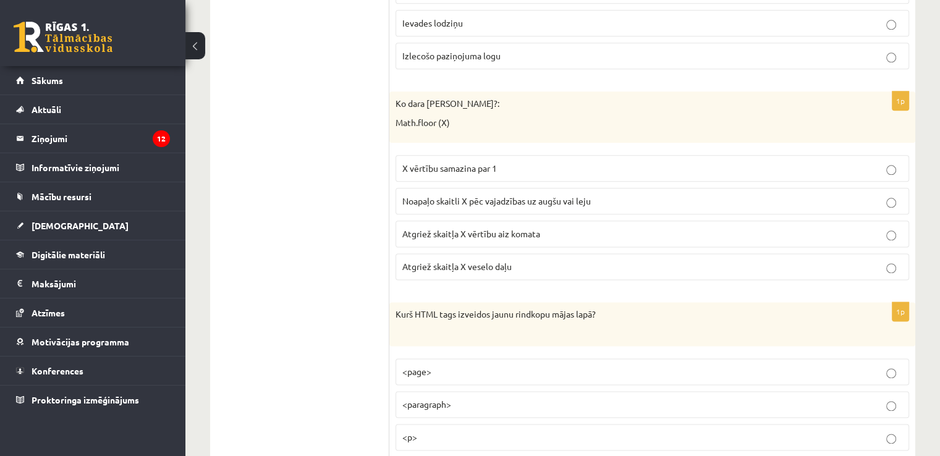
scroll to position [1525, 0]
click at [425, 195] on span "Noapaļo skaitli X pēc vajadzības uz augšu vai leju" at bounding box center [496, 199] width 188 height 11
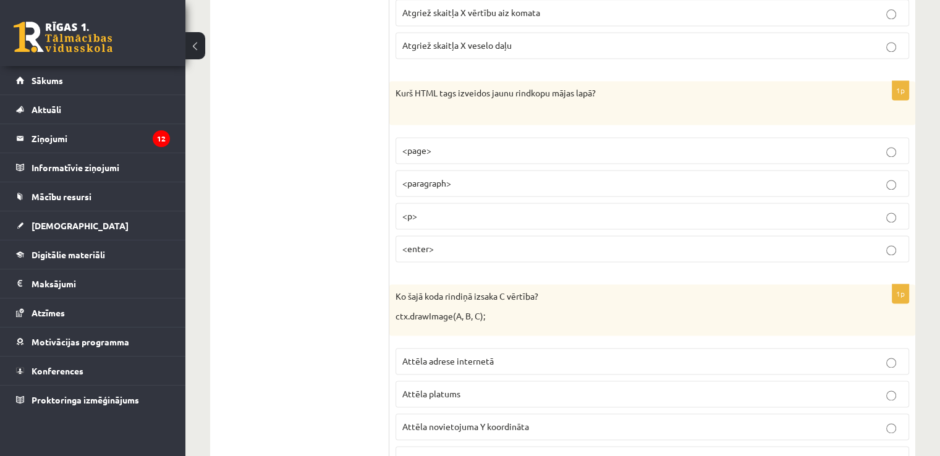
scroll to position [1747, 0]
click at [445, 207] on p "<p>" at bounding box center [652, 213] width 500 height 13
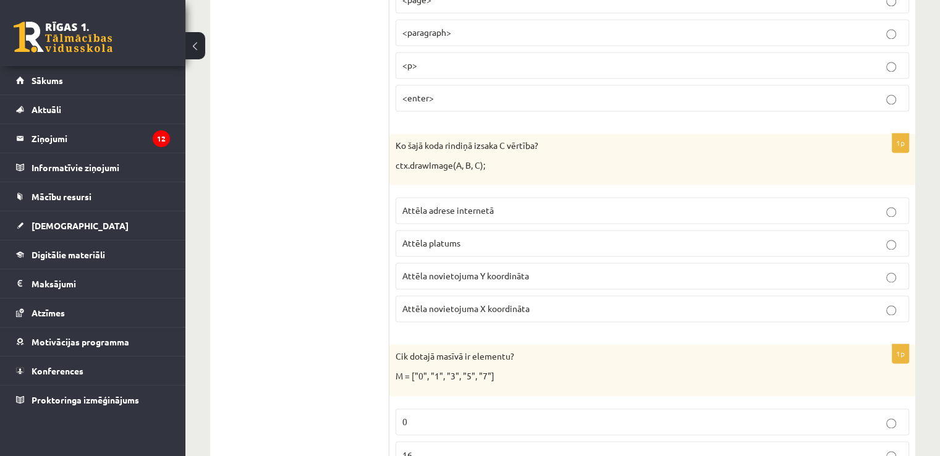
scroll to position [1897, 0]
click at [474, 310] on label "Attēla novietojuma X koordināta" at bounding box center [651, 307] width 513 height 27
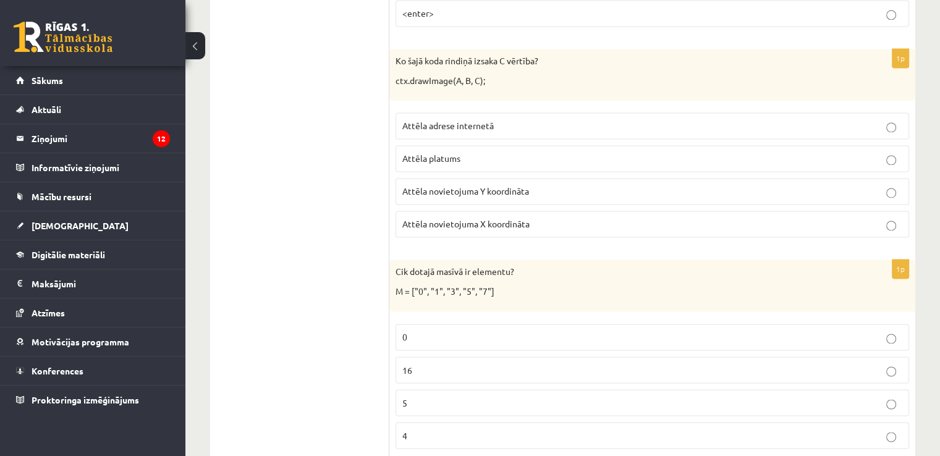
scroll to position [1957, 0]
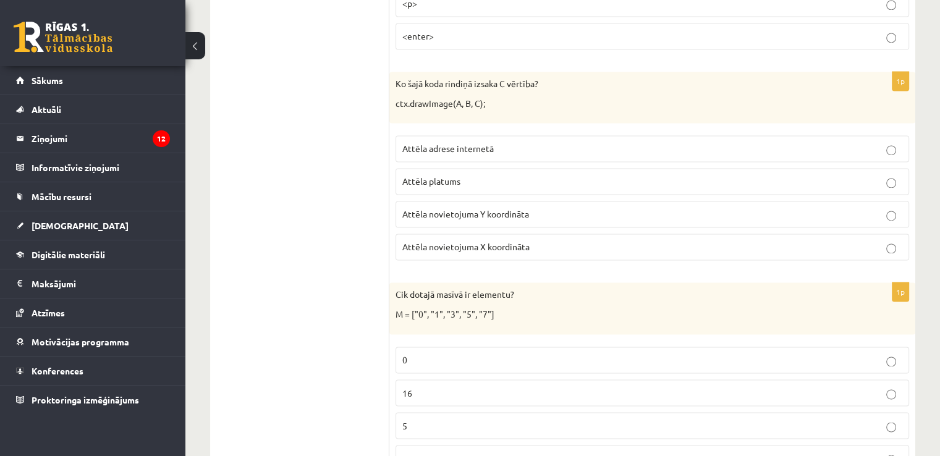
click at [500, 412] on label "5" at bounding box center [651, 425] width 513 height 27
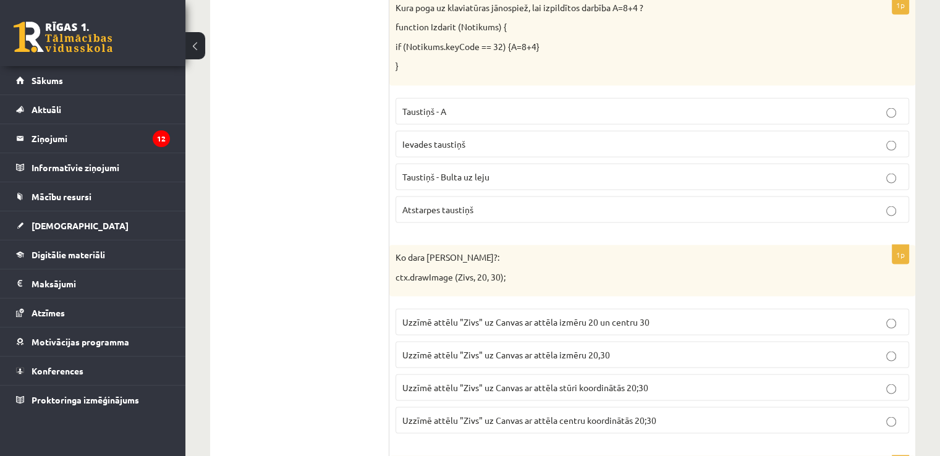
scroll to position [2481, 0]
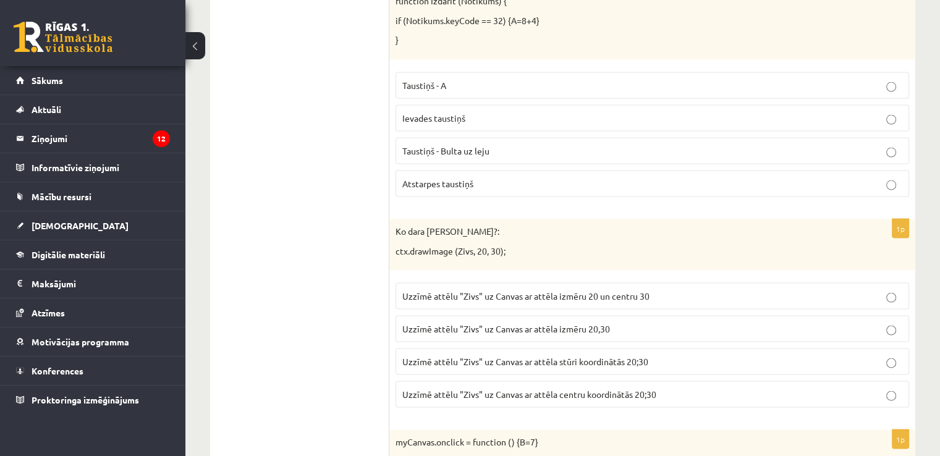
click at [428, 290] on span "Uzzīmē attēlu "Zivs" uz Canvas ar attēla izmēru 20 un centru 30" at bounding box center [525, 295] width 247 height 11
click at [460, 148] on label "Taustiņš - Bulta uz leju" at bounding box center [651, 151] width 513 height 27
click at [575, 356] on span "Uzzīmē attēlu "Zivs" uz Canvas ar attēla stūri koordinātās 20;30" at bounding box center [525, 361] width 246 height 11
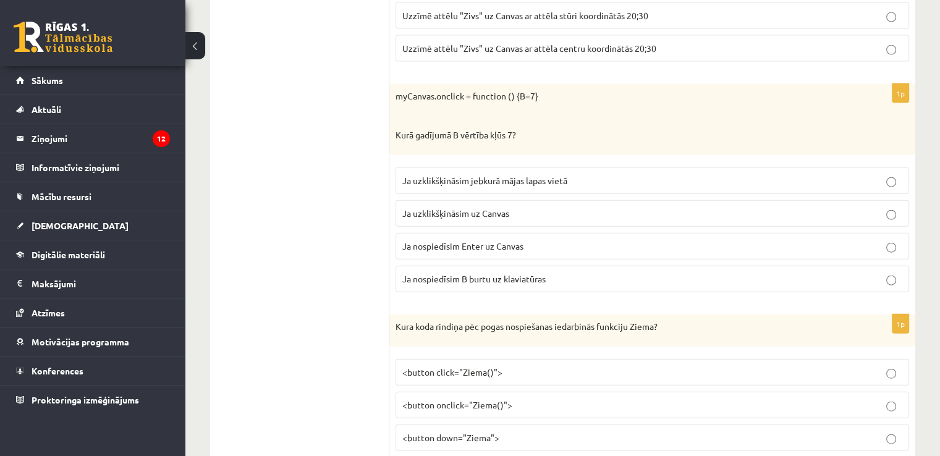
scroll to position [2830, 0]
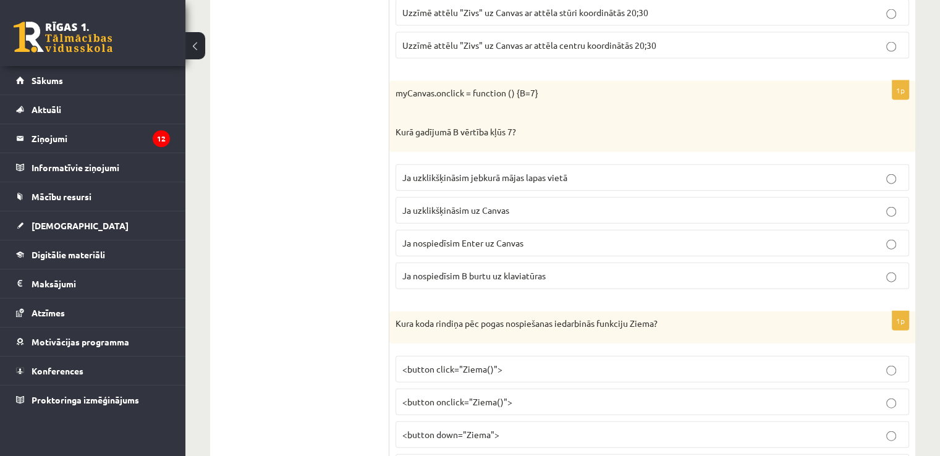
click at [420, 204] on span "Ja uzklikšķināsim uz Canvas" at bounding box center [455, 209] width 107 height 11
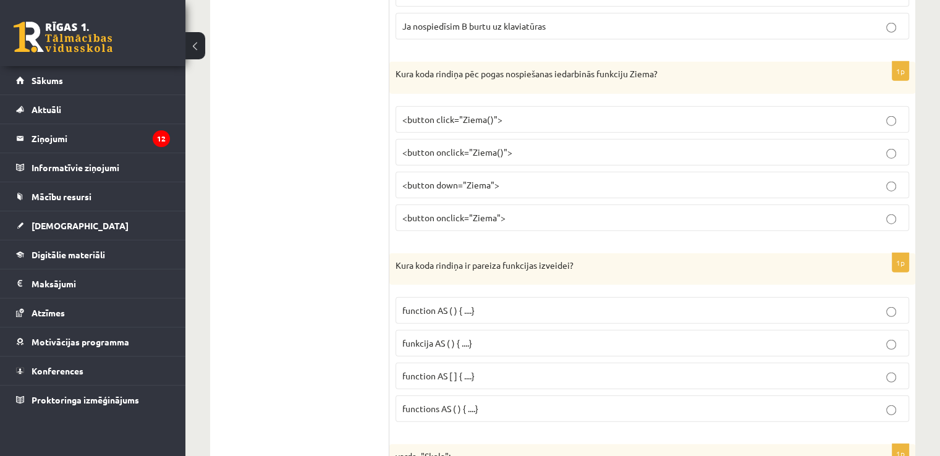
scroll to position [3080, 0]
click at [471, 146] on span "<button onclick="Ziema()">" at bounding box center [457, 151] width 110 height 11
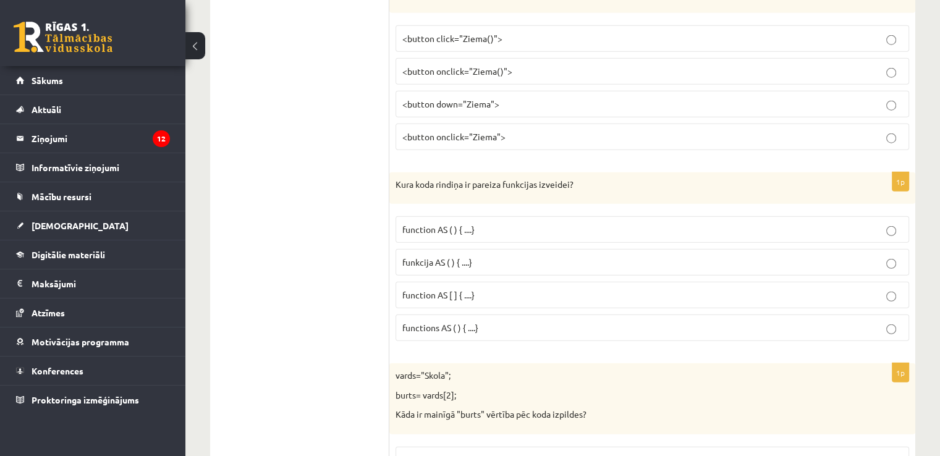
scroll to position [3173, 0]
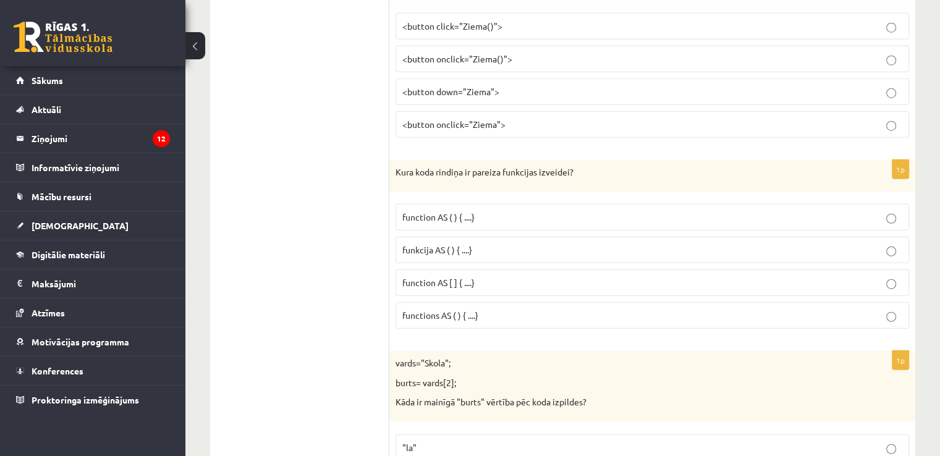
click at [474, 211] on span "function AS ( ) { ....}" at bounding box center [438, 216] width 72 height 11
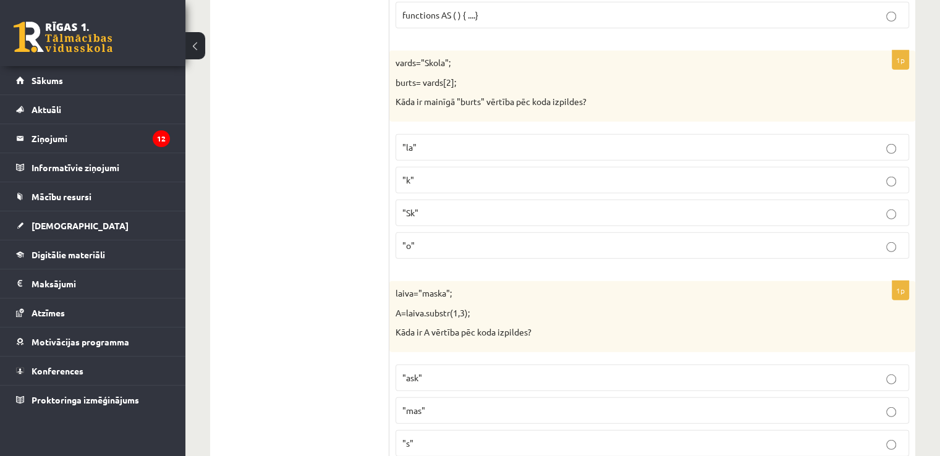
scroll to position [3475, 0]
click at [492, 238] on p ""o"" at bounding box center [652, 244] width 500 height 13
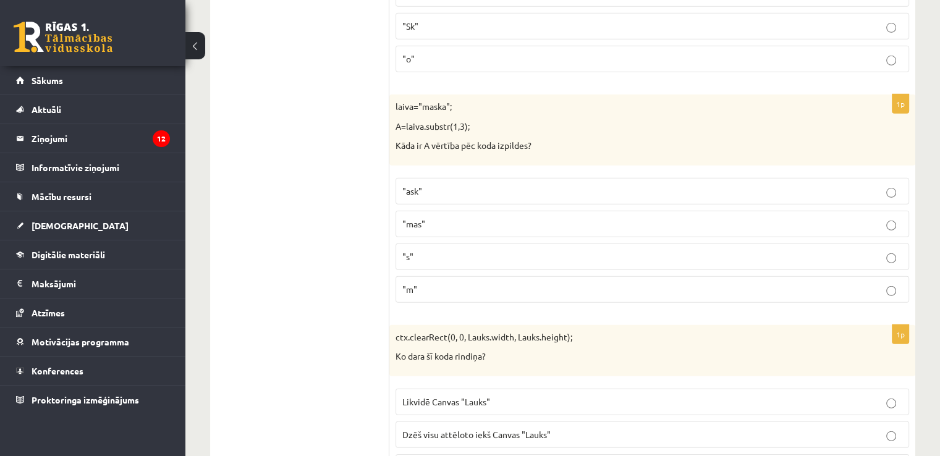
scroll to position [3662, 0]
click at [466, 175] on label ""ask"" at bounding box center [651, 188] width 513 height 27
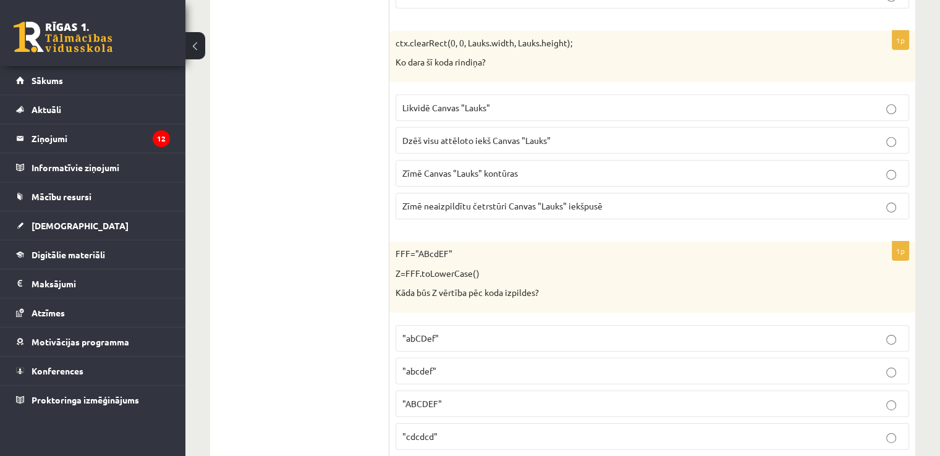
scroll to position [3964, 0]
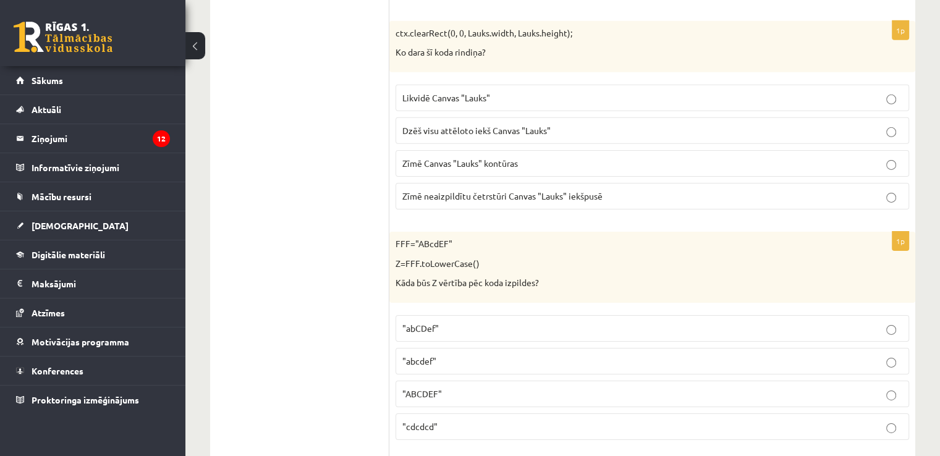
click at [499, 117] on label "Dzēš visu attēloto iekš Canvas "Lauks"" at bounding box center [651, 130] width 513 height 27
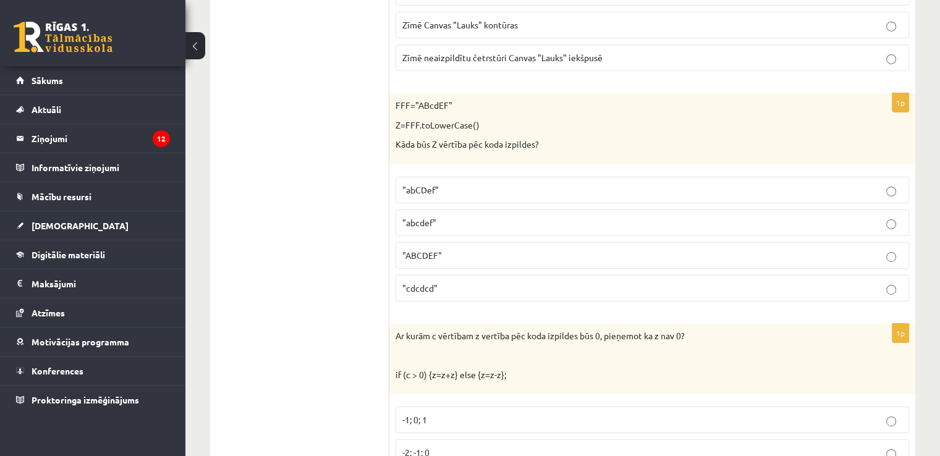
scroll to position [4133, 0]
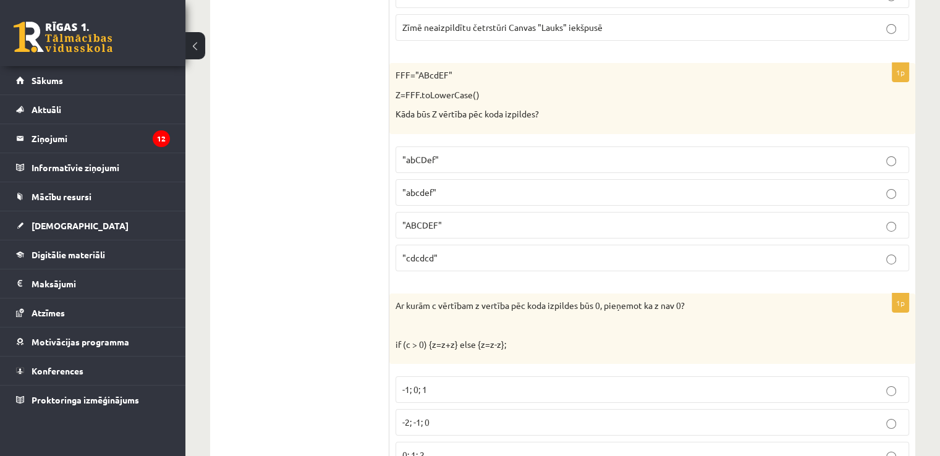
click at [468, 186] on p ""abcdef"" at bounding box center [652, 192] width 500 height 13
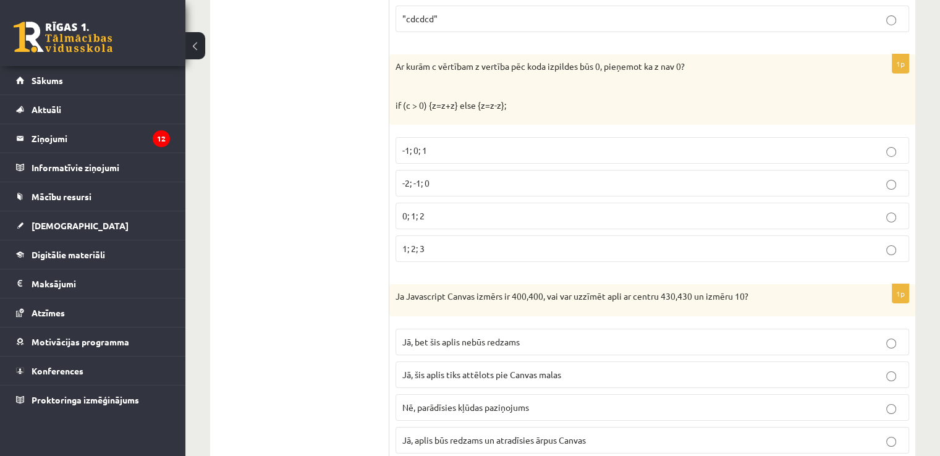
scroll to position [4384, 0]
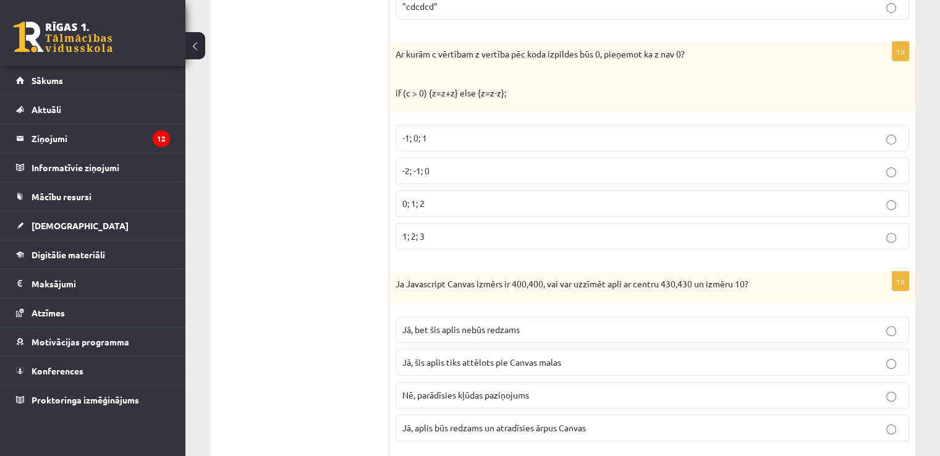
click at [457, 164] on p "-2; -1; 0" at bounding box center [652, 170] width 500 height 13
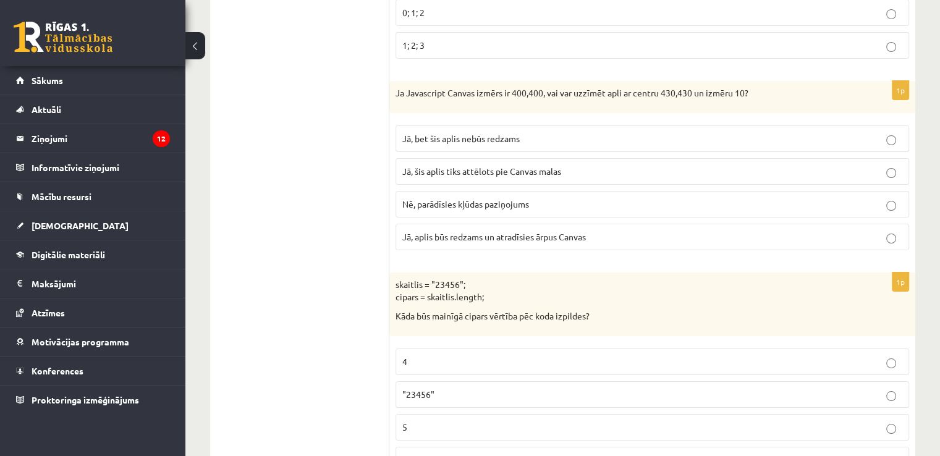
scroll to position [4585, 0]
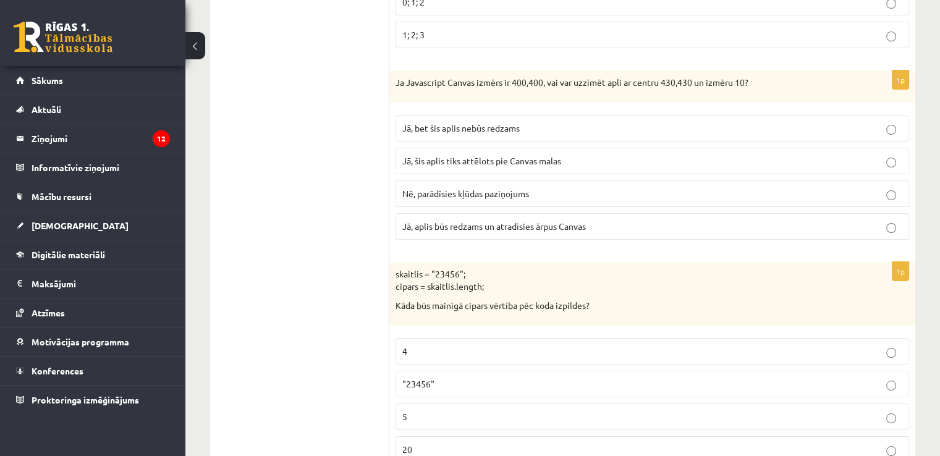
click at [519, 122] on p "Jā, bet šis aplis nebūs redzams" at bounding box center [652, 128] width 500 height 13
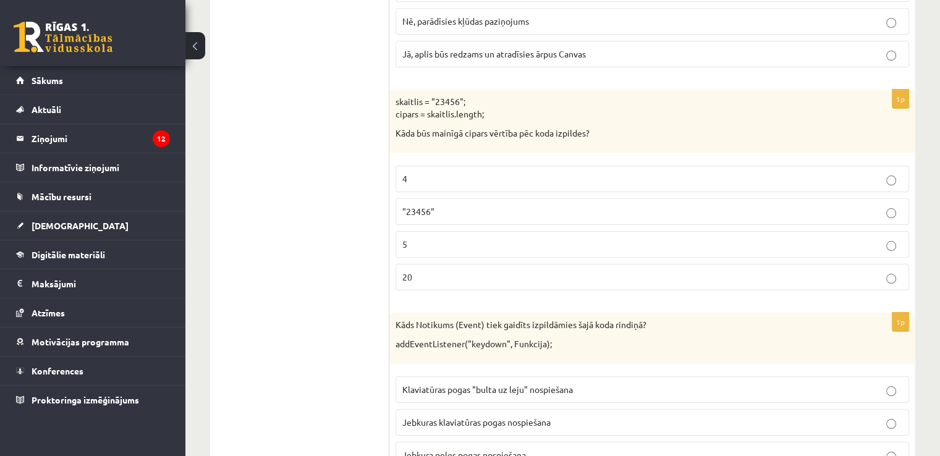
scroll to position [4758, 0]
click at [502, 237] on p "5" at bounding box center [652, 243] width 500 height 13
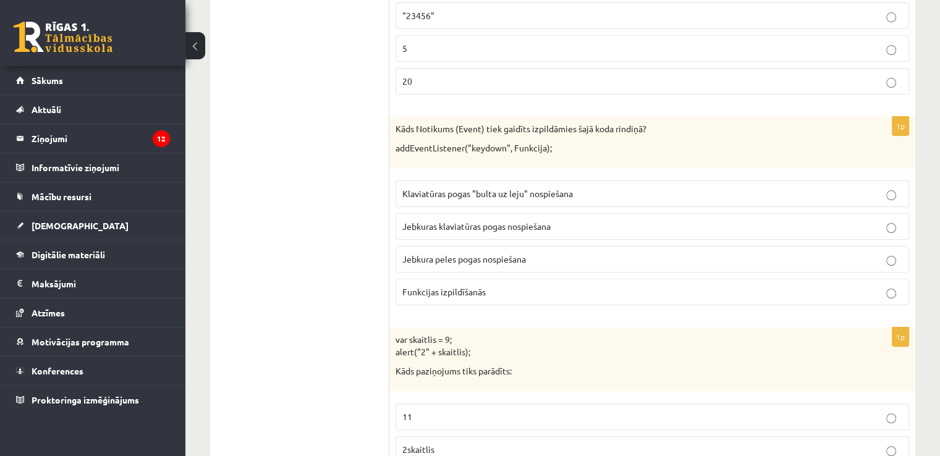
scroll to position [4955, 0]
click at [509, 252] on span "Jebkura peles pogas nospiešana" at bounding box center [464, 257] width 124 height 11
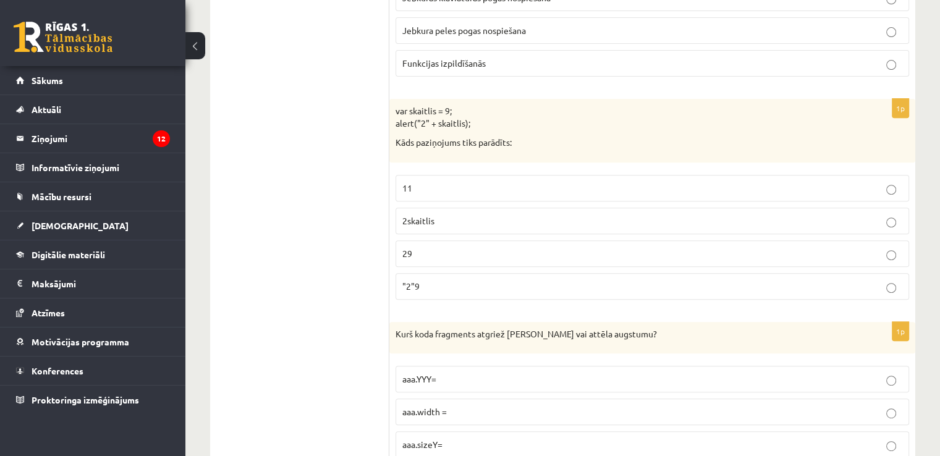
scroll to position [5190, 0]
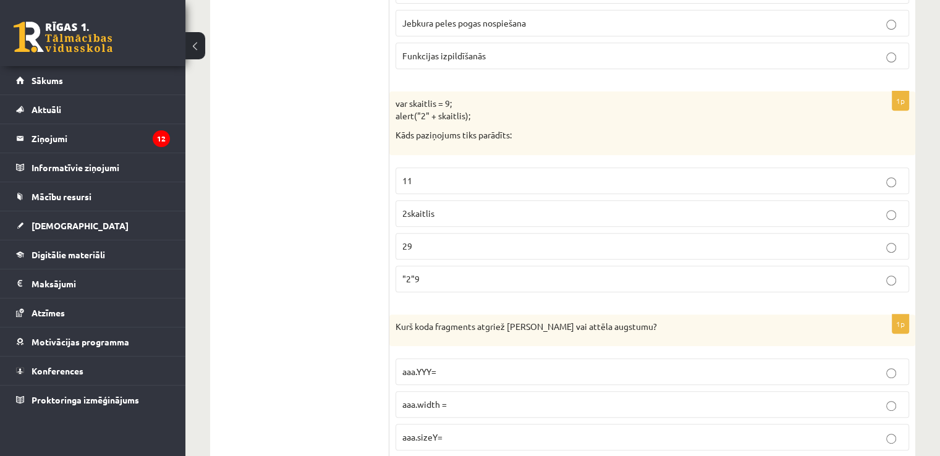
click at [463, 233] on label "29" at bounding box center [651, 246] width 513 height 27
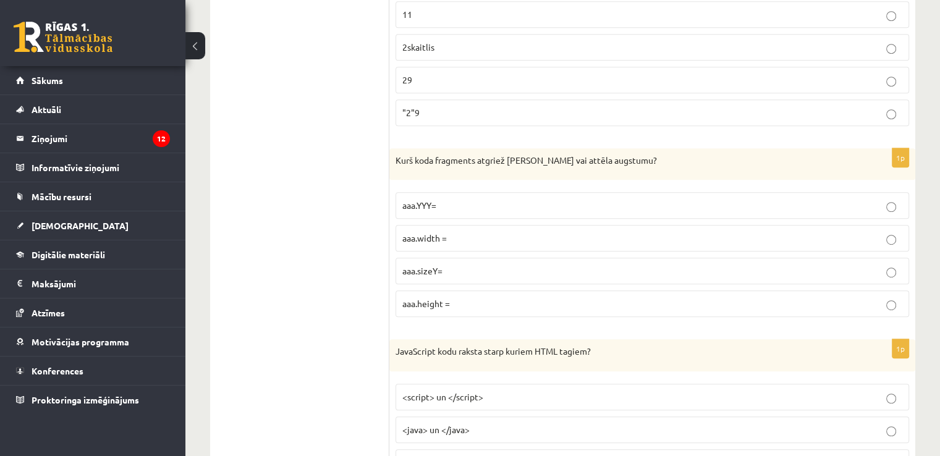
scroll to position [5356, 0]
click at [466, 297] on p "aaa.height =" at bounding box center [652, 303] width 500 height 13
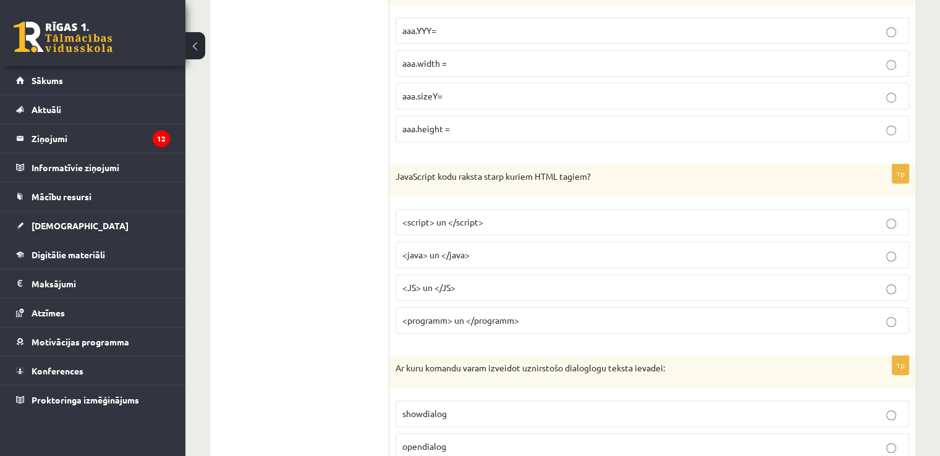
scroll to position [5531, 0]
click at [479, 215] on p "<script> un </script>" at bounding box center [652, 221] width 500 height 13
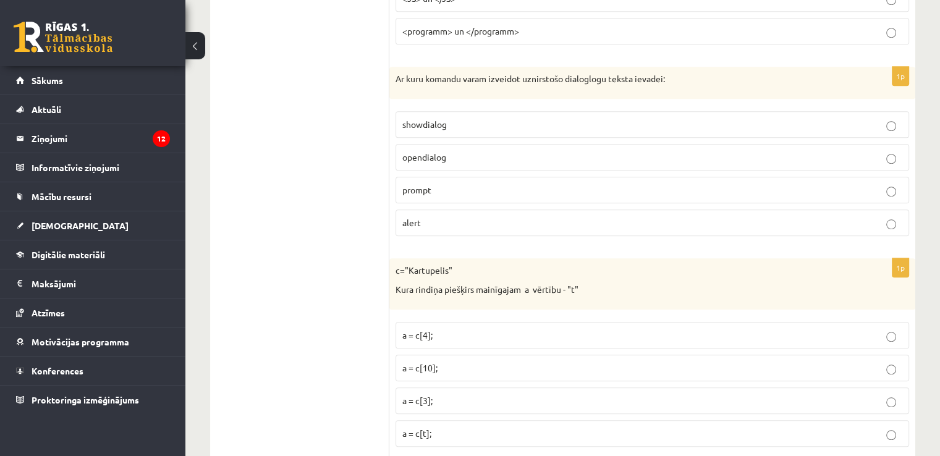
scroll to position [5820, 0]
click at [497, 183] on p "prompt" at bounding box center [652, 189] width 500 height 13
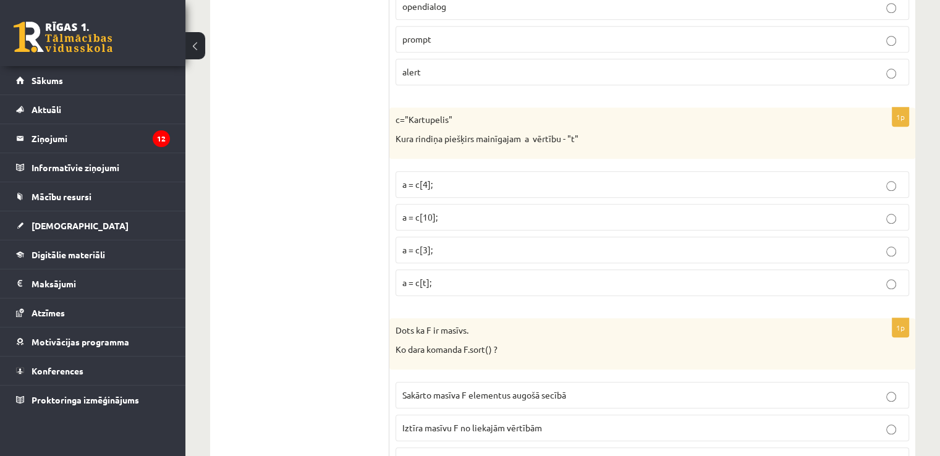
scroll to position [5973, 0]
click at [473, 175] on p "a = c[4];" at bounding box center [652, 181] width 500 height 13
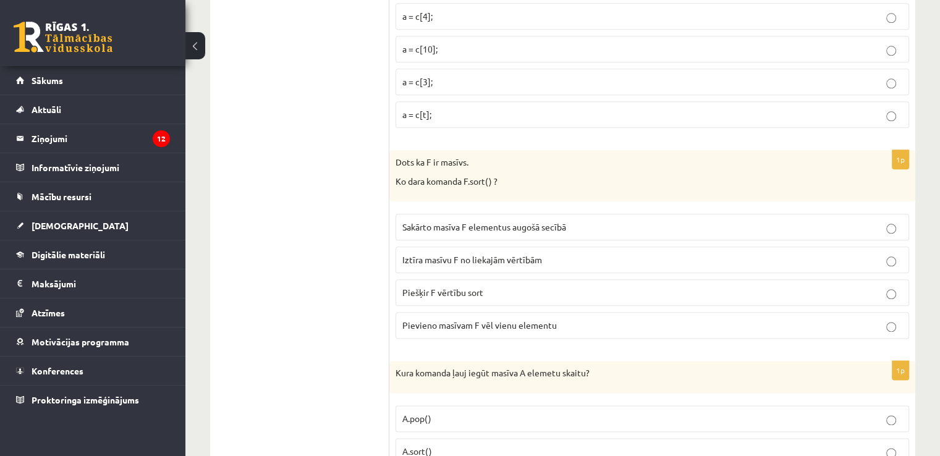
scroll to position [6139, 0]
click at [415, 254] on span "Iztīra masīvu F no liekajām vērtībām" at bounding box center [472, 259] width 140 height 11
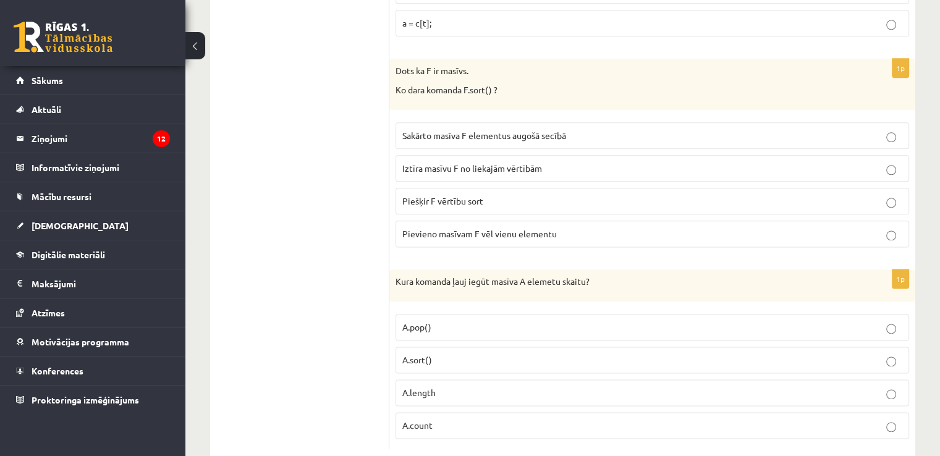
click at [478, 386] on p "A.length" at bounding box center [652, 392] width 500 height 13
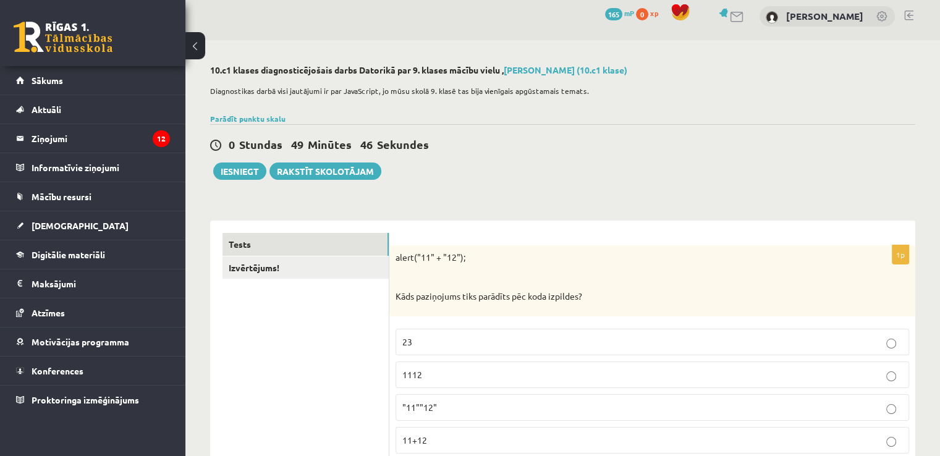
scroll to position [0, 0]
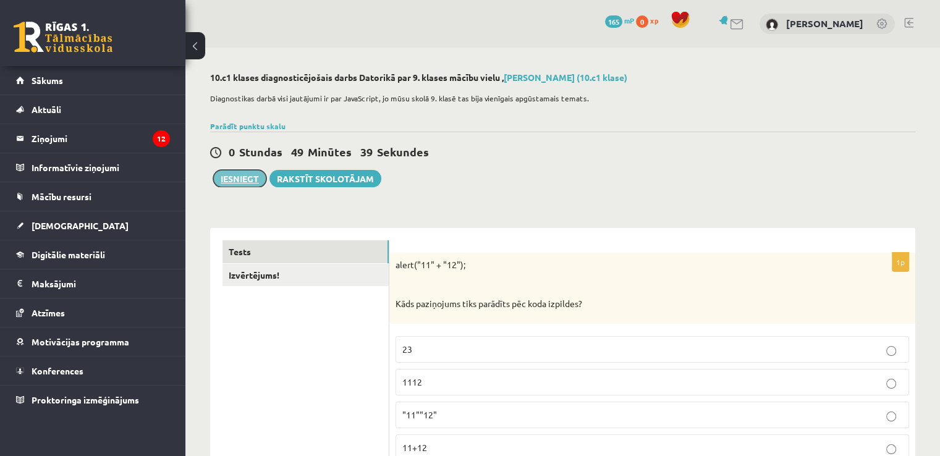
click at [248, 184] on button "Iesniegt" at bounding box center [239, 178] width 53 height 17
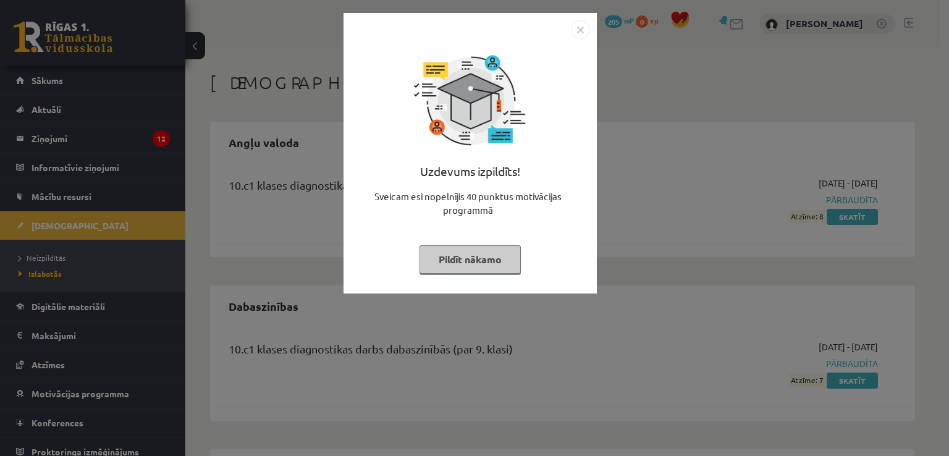
click at [486, 254] on button "Pildīt nākamo" at bounding box center [469, 259] width 101 height 28
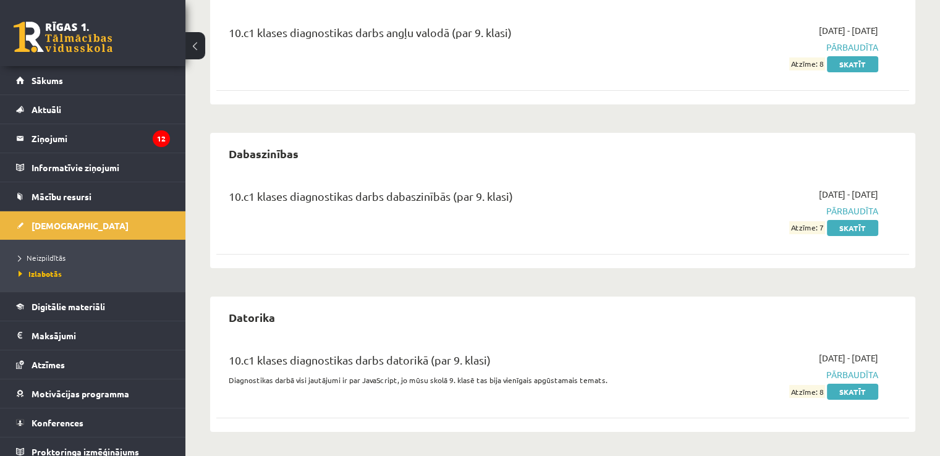
scroll to position [152, 0]
click at [57, 223] on span "[DEMOGRAPHIC_DATA]" at bounding box center [80, 225] width 97 height 11
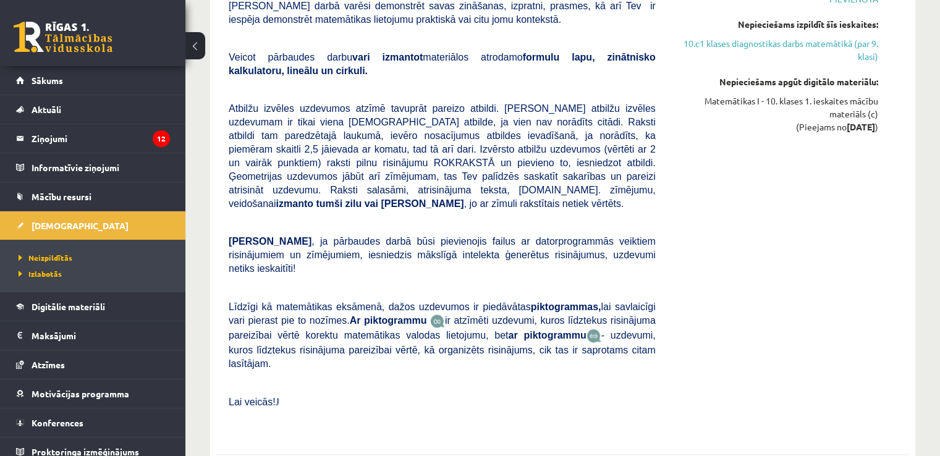
scroll to position [1575, 0]
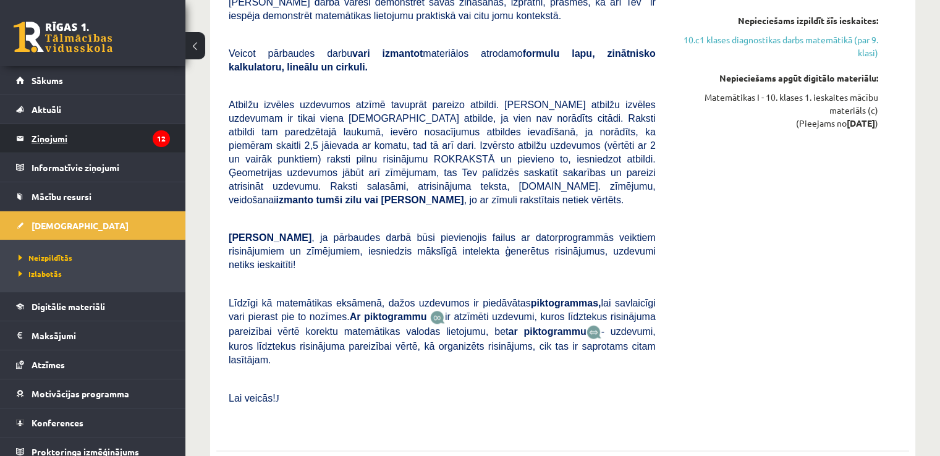
click at [88, 129] on legend "Ziņojumi 12" at bounding box center [101, 138] width 138 height 28
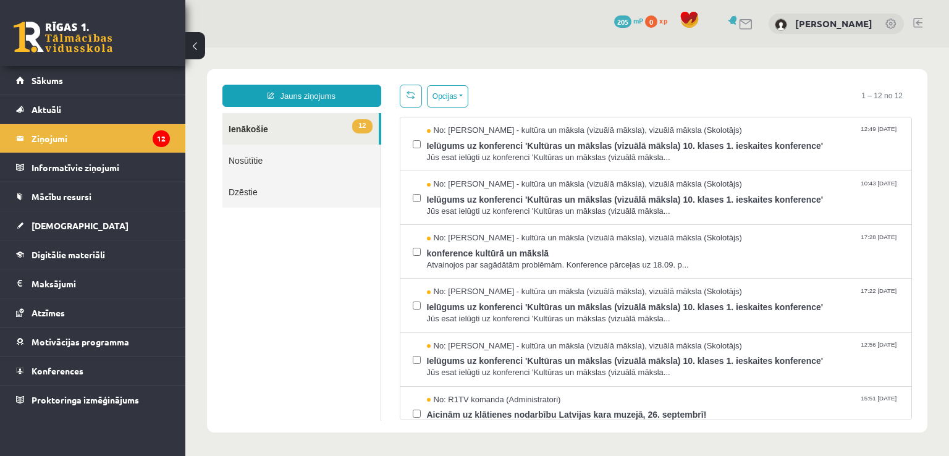
click at [631, 20] on span "205" at bounding box center [622, 21] width 17 height 12
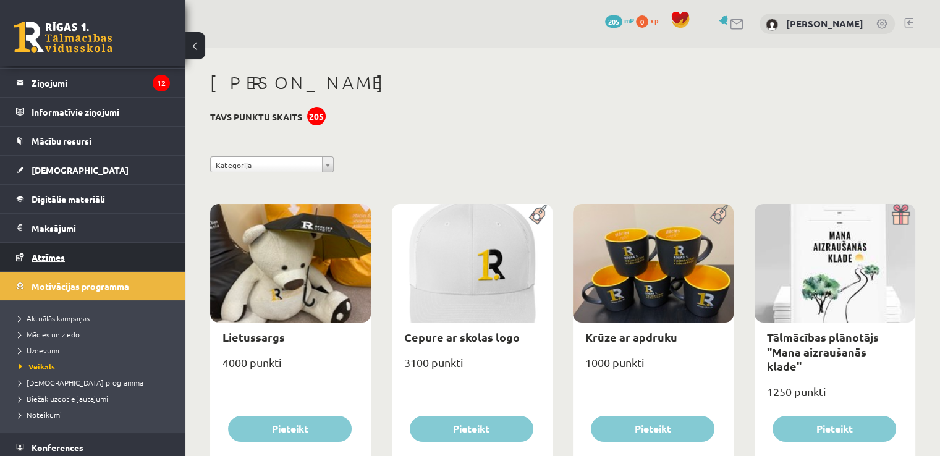
scroll to position [59, 0]
